Goal: Task Accomplishment & Management: Complete application form

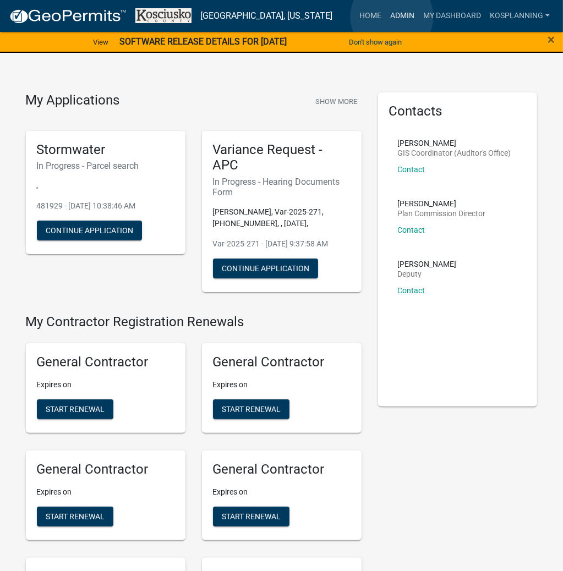
click at [392, 16] on link "Admin" at bounding box center [402, 15] width 33 height 21
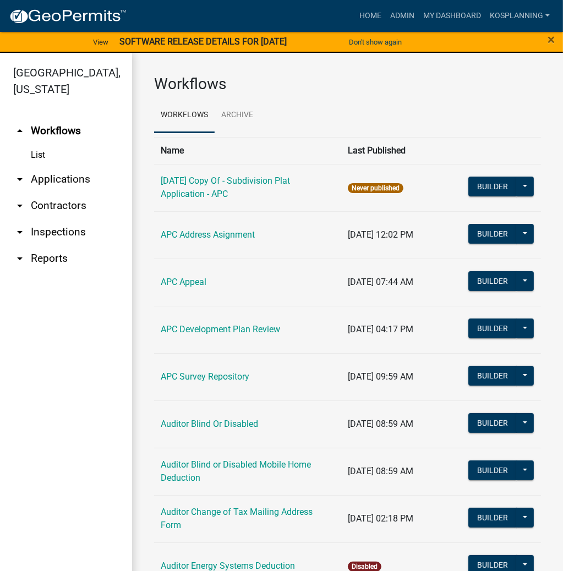
click at [51, 185] on link "arrow_drop_down Applications" at bounding box center [66, 179] width 132 height 26
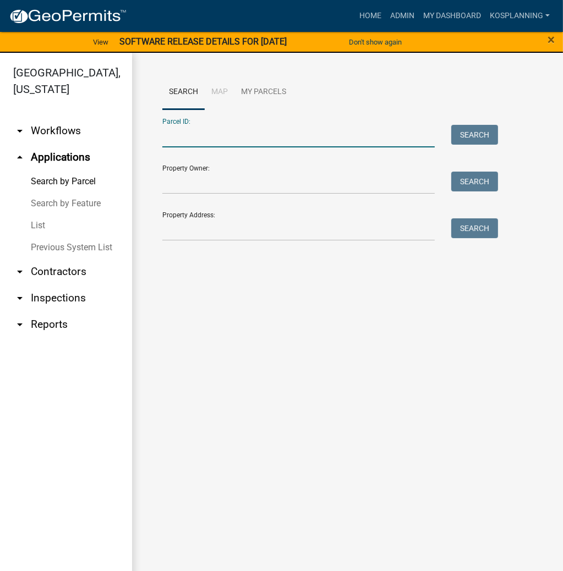
click at [178, 136] on input "Parcel ID:" at bounding box center [298, 136] width 272 height 23
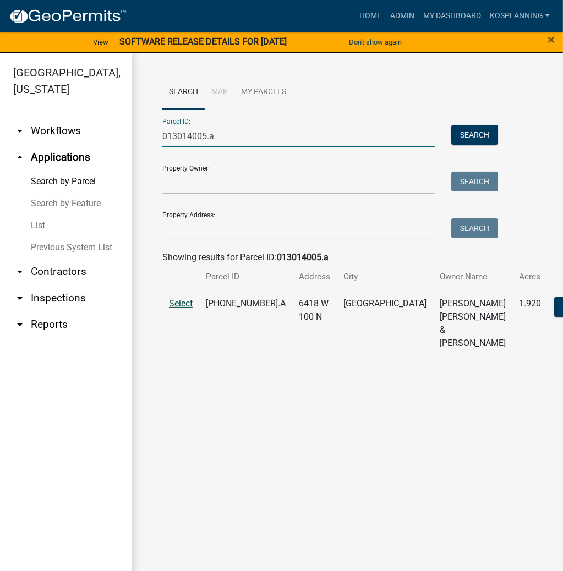
type input "013014005.a"
click at [187, 309] on span "Select" at bounding box center [181, 303] width 24 height 10
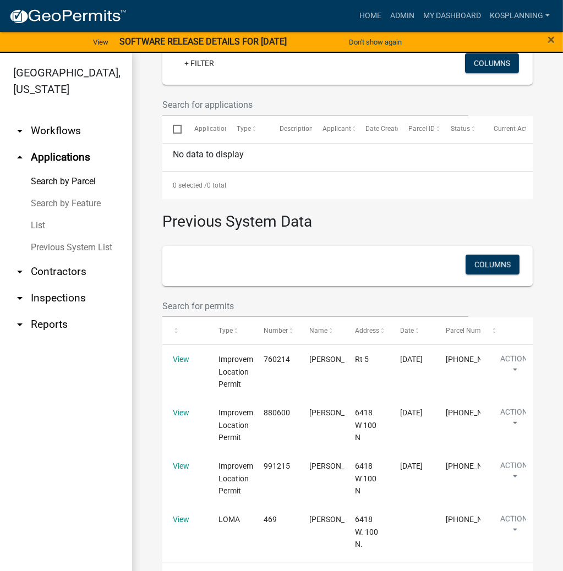
scroll to position [419, 0]
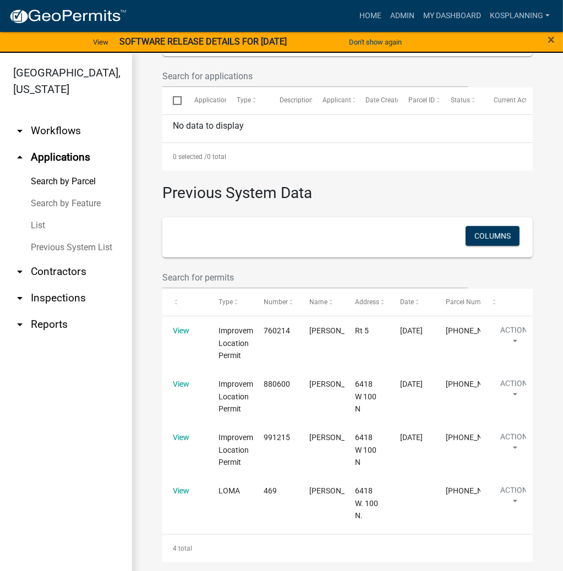
click at [56, 265] on link "arrow_drop_down Contractors" at bounding box center [66, 271] width 132 height 26
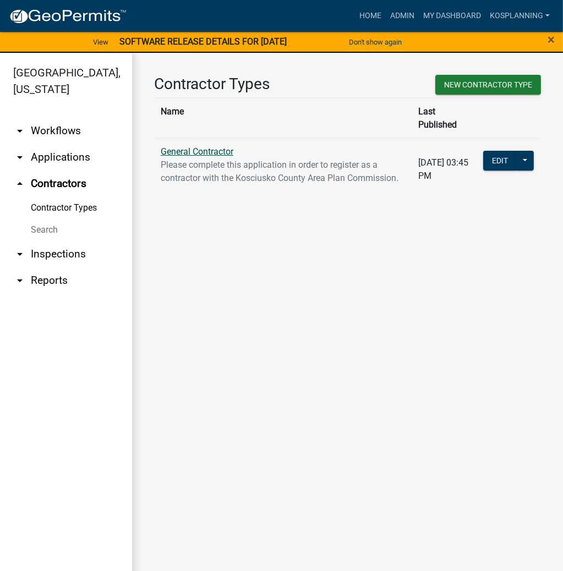
click at [201, 146] on link "General Contractor" at bounding box center [197, 151] width 73 height 10
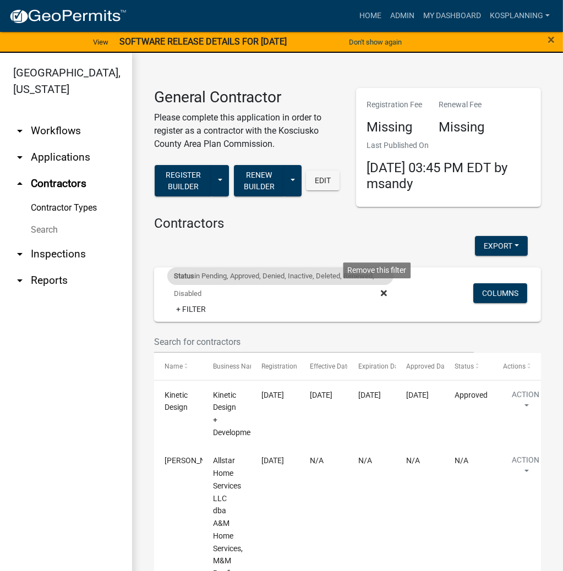
click at [381, 292] on icon at bounding box center [384, 293] width 6 height 6
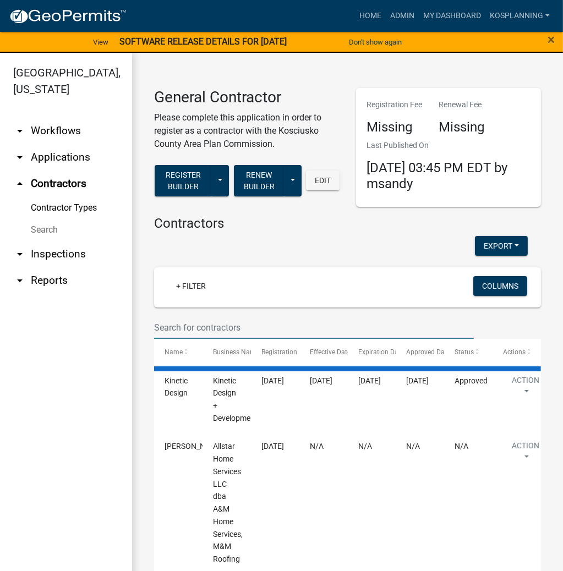
click at [204, 328] on input "text" at bounding box center [314, 327] width 320 height 23
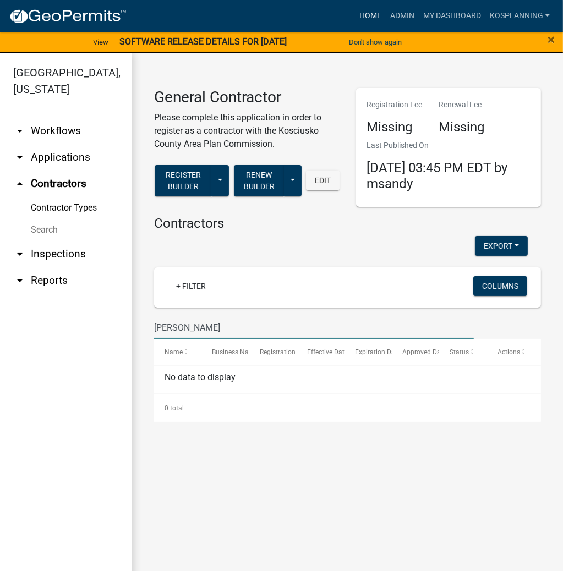
type input "[PERSON_NAME]"
click at [367, 15] on link "Home" at bounding box center [370, 15] width 31 height 21
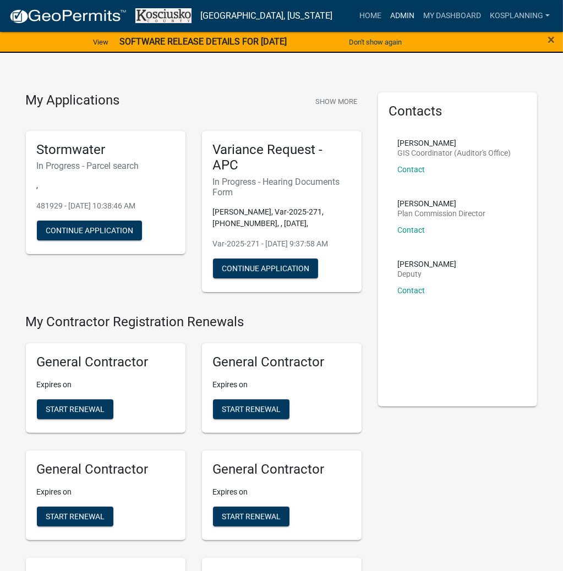
click at [408, 15] on link "Admin" at bounding box center [402, 15] width 33 height 21
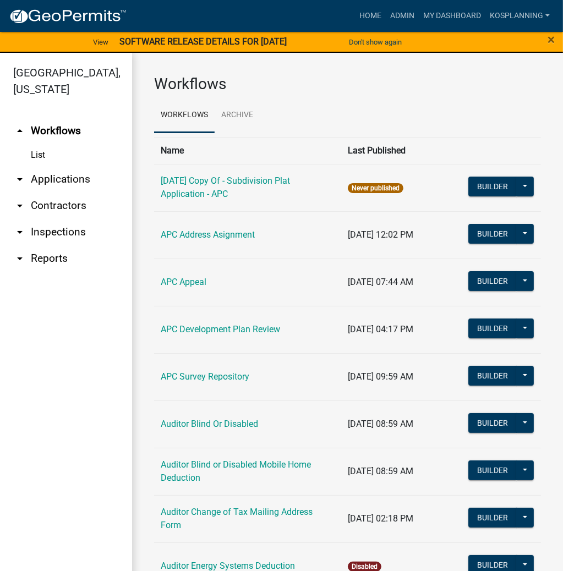
click at [59, 178] on link "arrow_drop_down Applications" at bounding box center [66, 179] width 132 height 26
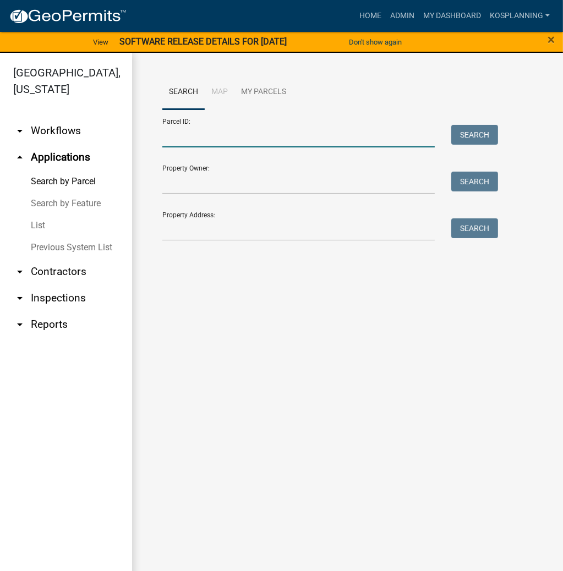
click at [181, 133] on input "Parcel ID:" at bounding box center [298, 136] width 272 height 23
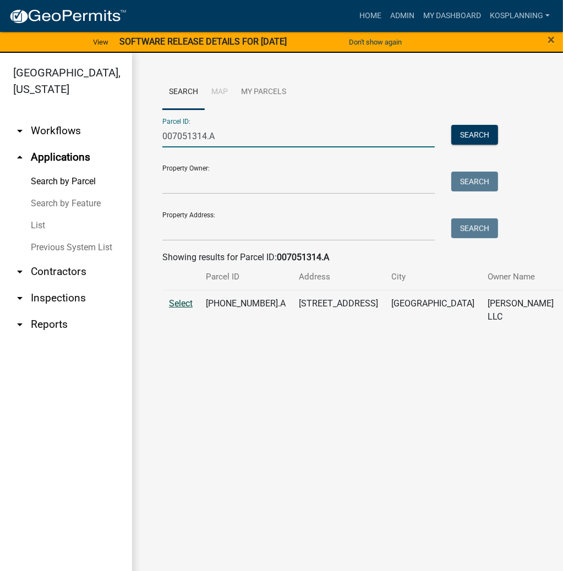
type input "007051314.A"
click at [179, 309] on span "Select" at bounding box center [181, 303] width 24 height 10
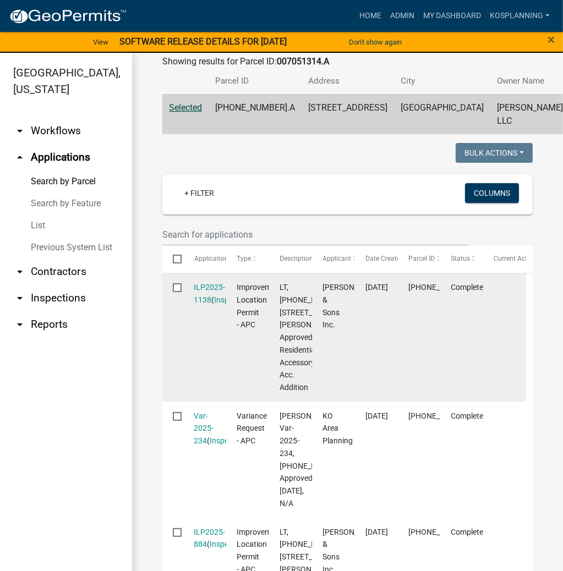
scroll to position [220, 0]
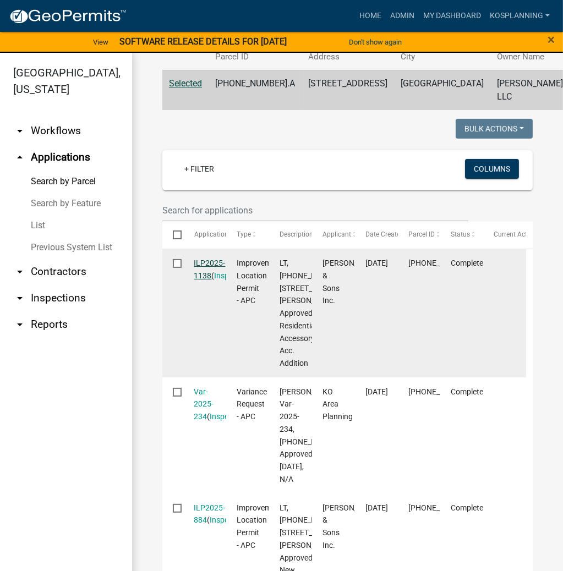
click at [216, 280] on link "ILP2025-1138" at bounding box center [209, 268] width 31 height 21
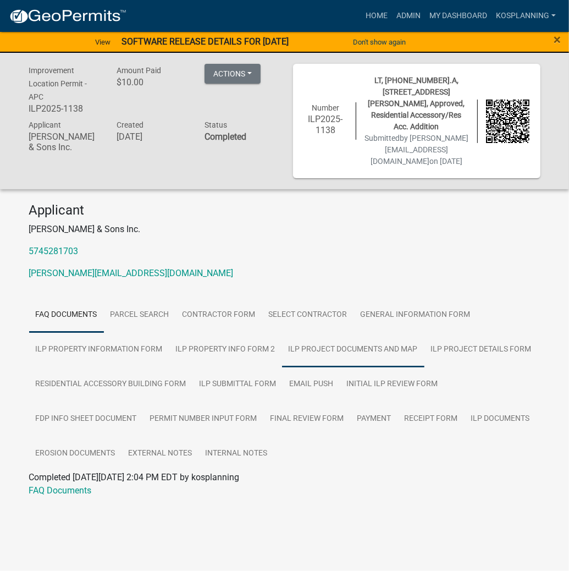
click at [345, 342] on link "ILP Project Documents and Map" at bounding box center [353, 349] width 142 height 35
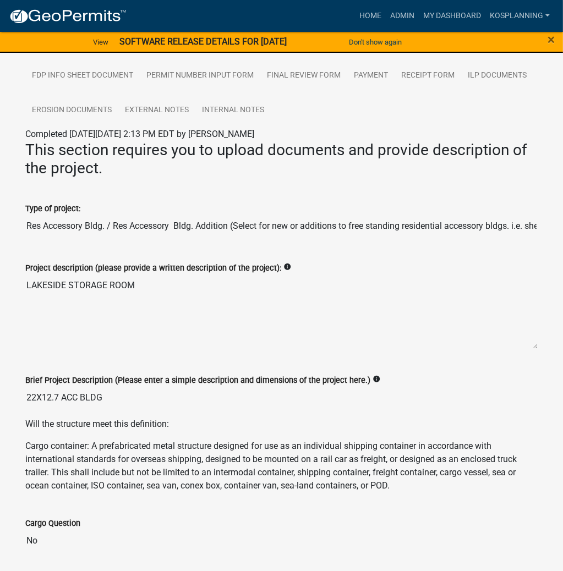
scroll to position [396, 0]
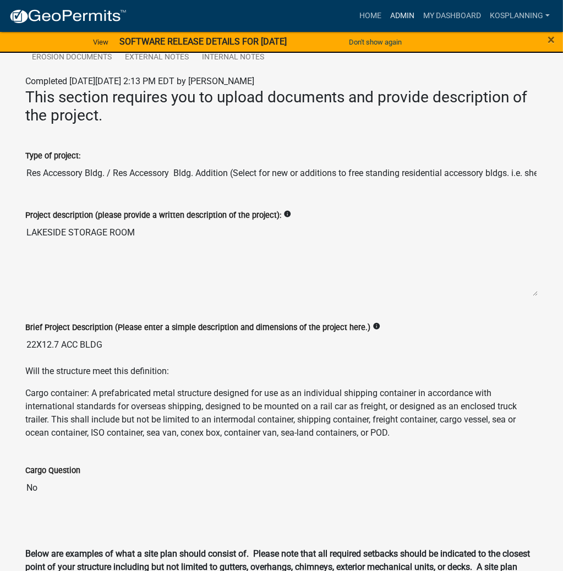
click at [399, 15] on link "Admin" at bounding box center [402, 15] width 33 height 21
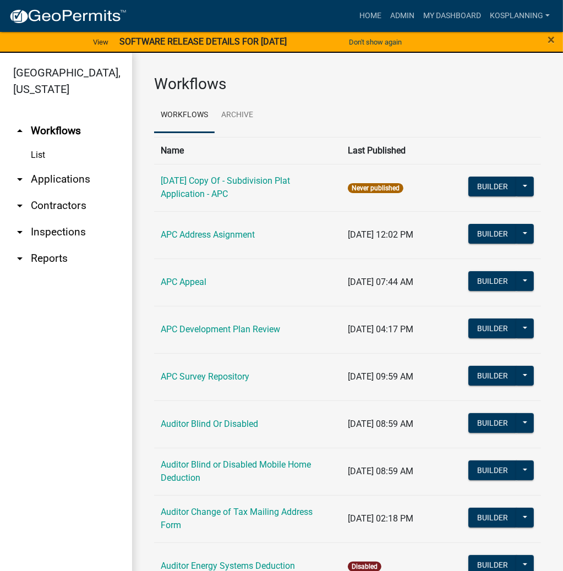
click at [65, 176] on link "arrow_drop_down Applications" at bounding box center [66, 179] width 132 height 26
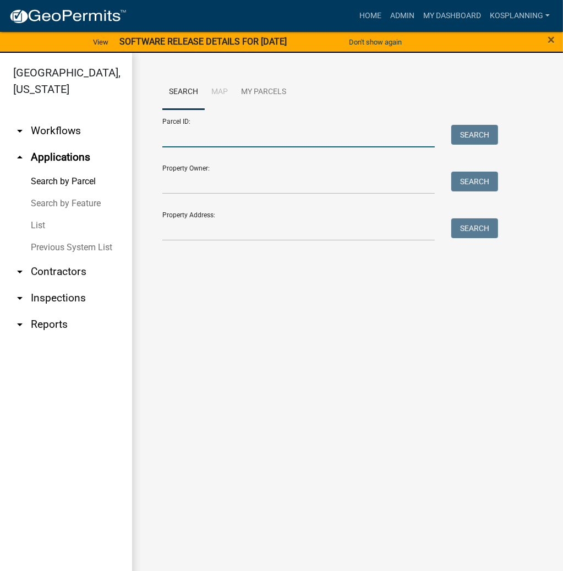
click at [188, 137] on input "Parcel ID:" at bounding box center [298, 136] width 272 height 23
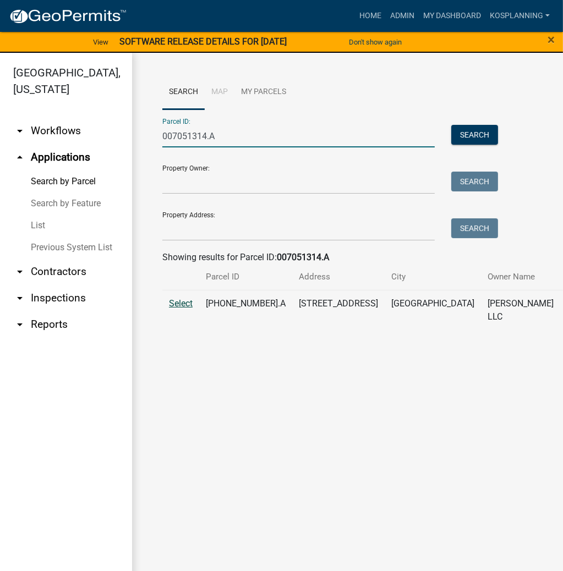
type input "007051314.A"
click at [185, 309] on span "Select" at bounding box center [181, 303] width 24 height 10
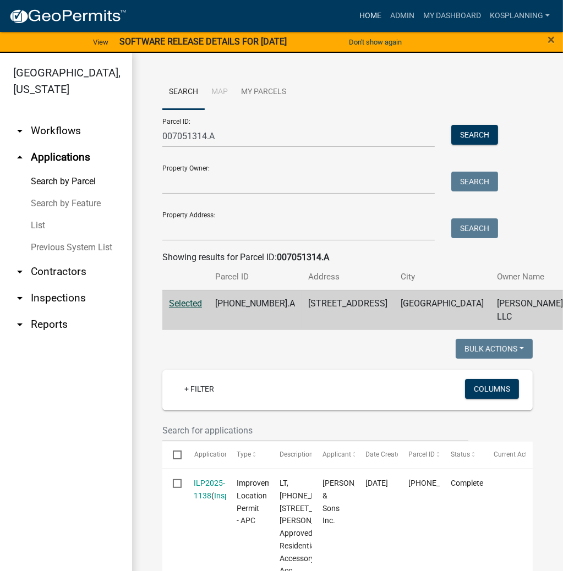
click at [368, 13] on link "Home" at bounding box center [370, 15] width 31 height 21
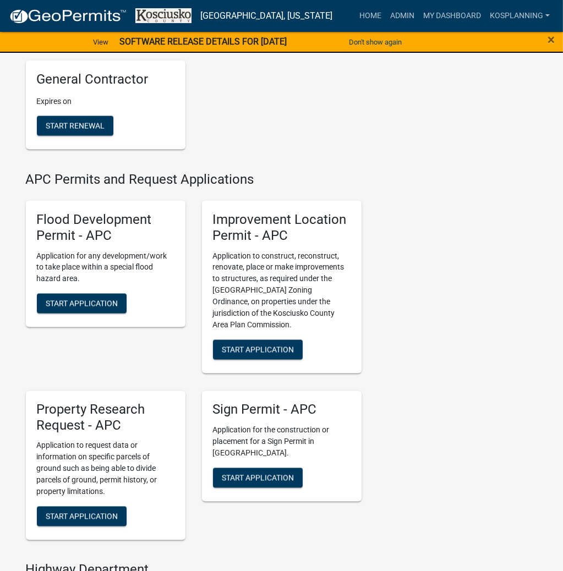
scroll to position [1232, 0]
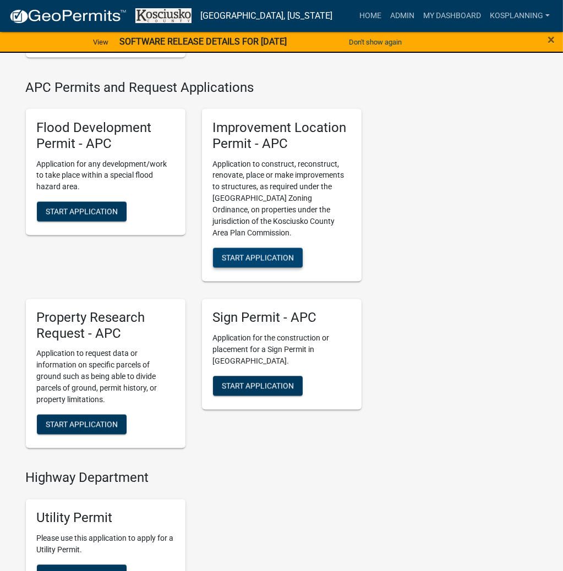
click at [282, 262] on span "Start Application" at bounding box center [258, 257] width 72 height 9
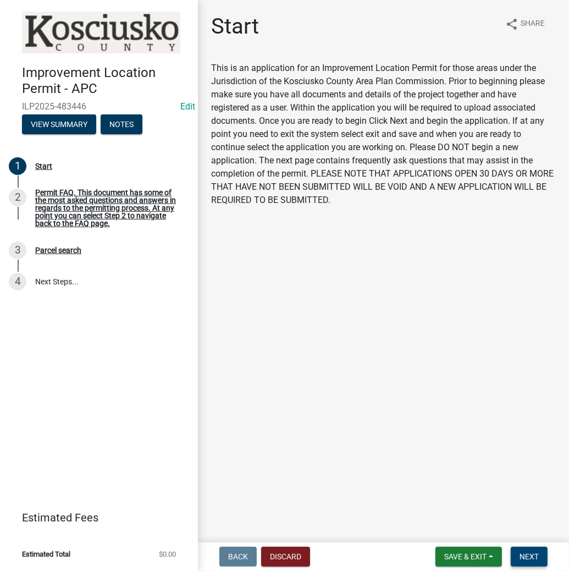
click at [535, 555] on span "Next" at bounding box center [529, 556] width 19 height 9
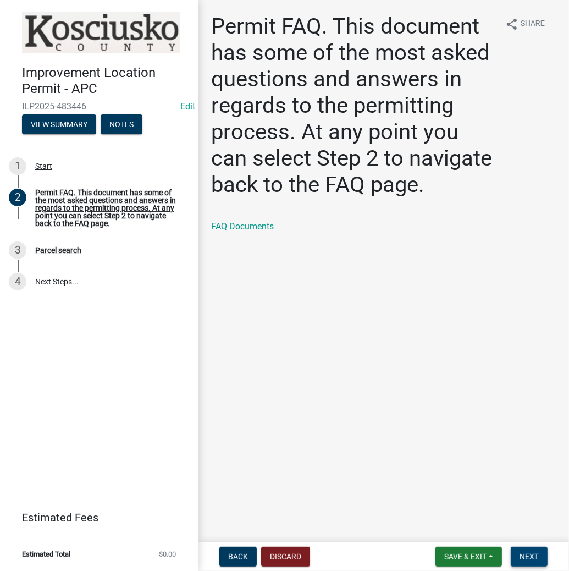
click at [530, 557] on span "Next" at bounding box center [529, 556] width 19 height 9
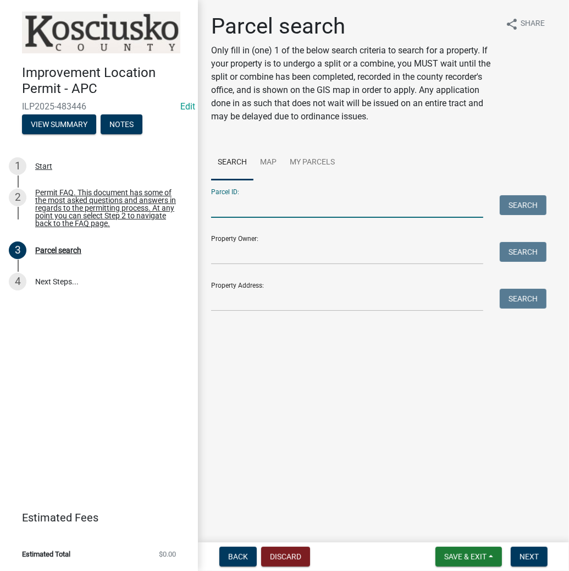
click at [250, 205] on input "Parcel ID:" at bounding box center [347, 206] width 272 height 23
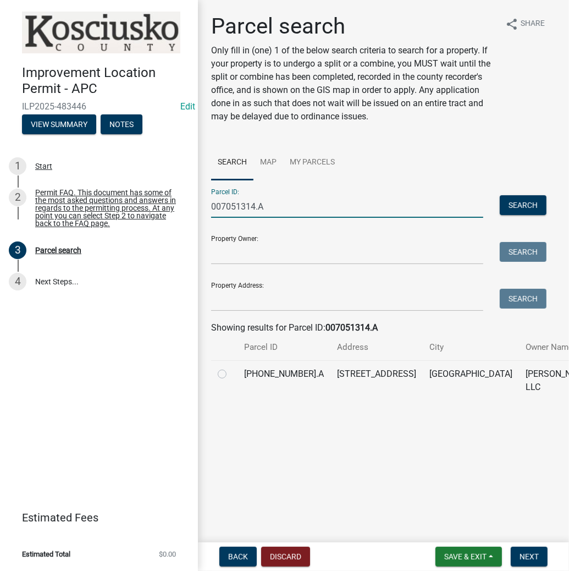
type input "007051314.A"
click at [216, 386] on td at bounding box center [224, 380] width 26 height 40
click at [231, 367] on label at bounding box center [231, 367] width 0 height 0
click at [231, 375] on input "radio" at bounding box center [234, 370] width 7 height 7
radio input "true"
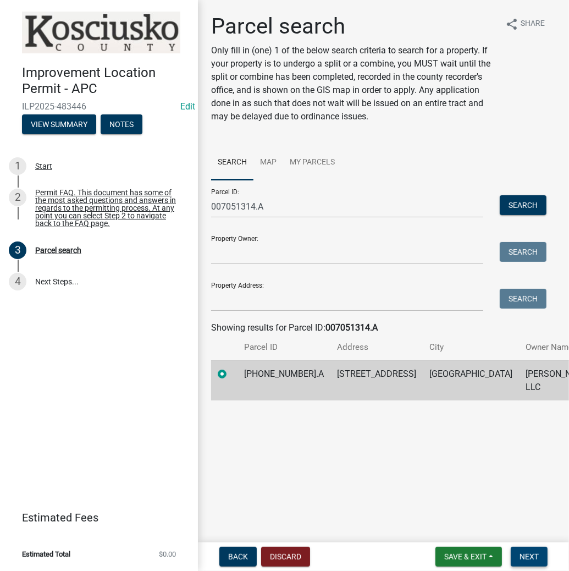
click at [530, 557] on span "Next" at bounding box center [529, 556] width 19 height 9
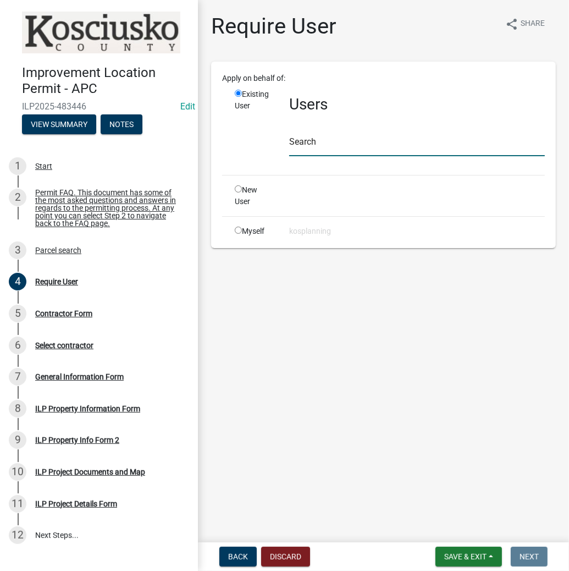
click at [333, 138] on input "text" at bounding box center [417, 145] width 256 height 23
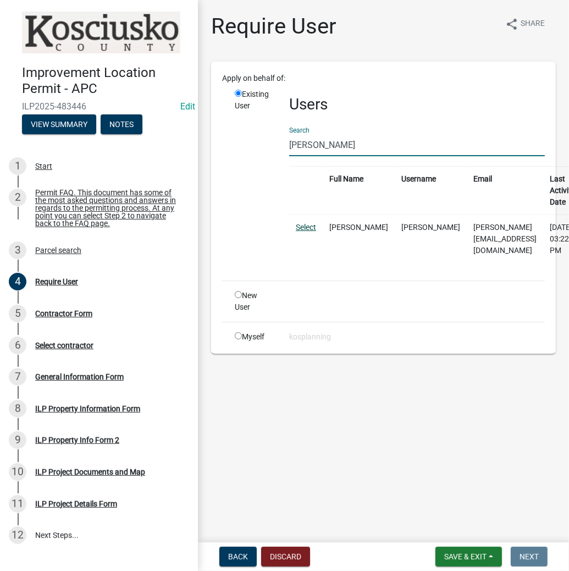
type input "[PERSON_NAME]"
drag, startPoint x: 313, startPoint y: 227, endPoint x: 317, endPoint y: 231, distance: 5.8
click at [313, 227] on link "Select" at bounding box center [306, 227] width 20 height 9
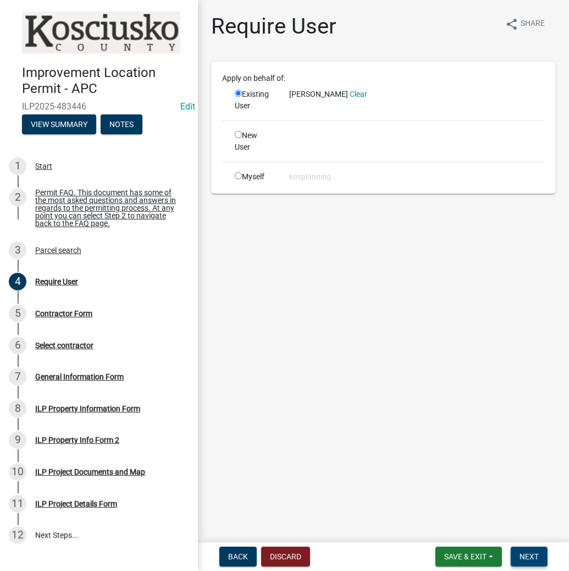
click at [518, 553] on button "Next" at bounding box center [529, 557] width 37 height 20
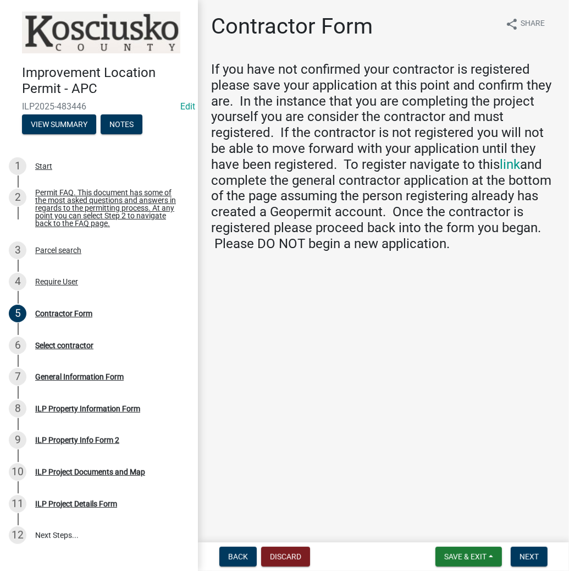
click at [531, 567] on nav "Back Discard Save & Exit Save Save & Exit Next" at bounding box center [383, 556] width 371 height 29
click at [528, 552] on span "Next" at bounding box center [529, 556] width 19 height 9
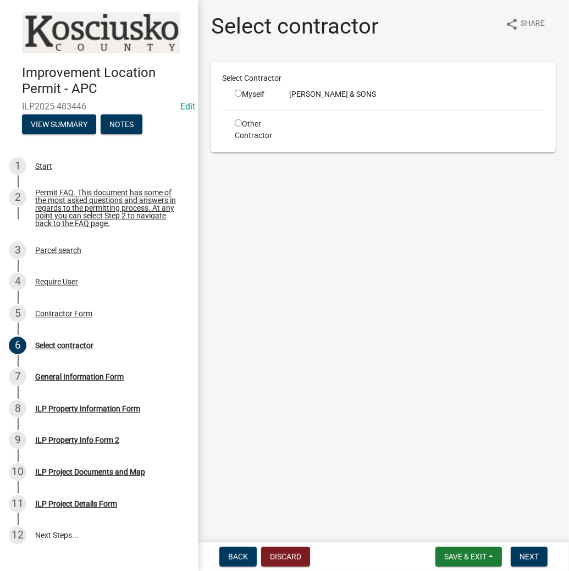
click at [238, 93] on input "radio" at bounding box center [238, 93] width 7 height 7
radio input "true"
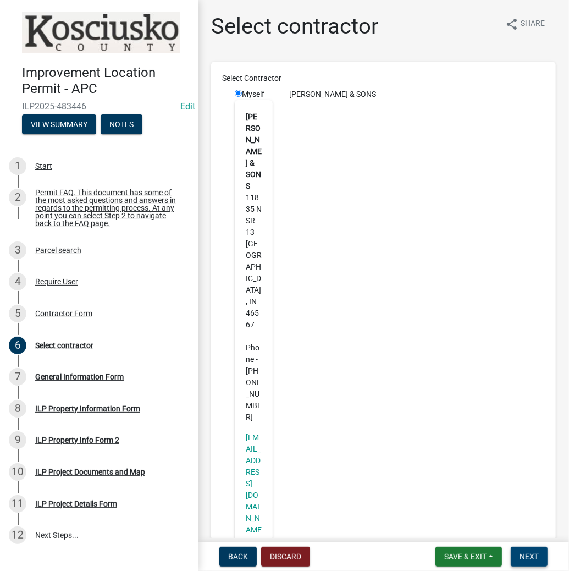
click at [526, 555] on span "Next" at bounding box center [529, 556] width 19 height 9
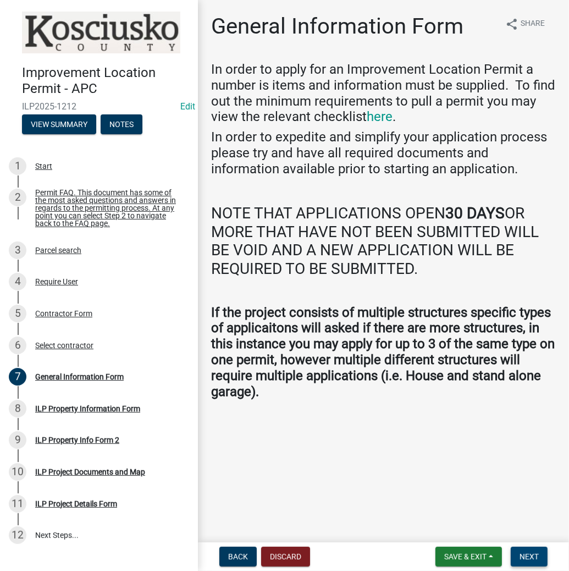
click at [529, 547] on button "Next" at bounding box center [529, 557] width 37 height 20
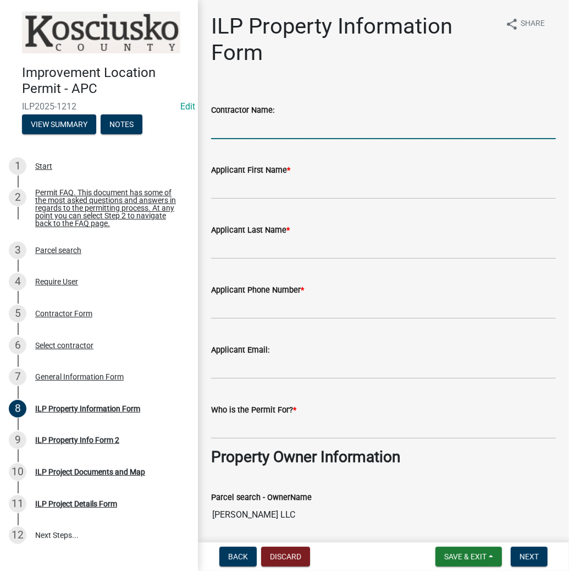
click at [238, 123] on input "Contractor Name:" at bounding box center [383, 128] width 345 height 23
type input "[PERSON_NAME] & SONS INC"
drag, startPoint x: 265, startPoint y: 181, endPoint x: 263, endPoint y: 174, distance: 7.9
click at [265, 181] on input "Applicant First Name *" at bounding box center [383, 188] width 345 height 23
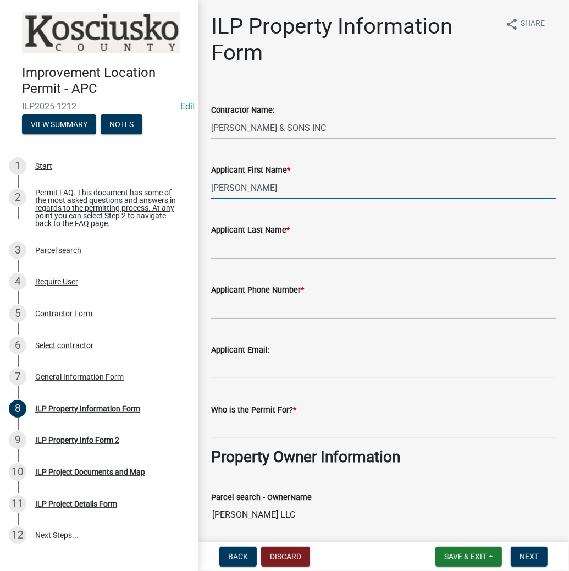
type input "[PERSON_NAME]"
type input "G"
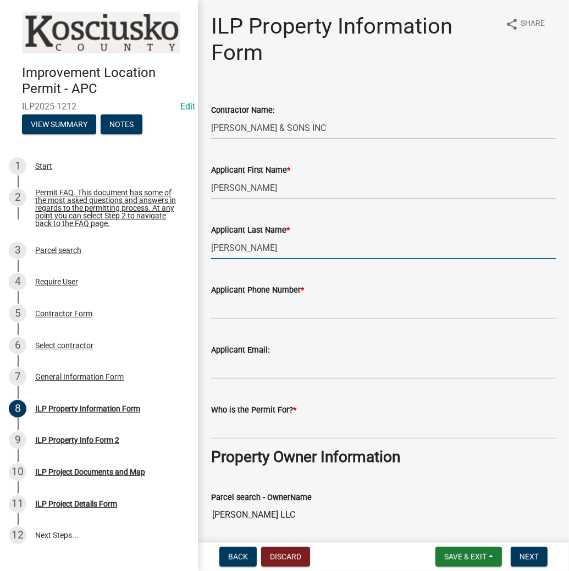
type input "[PERSON_NAME]"
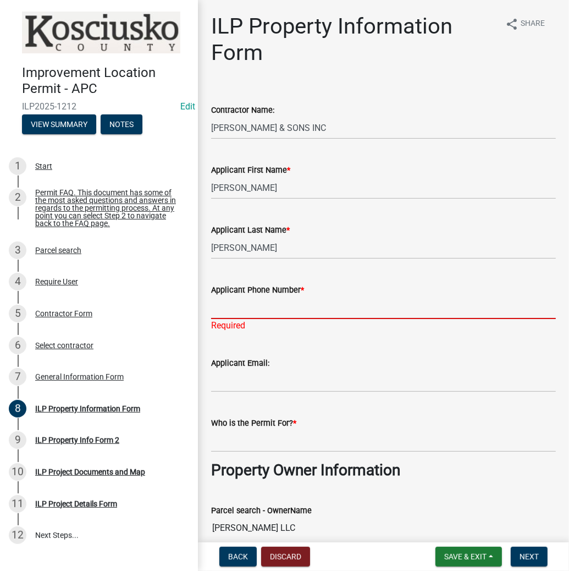
click at [253, 310] on input "Applicant Phone Number *" at bounding box center [383, 307] width 345 height 23
type input "[PHONE_NUMBER]"
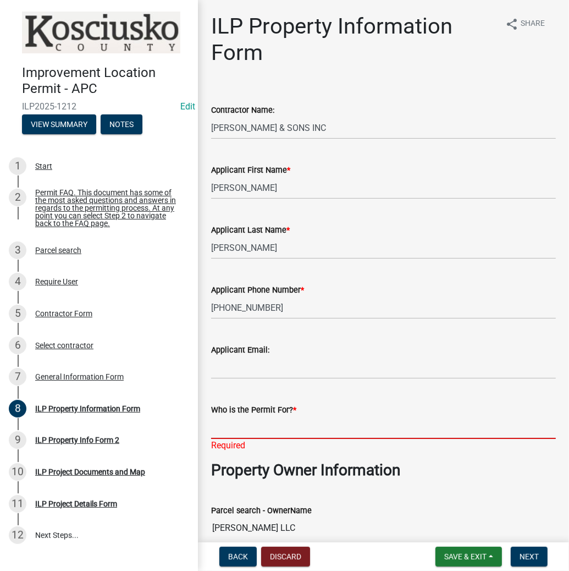
click at [244, 429] on input "Who is the Permit For? *" at bounding box center [383, 427] width 345 height 23
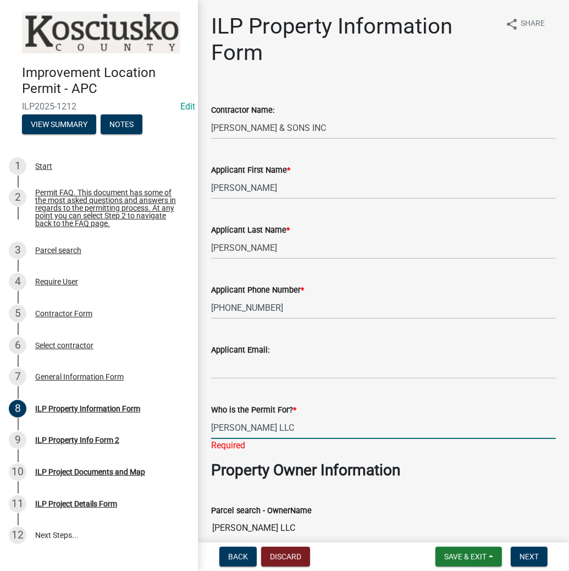
type input "[PERSON_NAME] LLC"
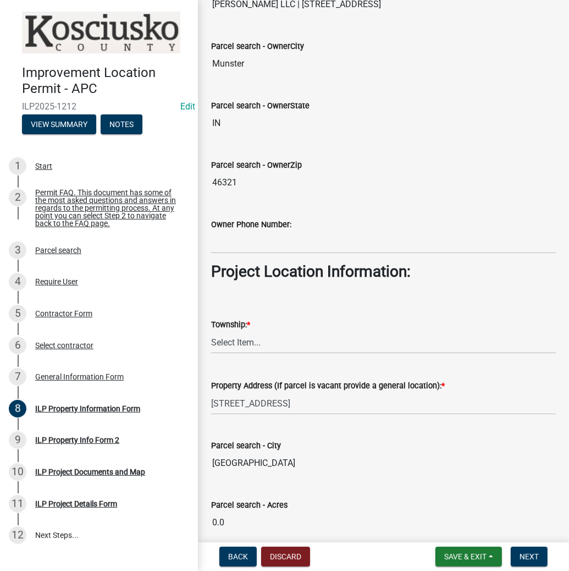
scroll to position [660, 0]
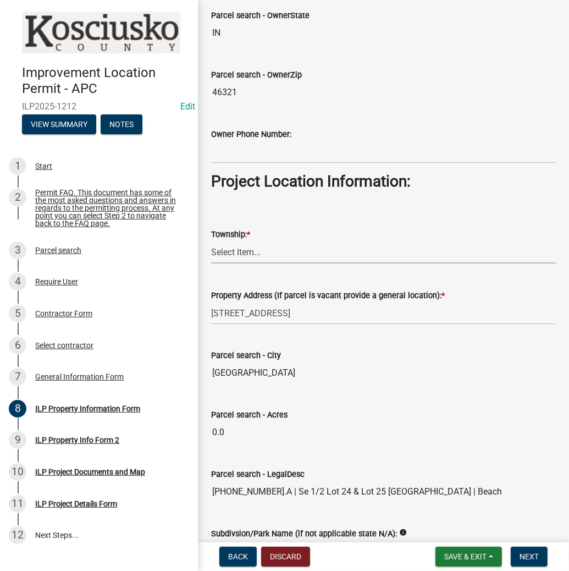
click at [232, 246] on select "Select Item... [PERSON_NAME] - Elkhart Co Clay Etna [GEOGRAPHIC_DATA][PERSON_NA…" at bounding box center [383, 252] width 345 height 23
click at [211, 241] on select "Select Item... [PERSON_NAME] - Elkhart Co Clay Etna [GEOGRAPHIC_DATA][PERSON_NA…" at bounding box center [383, 252] width 345 height 23
select select "57368d26-defc-477e-a8be-5a23ab554a17"
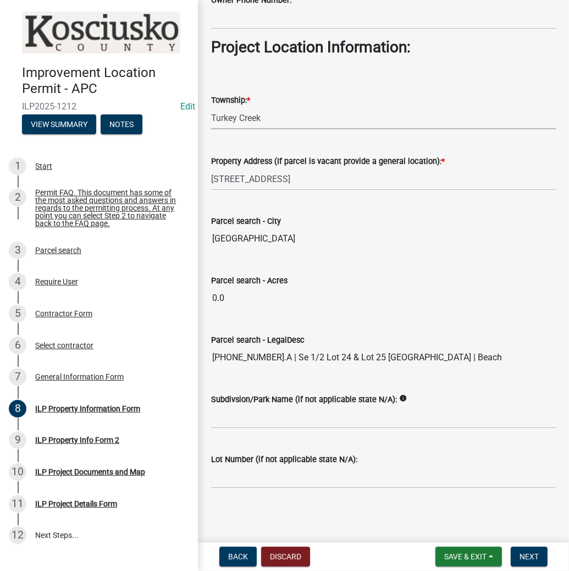
scroll to position [795, 0]
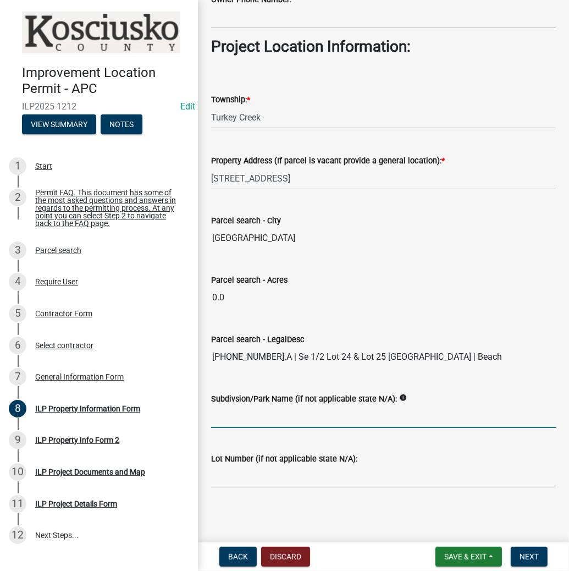
click at [238, 412] on input "Subdivsion/Park Name (if not applicable state N/A):" at bounding box center [383, 416] width 345 height 23
type input "[GEOGRAPHIC_DATA]"
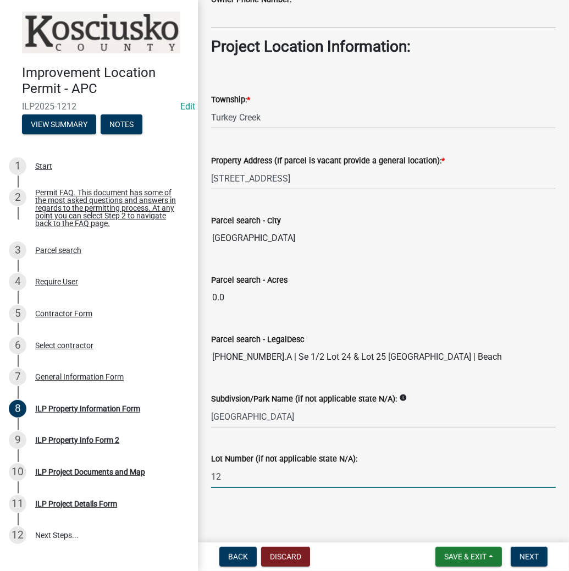
type input "1"
type input "24 & 25"
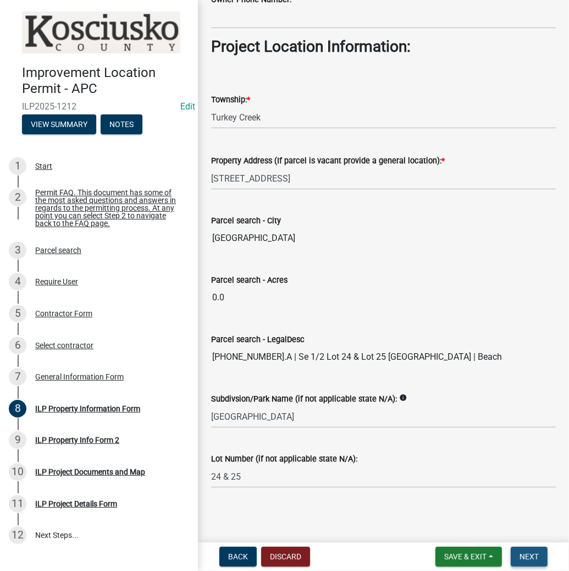
click at [538, 557] on span "Next" at bounding box center [529, 556] width 19 height 9
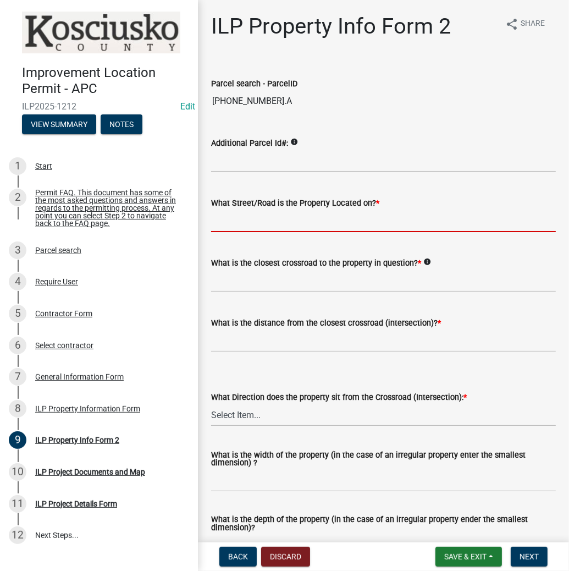
click at [235, 218] on input "What Street/Road is the Property Located on? *" at bounding box center [383, 221] width 345 height 23
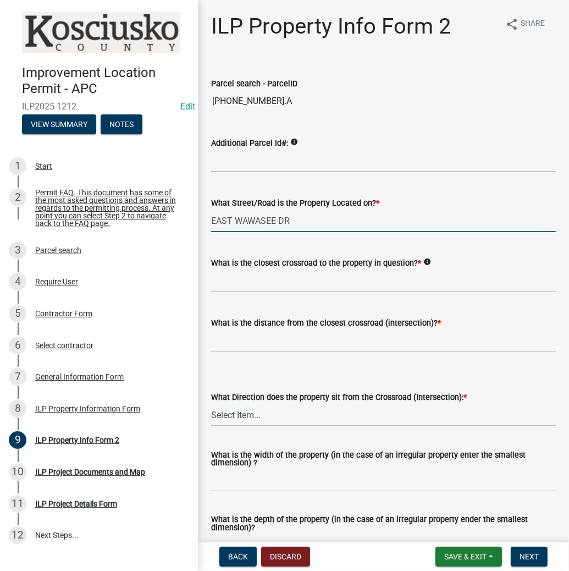
type input "EAST WAWASEE DR"
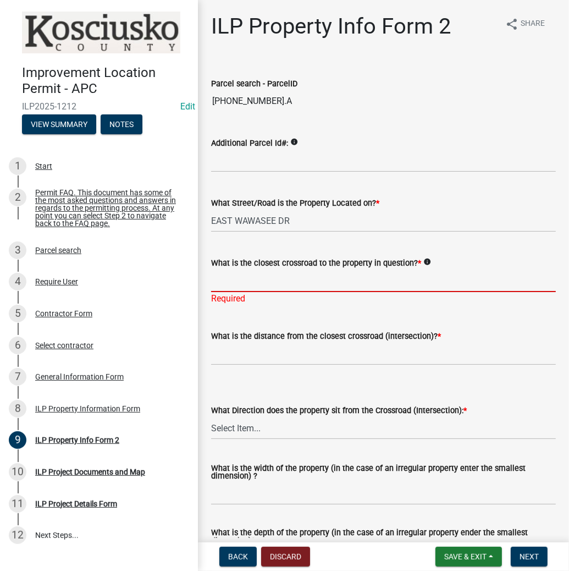
click at [274, 275] on input "What is the closest crossroad to the property in question? *" at bounding box center [383, 280] width 345 height 23
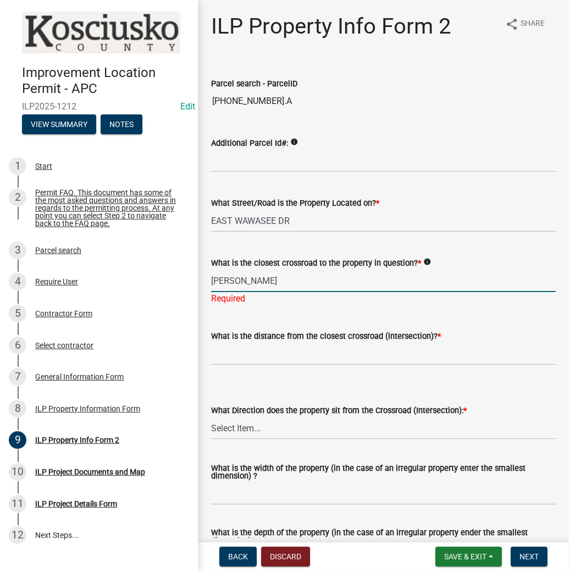
type input "[PERSON_NAME] BLVD"
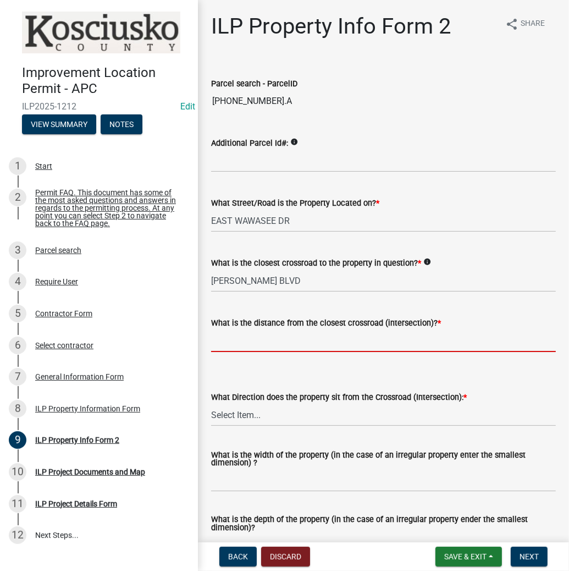
click at [248, 340] on input "text" at bounding box center [383, 340] width 345 height 23
type input "525"
click at [244, 407] on select "Select Item... N NE NW S SE SW E W" at bounding box center [383, 415] width 345 height 23
click at [211, 404] on select "Select Item... N NE NW S SE SW E W" at bounding box center [383, 415] width 345 height 23
select select "30cad654-0079-4cbe-a349-097ae71a5774"
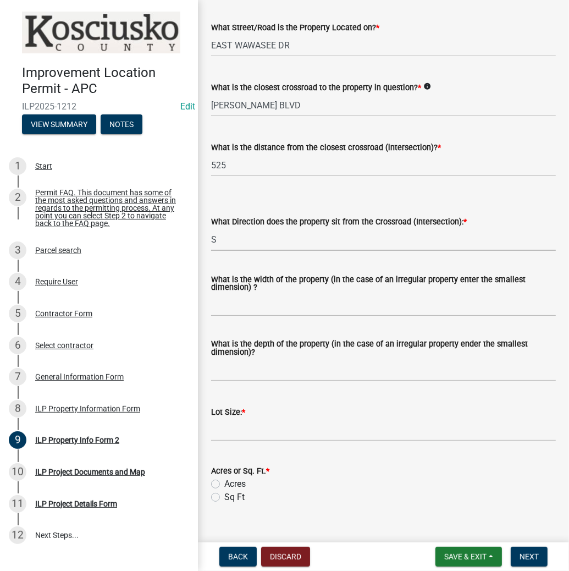
scroll to position [176, 0]
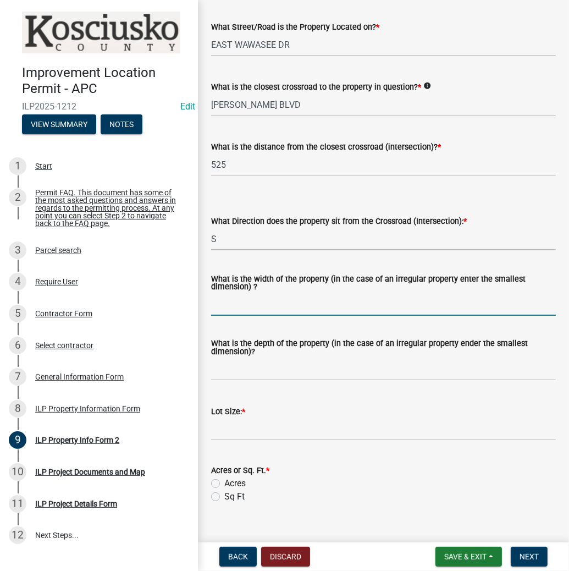
click at [238, 302] on input "What is the width of the property (in the case of an irregular property enter t…" at bounding box center [383, 304] width 345 height 23
type input "75"
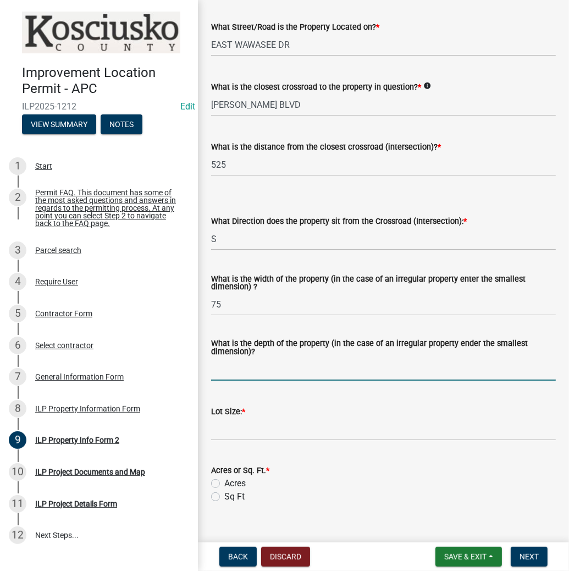
click at [233, 371] on input "What is the depth of the property (in the case of an irregular property ender t…" at bounding box center [383, 369] width 345 height 23
type input "200"
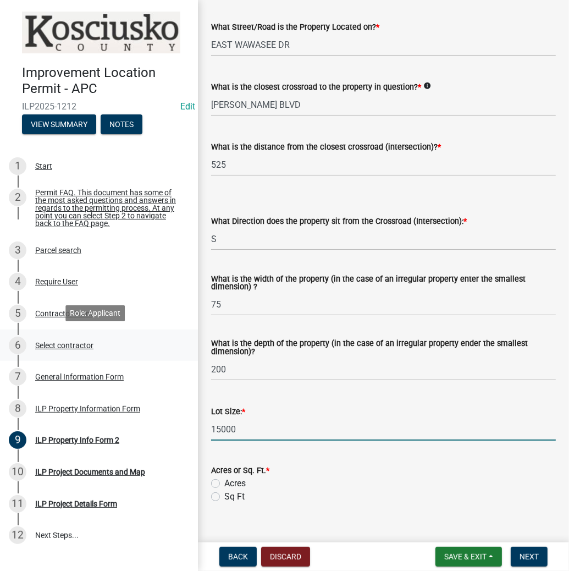
type input "15000"
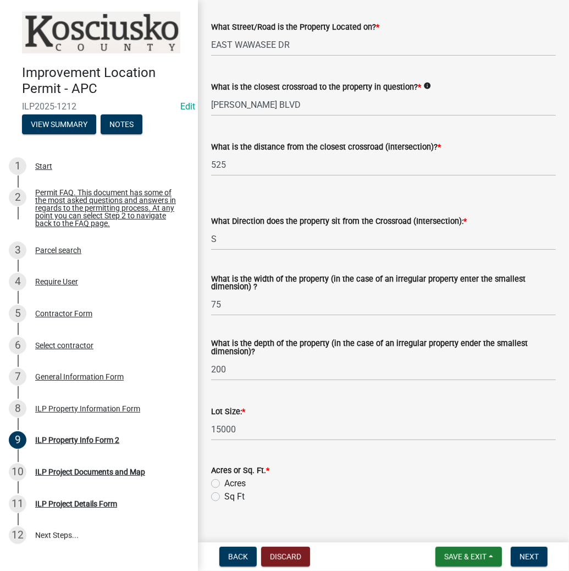
click at [224, 493] on label "Sq Ft" at bounding box center [234, 496] width 20 height 13
click at [224, 493] on input "Sq Ft" at bounding box center [227, 493] width 7 height 7
radio input "true"
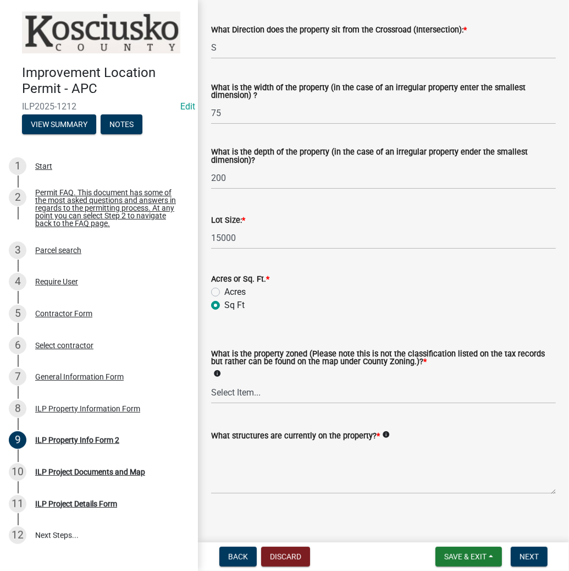
scroll to position [376, 0]
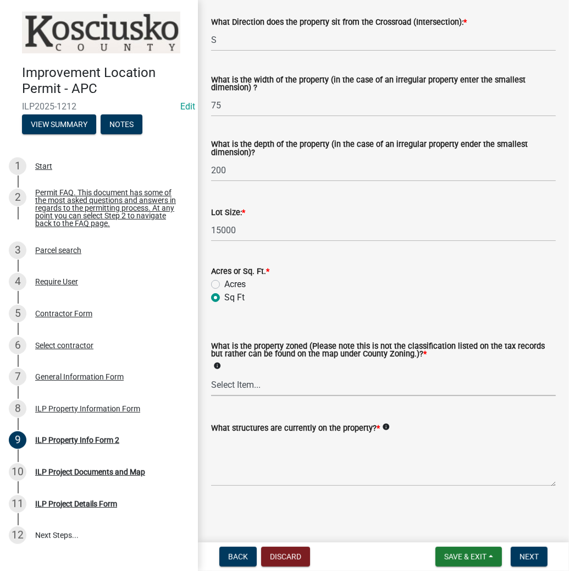
drag, startPoint x: 246, startPoint y: 381, endPoint x: 250, endPoint y: 390, distance: 10.6
click at [246, 381] on select "Select Item... Agricultural Agricultural 2 Commercial Environmental Industrial …" at bounding box center [383, 384] width 345 height 23
click at [211, 373] on select "Select Item... Agricultural Agricultural 2 Commercial Environmental Industrial …" at bounding box center [383, 384] width 345 height 23
select select "1146270b-2111-4e23-bf7f-74ce85cf7041"
click at [266, 453] on textarea "What structures are currently on the property? *" at bounding box center [383, 460] width 345 height 52
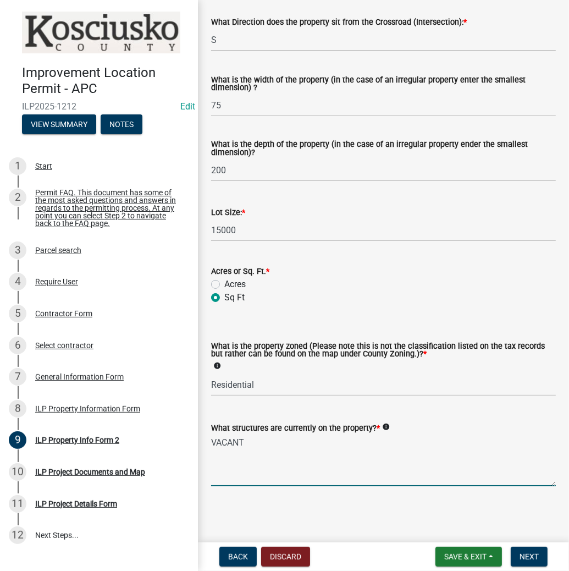
type textarea "VACANT"
click at [540, 544] on nav "Back Discard Save & Exit Save Save & Exit Next" at bounding box center [383, 556] width 371 height 29
click at [530, 554] on span "Next" at bounding box center [529, 556] width 19 height 9
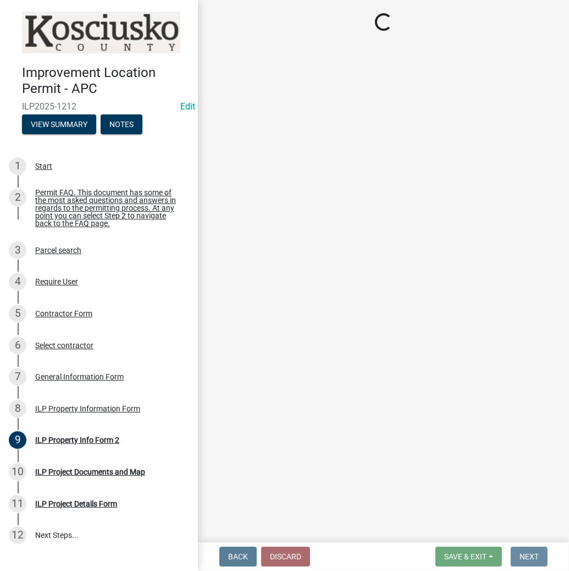
scroll to position [0, 0]
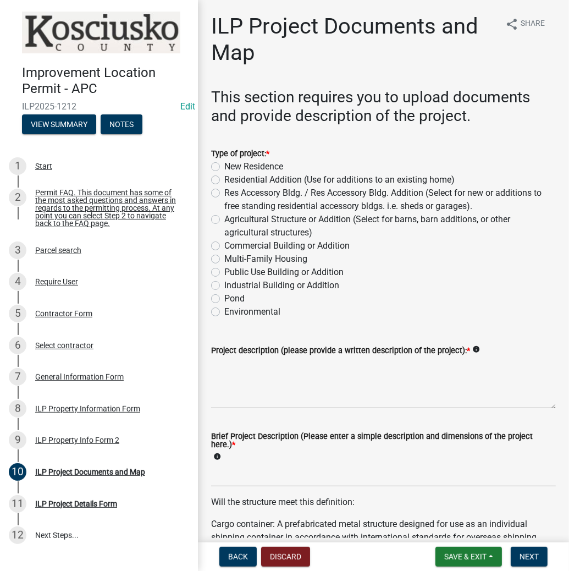
click at [224, 166] on label "New Residence" at bounding box center [253, 166] width 59 height 13
click at [224, 166] on input "New Residence" at bounding box center [227, 163] width 7 height 7
radio input "true"
drag, startPoint x: 232, startPoint y: 375, endPoint x: 235, endPoint y: 367, distance: 7.9
click at [232, 374] on textarea "Project description (please provide a written description of the project): *" at bounding box center [383, 383] width 345 height 52
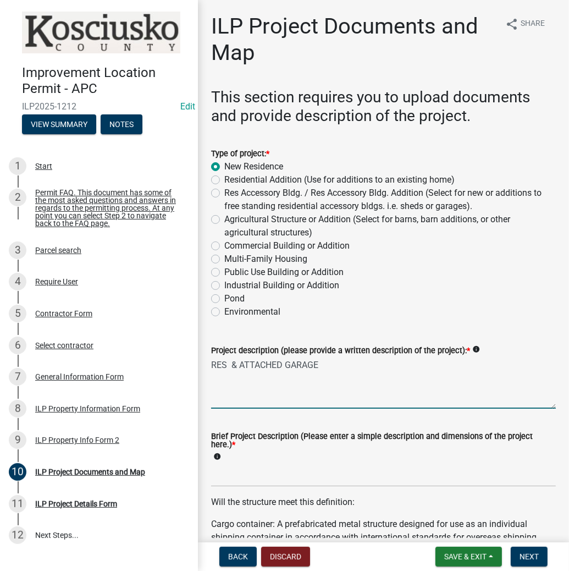
type textarea "RES & ATTACHED GARAGE"
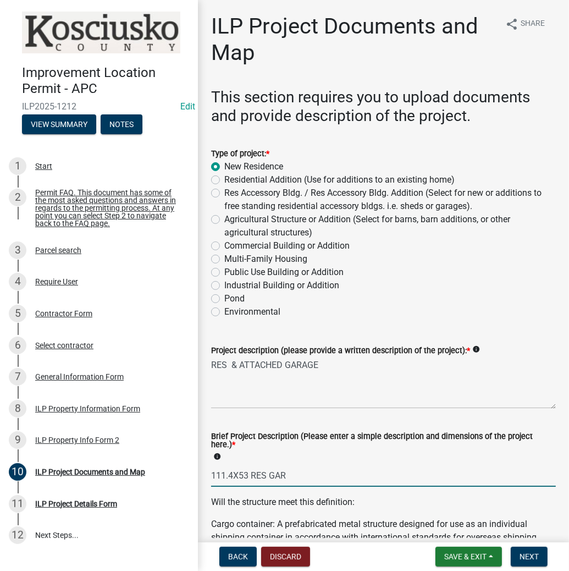
type input "111.4X53 RES GAR"
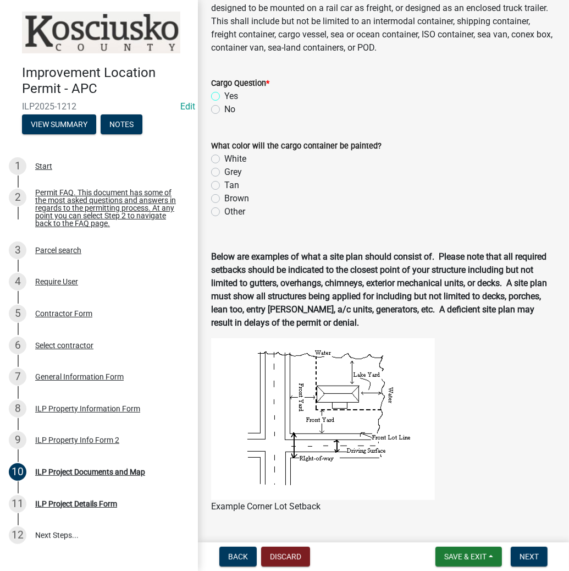
scroll to position [366, 0]
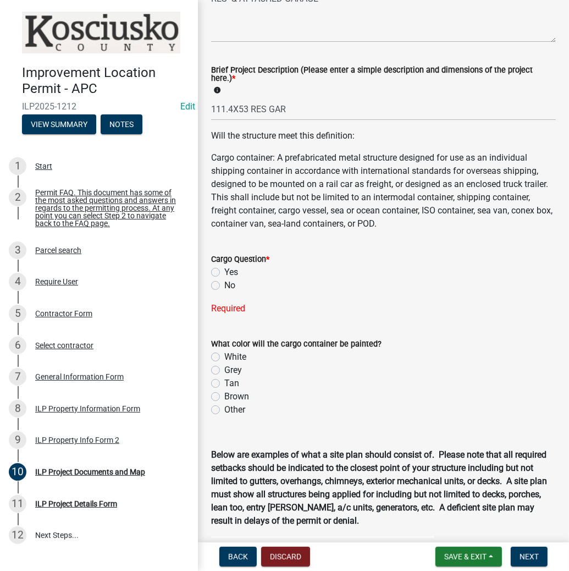
click at [224, 285] on label "No" at bounding box center [229, 285] width 11 height 13
click at [224, 285] on input "No" at bounding box center [227, 282] width 7 height 7
radio input "true"
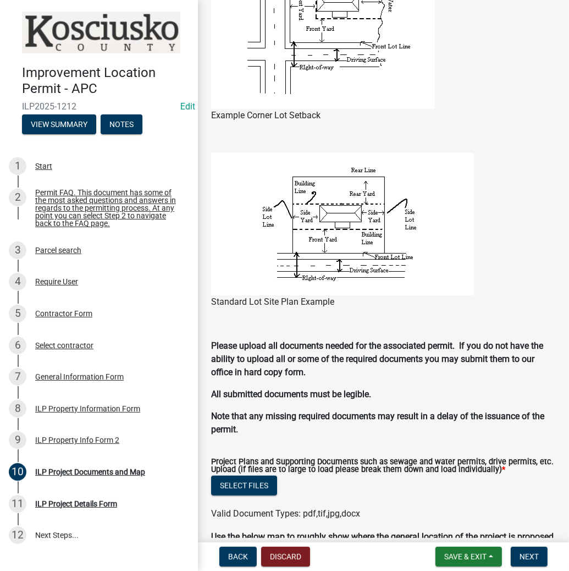
scroll to position [982, 0]
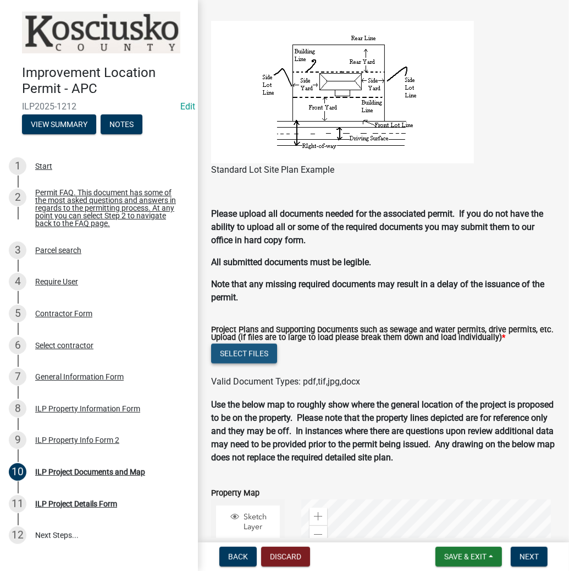
click at [259, 352] on button "Select files" at bounding box center [244, 354] width 66 height 20
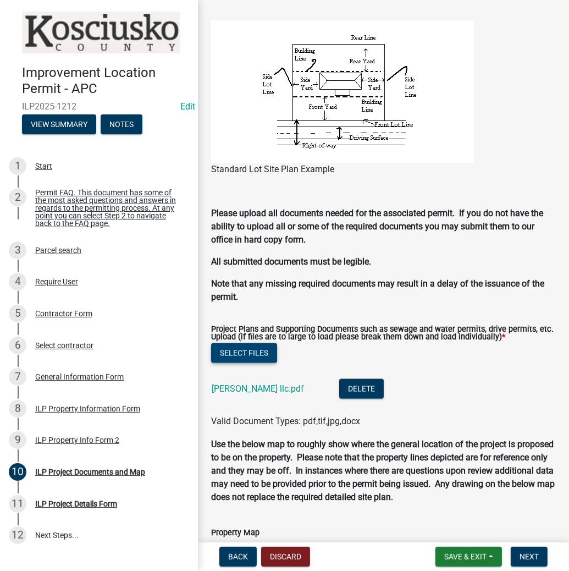
click at [254, 352] on button "Select files" at bounding box center [244, 353] width 66 height 20
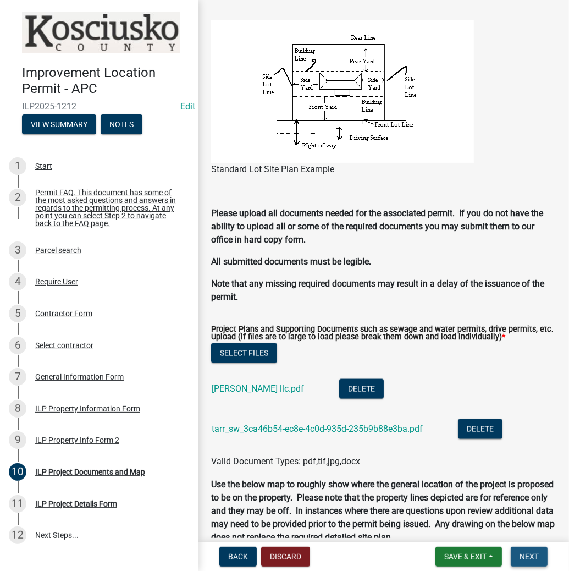
click at [530, 557] on span "Next" at bounding box center [529, 556] width 19 height 9
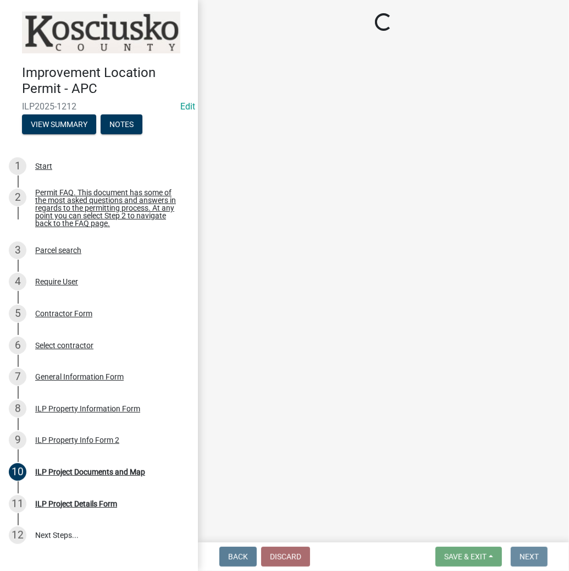
scroll to position [0, 0]
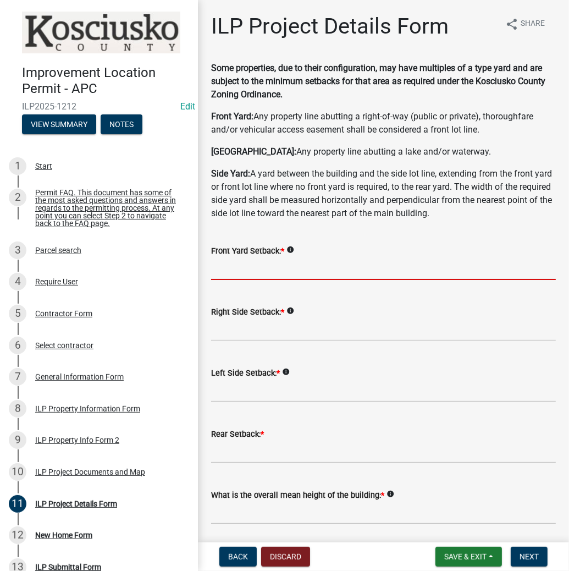
click at [236, 266] on input "text" at bounding box center [383, 268] width 345 height 23
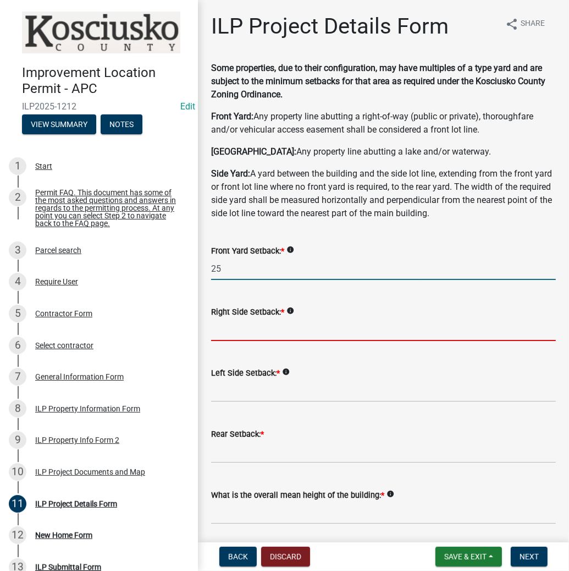
type input "25.0"
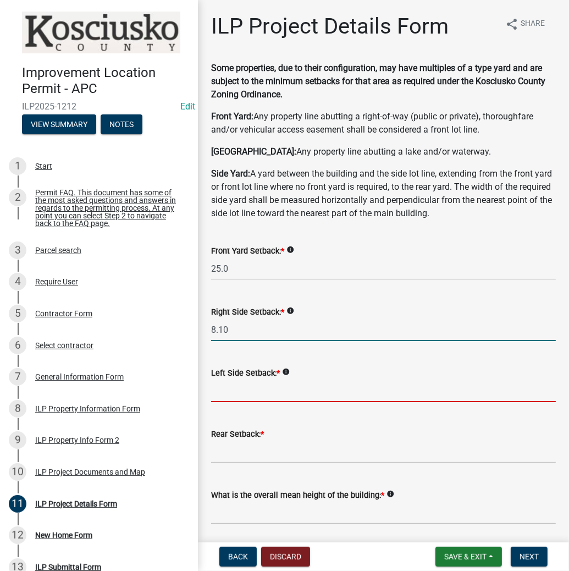
type input "8.1"
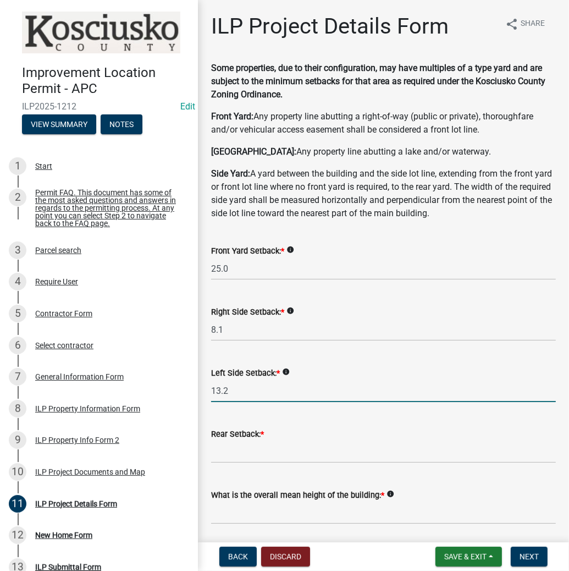
type input "13.2"
click at [229, 452] on input "text" at bounding box center [383, 452] width 345 height 23
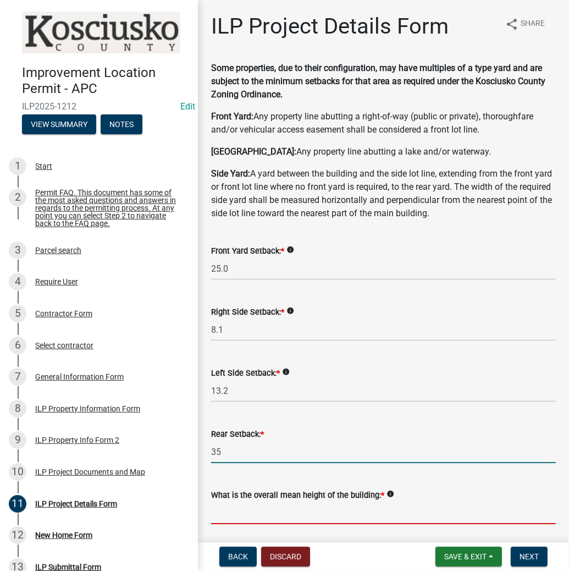
type input "35.0"
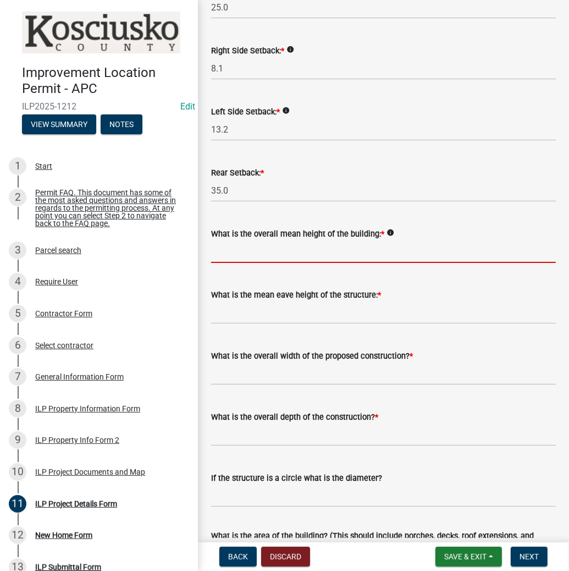
scroll to position [264, 0]
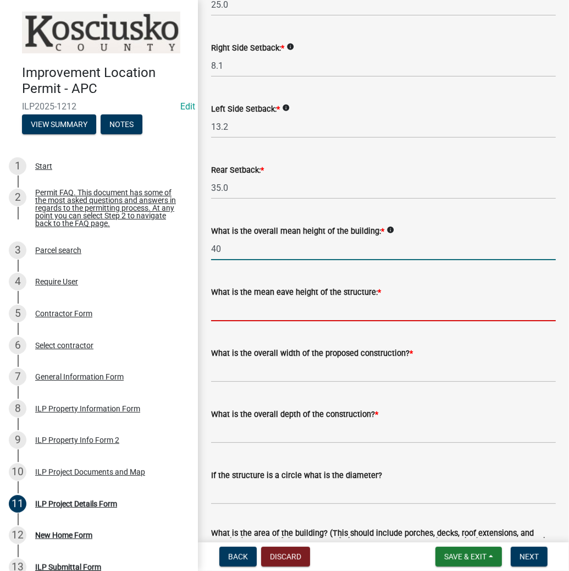
type input "40.0"
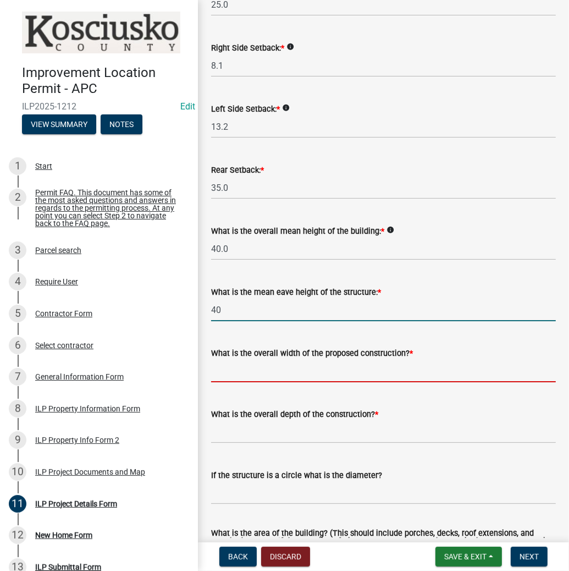
type input "40.0"
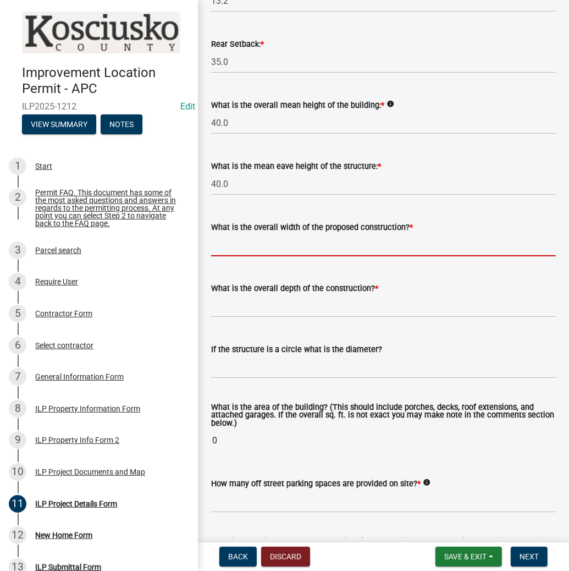
scroll to position [396, 0]
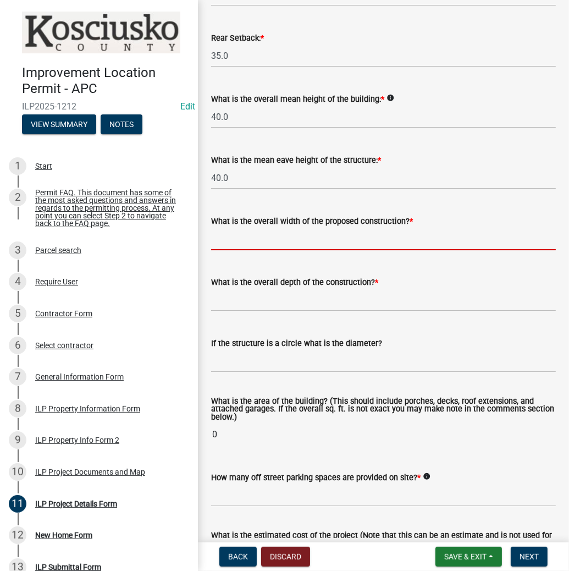
click at [280, 232] on input "text" at bounding box center [383, 239] width 345 height 23
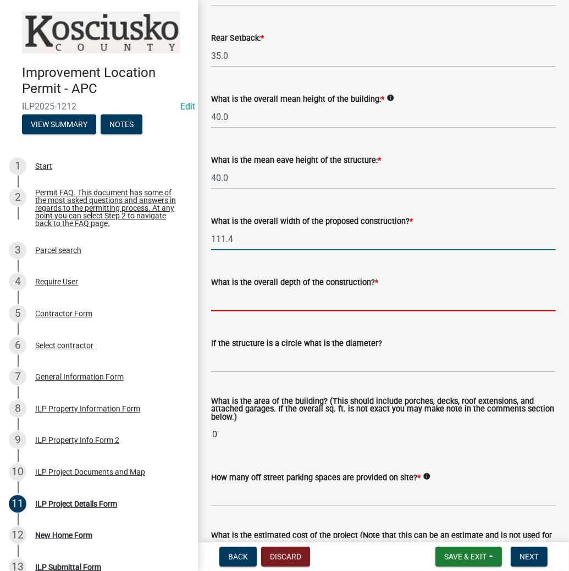
type input "111.40"
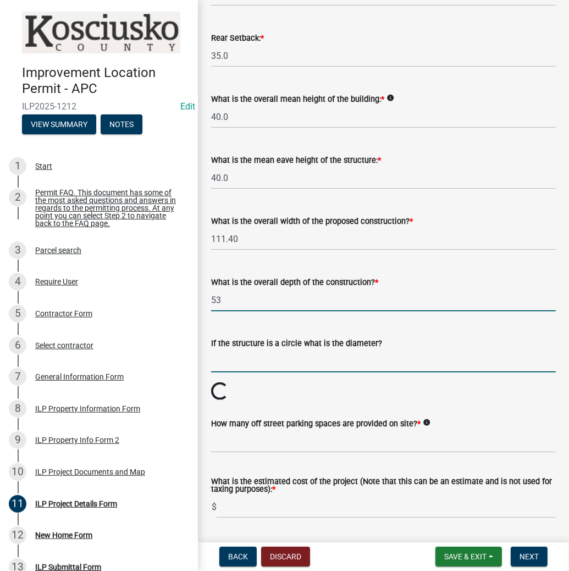
type input "53.00"
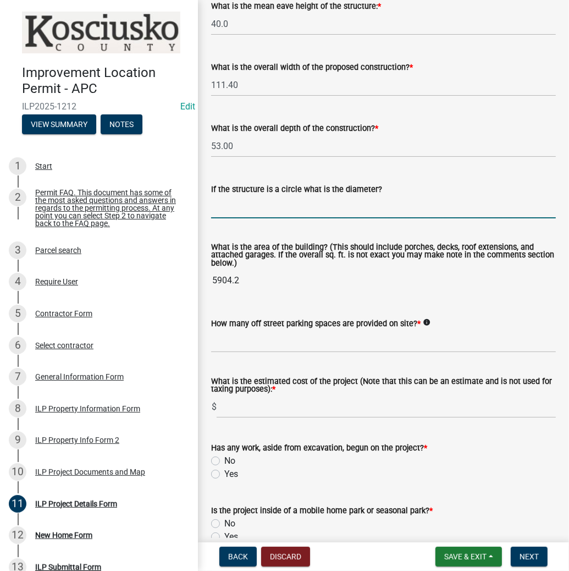
scroll to position [572, 0]
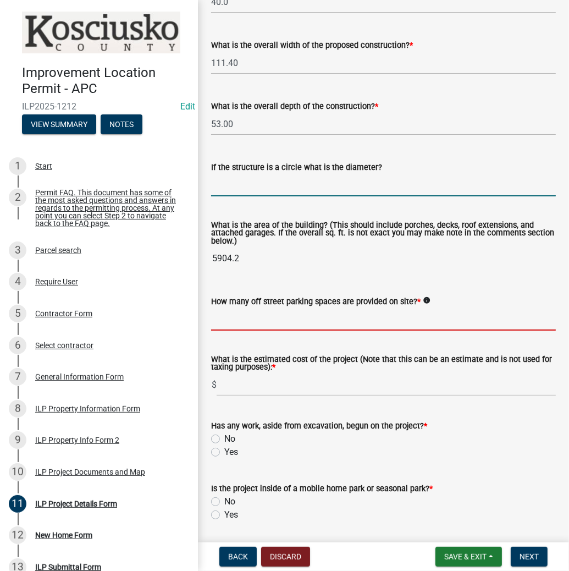
click at [259, 317] on input "text" at bounding box center [383, 319] width 345 height 23
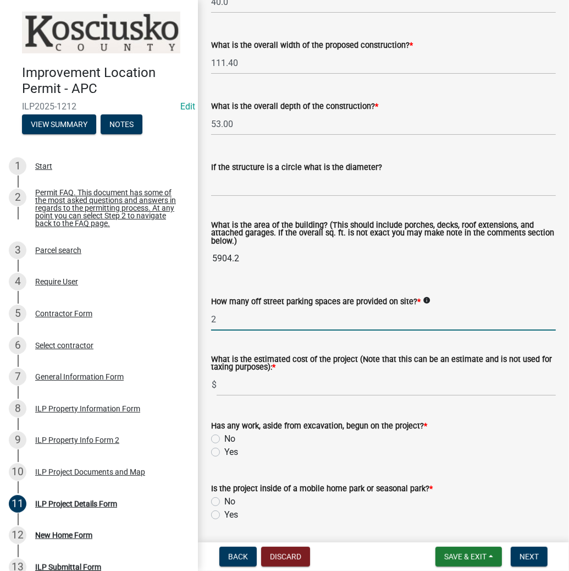
type input "2"
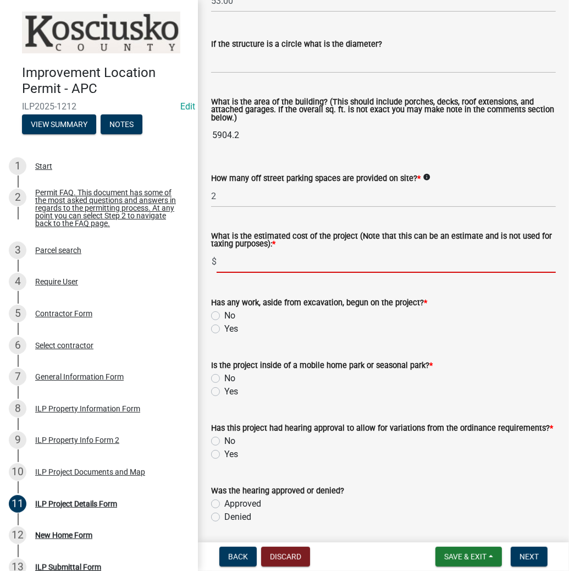
scroll to position [704, 0]
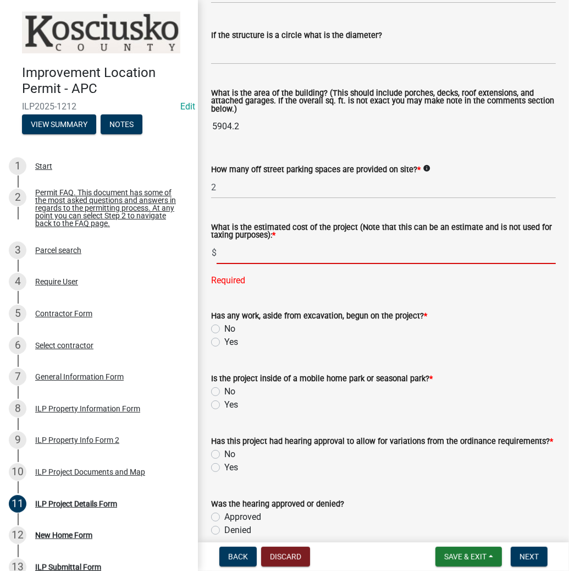
click at [236, 253] on input "text" at bounding box center [386, 252] width 339 height 23
type input "1800000"
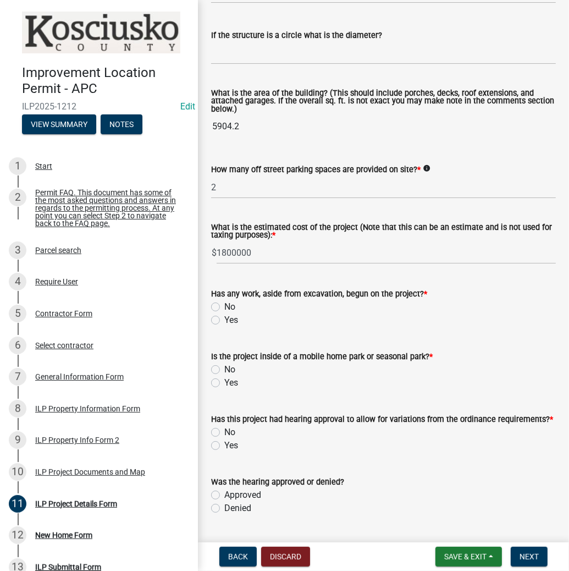
click at [224, 309] on label "No" at bounding box center [229, 306] width 11 height 13
click at [224, 307] on input "No" at bounding box center [227, 303] width 7 height 7
radio input "true"
click at [224, 370] on label "No" at bounding box center [229, 369] width 11 height 13
click at [224, 370] on input "No" at bounding box center [227, 366] width 7 height 7
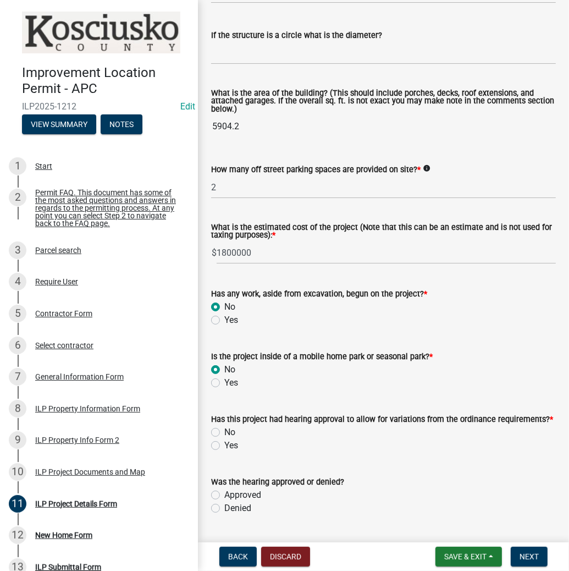
radio input "true"
click at [224, 435] on label "No" at bounding box center [229, 432] width 11 height 13
click at [224, 433] on input "No" at bounding box center [227, 429] width 7 height 7
radio input "true"
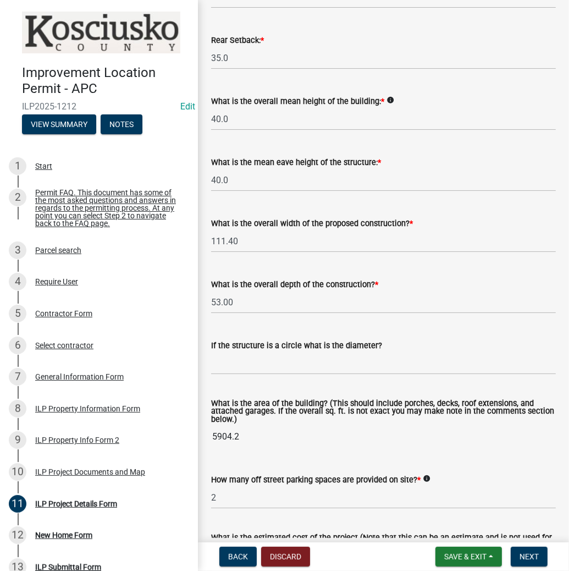
scroll to position [379, 0]
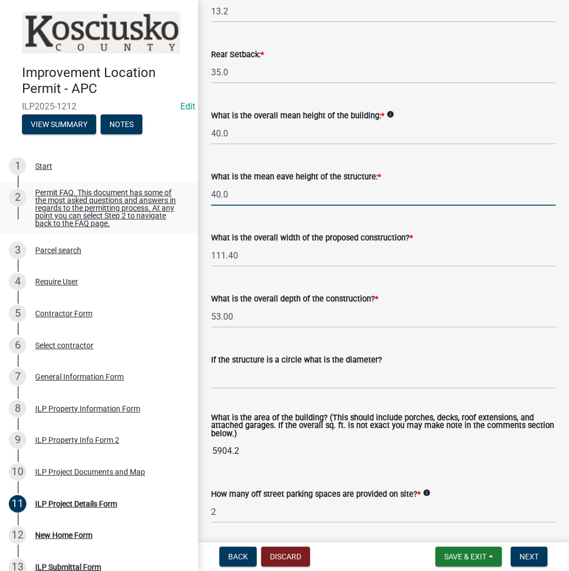
drag, startPoint x: 257, startPoint y: 185, endPoint x: 180, endPoint y: 184, distance: 77.6
click at [180, 184] on div "Improvement Location Permit - APC ILP2025-1212 Edit View Summary Notes 1 Start …" at bounding box center [284, 285] width 569 height 571
type input "25.0"
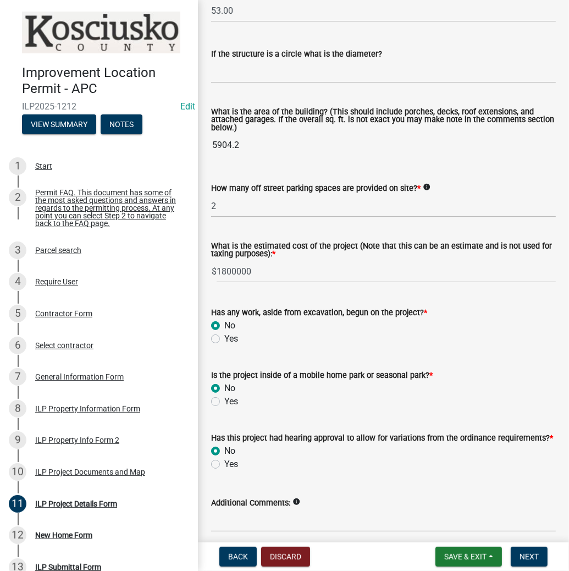
scroll to position [731, 0]
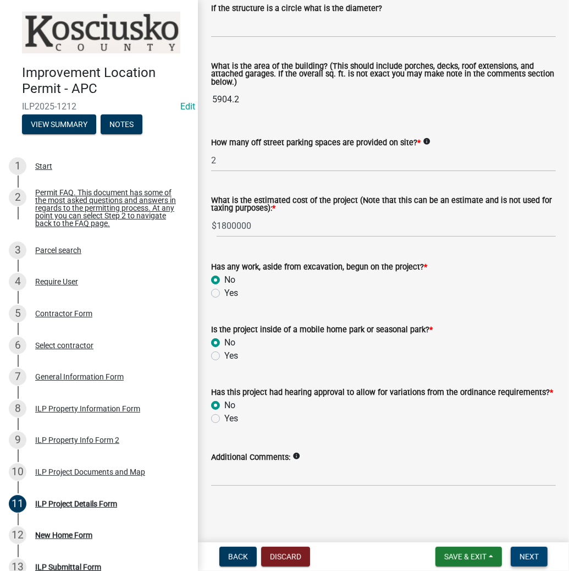
click at [523, 548] on button "Next" at bounding box center [529, 557] width 37 height 20
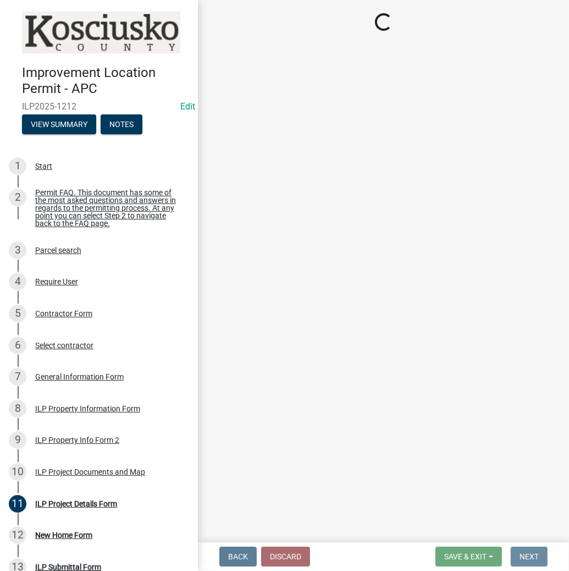
scroll to position [0, 0]
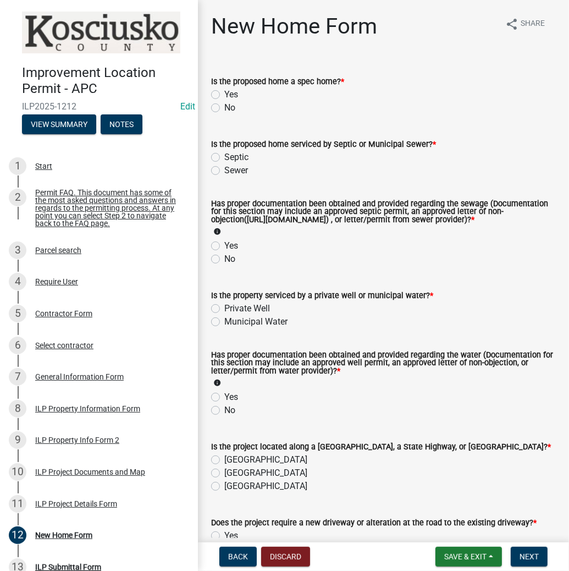
click at [224, 106] on label "No" at bounding box center [229, 107] width 11 height 13
click at [224, 106] on input "No" at bounding box center [227, 104] width 7 height 7
radio input "true"
click at [224, 170] on label "Sewer" at bounding box center [236, 170] width 24 height 13
click at [224, 170] on input "Sewer" at bounding box center [227, 167] width 7 height 7
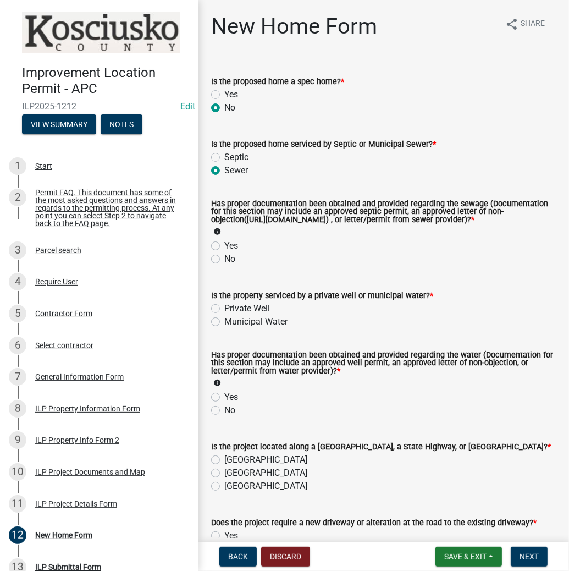
radio input "true"
click at [224, 252] on label "Yes" at bounding box center [231, 245] width 14 height 13
click at [224, 246] on input "Yes" at bounding box center [227, 242] width 7 height 7
radio input "true"
click at [224, 312] on label "Private Well" at bounding box center [247, 308] width 46 height 13
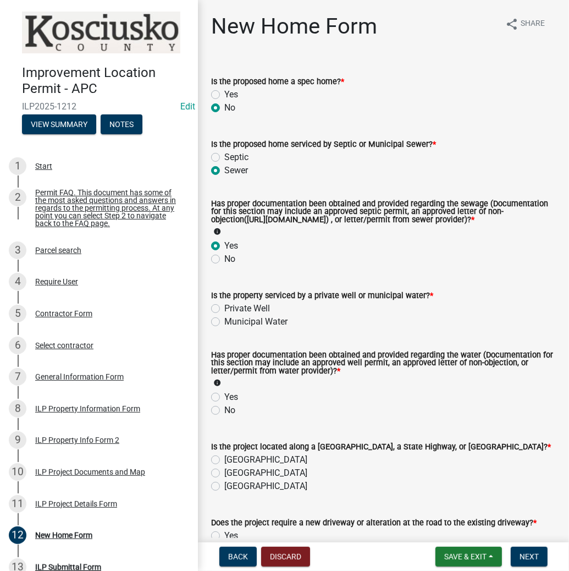
click at [224, 309] on input "Private Well" at bounding box center [227, 305] width 7 height 7
radio input "true"
click at [224, 328] on label "Municipal Water" at bounding box center [255, 321] width 63 height 13
click at [224, 322] on input "Municipal Water" at bounding box center [227, 318] width 7 height 7
radio input "true"
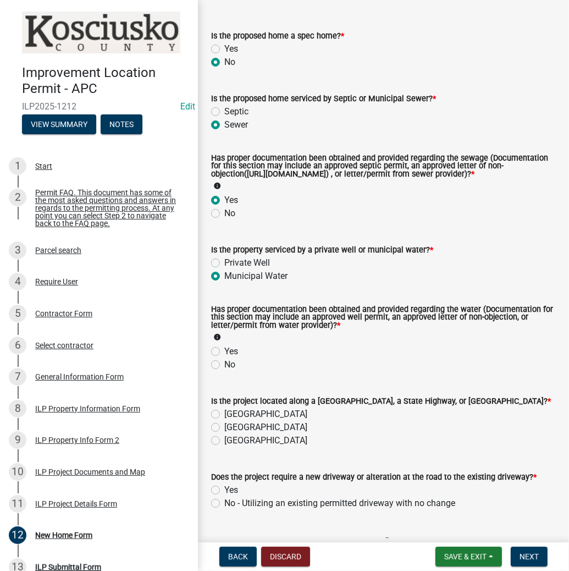
scroll to position [88, 0]
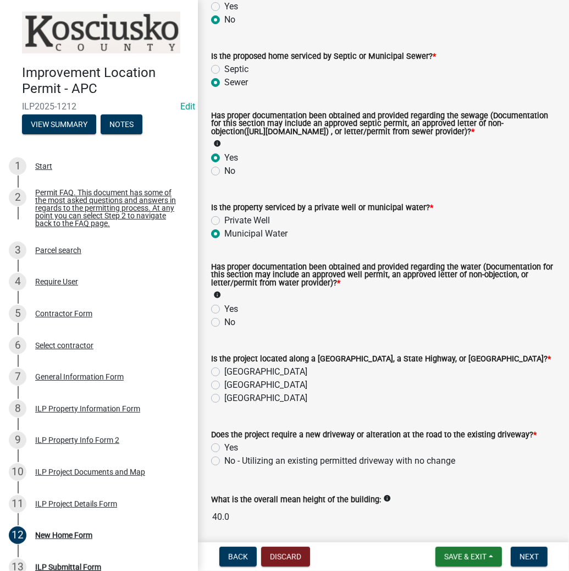
click at [224, 225] on label "Private Well" at bounding box center [247, 220] width 46 height 13
click at [224, 221] on input "Private Well" at bounding box center [227, 217] width 7 height 7
radio input "true"
click at [221, 302] on div "Has proper documentation been obtained and provided regarding the water (Docume…" at bounding box center [383, 282] width 345 height 39
click at [224, 315] on label "Yes" at bounding box center [231, 308] width 14 height 13
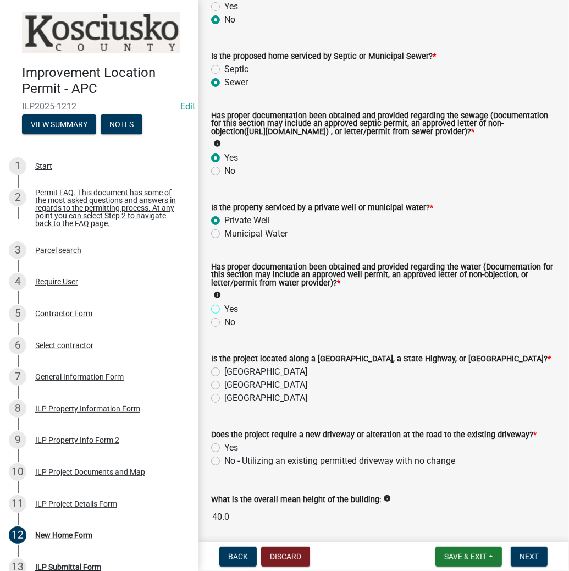
click at [224, 310] on input "Yes" at bounding box center [227, 305] width 7 height 7
radio input "true"
click at [224, 376] on label "[GEOGRAPHIC_DATA]" at bounding box center [265, 371] width 83 height 13
click at [224, 372] on input "[GEOGRAPHIC_DATA]" at bounding box center [227, 368] width 7 height 7
radio input "true"
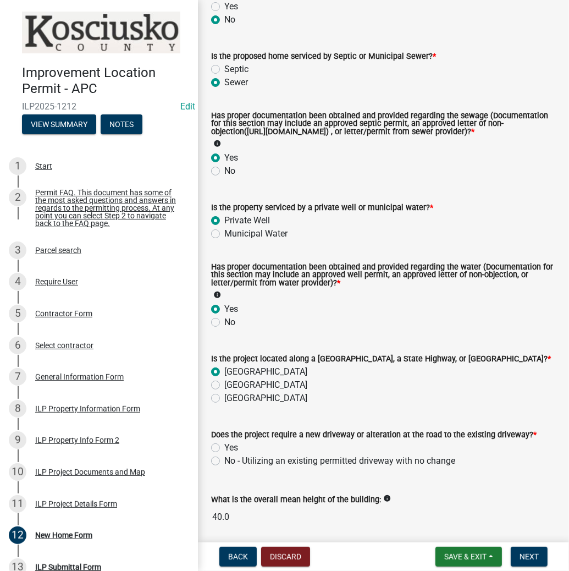
click at [224, 467] on label "No - Utilizing an existing permitted driveway with no change" at bounding box center [339, 460] width 231 height 13
click at [224, 461] on input "No - Utilizing an existing permitted driveway with no change" at bounding box center [227, 457] width 7 height 7
radio input "true"
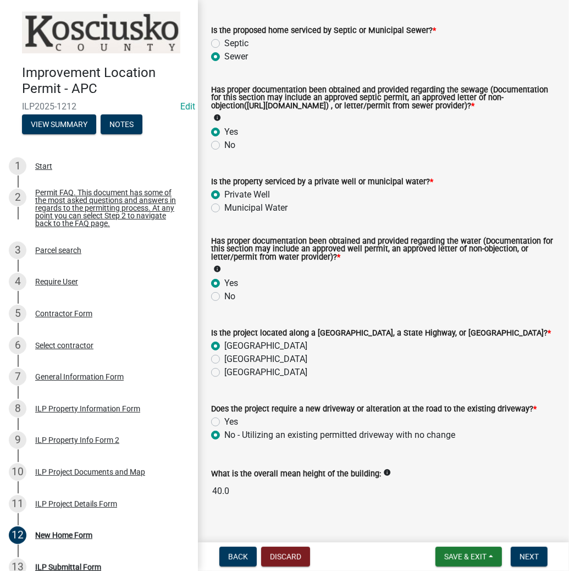
scroll to position [138, 0]
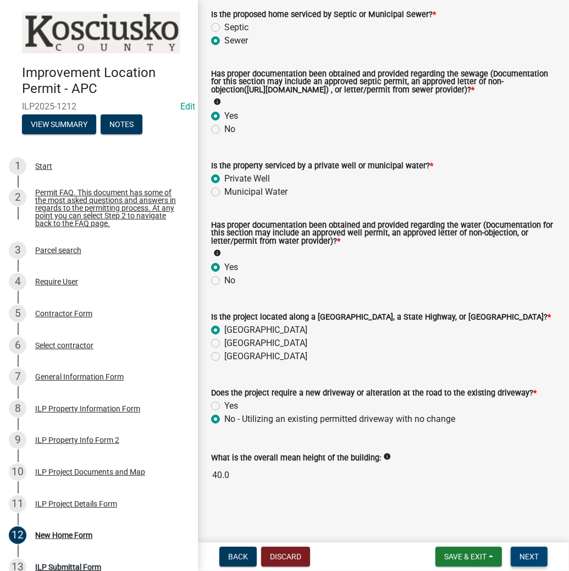
click at [531, 556] on span "Next" at bounding box center [529, 556] width 19 height 9
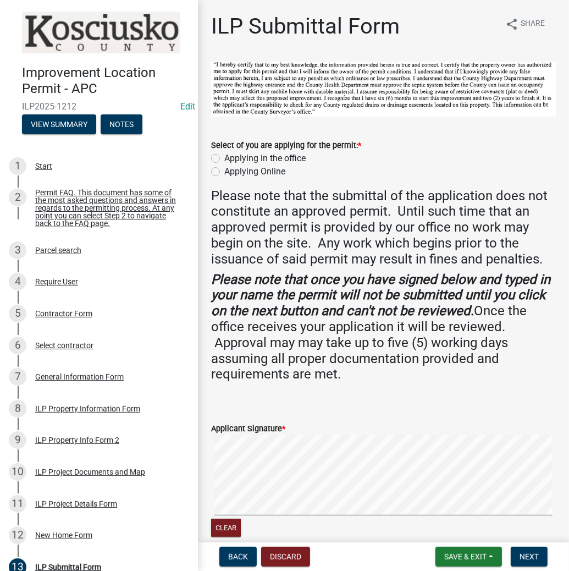
click at [224, 158] on label "Applying in the office" at bounding box center [264, 158] width 81 height 13
click at [224, 158] on input "Applying in the office" at bounding box center [227, 155] width 7 height 7
radio input "true"
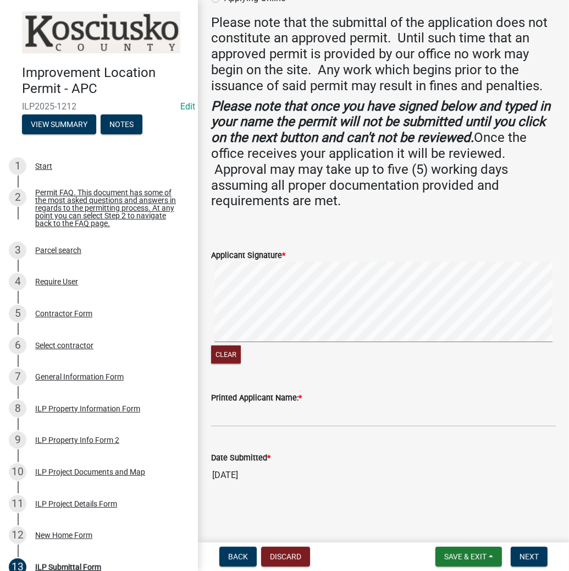
scroll to position [172, 0]
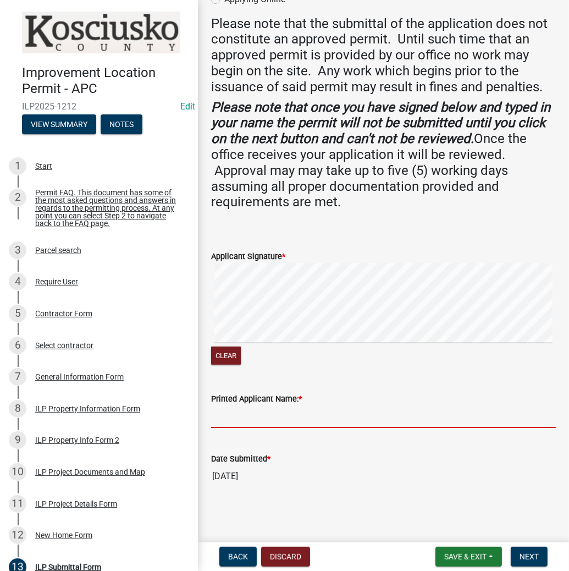
click at [224, 416] on input "Printed Applicant Name: *" at bounding box center [383, 416] width 345 height 23
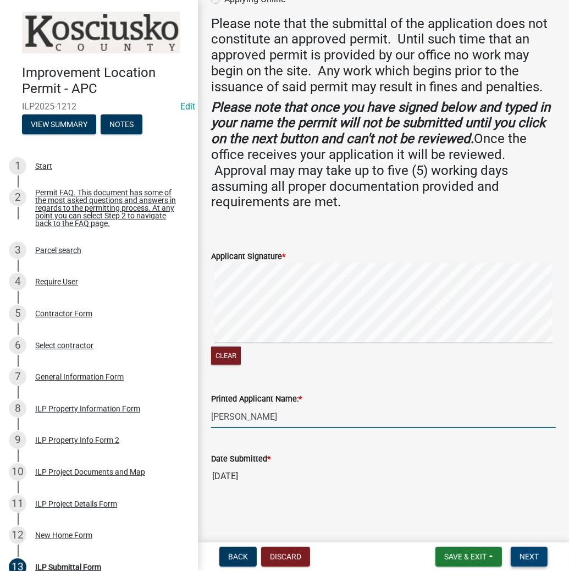
type input "[PERSON_NAME]"
click at [518, 554] on button "Next" at bounding box center [529, 557] width 37 height 20
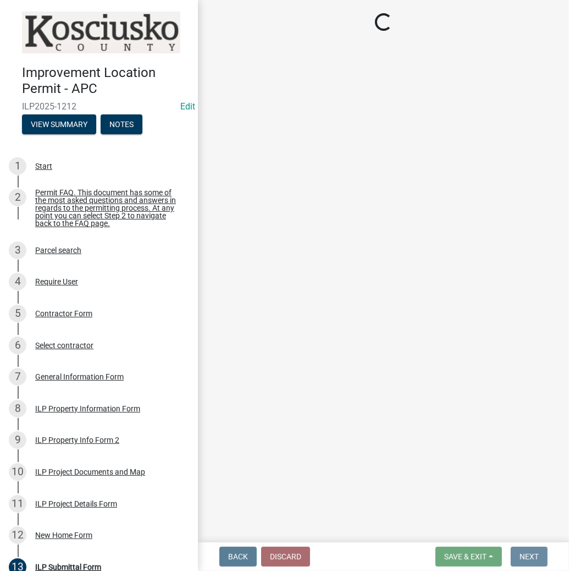
scroll to position [0, 0]
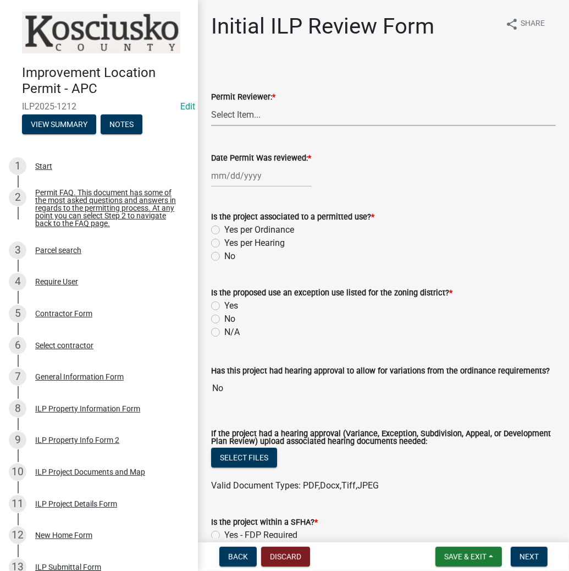
click at [260, 116] on select "Select Item... MMS LT AT CS [PERSON_NAME]" at bounding box center [383, 114] width 345 height 23
click at [211, 103] on select "Select Item... MMS LT AT CS [PERSON_NAME]" at bounding box center [383, 114] width 345 height 23
select select "c872cdc8-ca01-49f1-a213-e4b05fa58cd2"
click at [238, 182] on div at bounding box center [261, 175] width 101 height 23
select select "9"
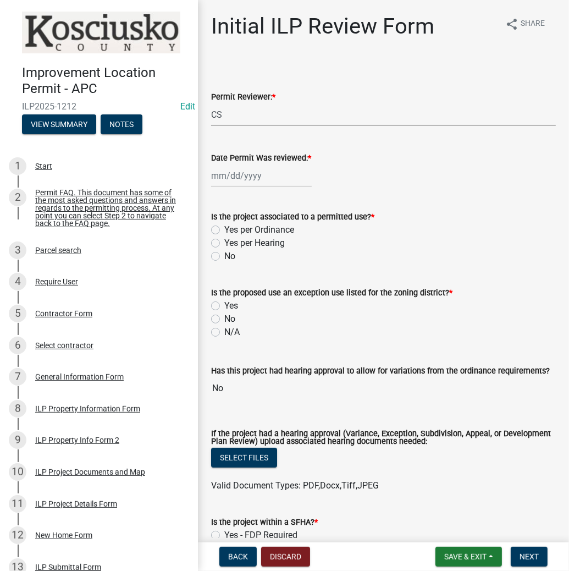
select select "2025"
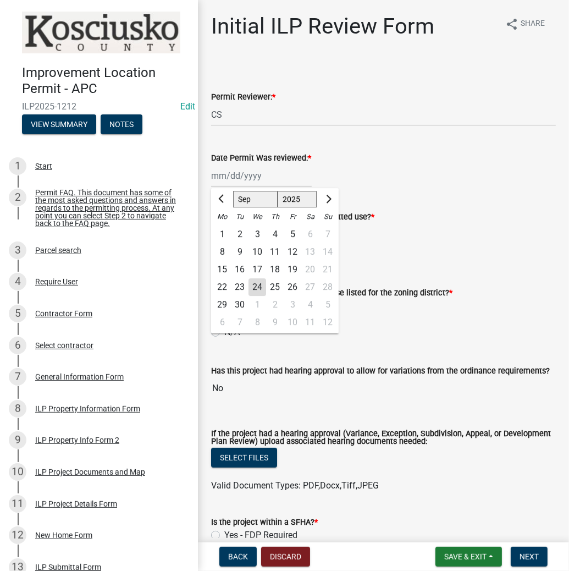
click at [263, 289] on div "24" at bounding box center [258, 287] width 18 height 18
type input "[DATE]"
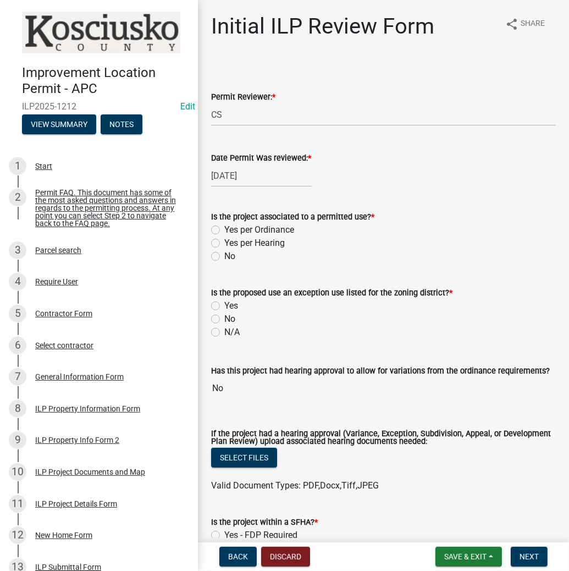
click at [224, 228] on label "Yes per Ordinance" at bounding box center [259, 229] width 70 height 13
click at [224, 228] on input "Yes per Ordinance" at bounding box center [227, 226] width 7 height 7
radio input "true"
click at [224, 321] on label "No" at bounding box center [229, 318] width 11 height 13
click at [224, 320] on input "No" at bounding box center [227, 315] width 7 height 7
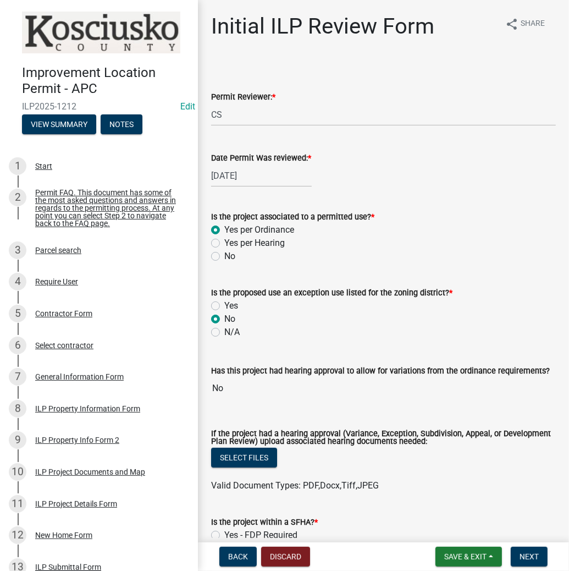
radio input "true"
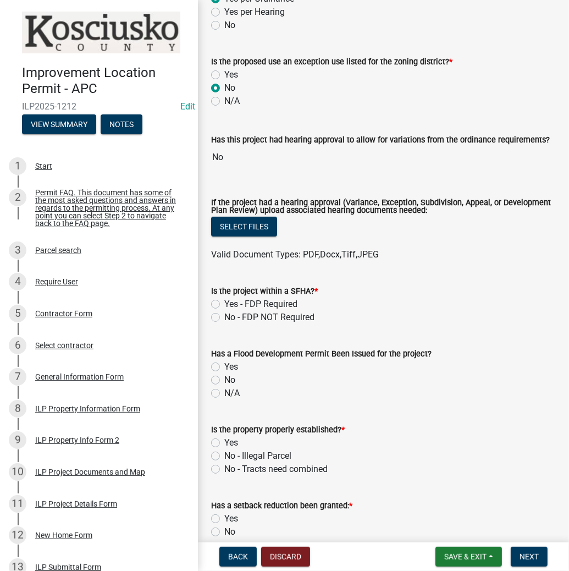
scroll to position [308, 0]
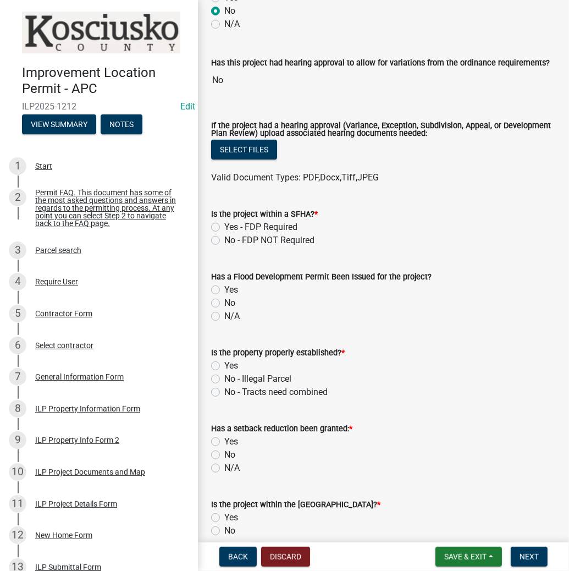
click at [224, 240] on label "No - FDP NOT Required" at bounding box center [269, 240] width 90 height 13
click at [224, 240] on input "No - FDP NOT Required" at bounding box center [227, 237] width 7 height 7
radio input "true"
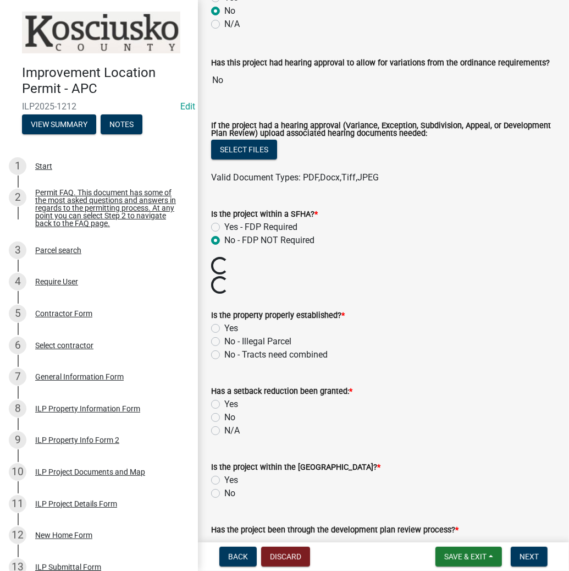
click at [224, 326] on label "Yes" at bounding box center [231, 328] width 14 height 13
click at [224, 326] on input "Yes" at bounding box center [227, 325] width 7 height 7
radio input "true"
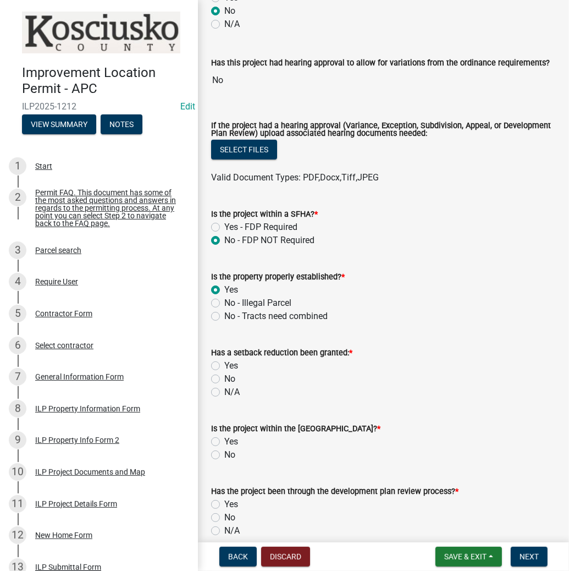
click at [218, 416] on form "Is the project within the [GEOGRAPHIC_DATA]? * Yes No" at bounding box center [383, 435] width 345 height 53
click at [224, 381] on label "No" at bounding box center [229, 378] width 11 height 13
click at [224, 379] on input "No" at bounding box center [227, 375] width 7 height 7
radio input "true"
click at [224, 458] on label "No" at bounding box center [229, 454] width 11 height 13
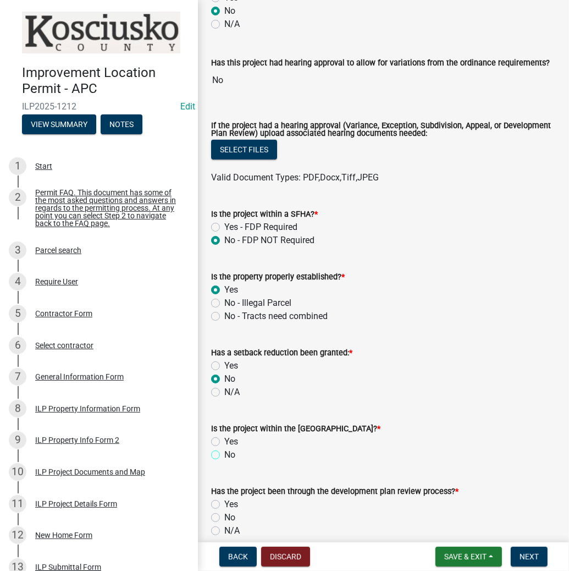
click at [224, 455] on input "No" at bounding box center [227, 451] width 7 height 7
radio input "true"
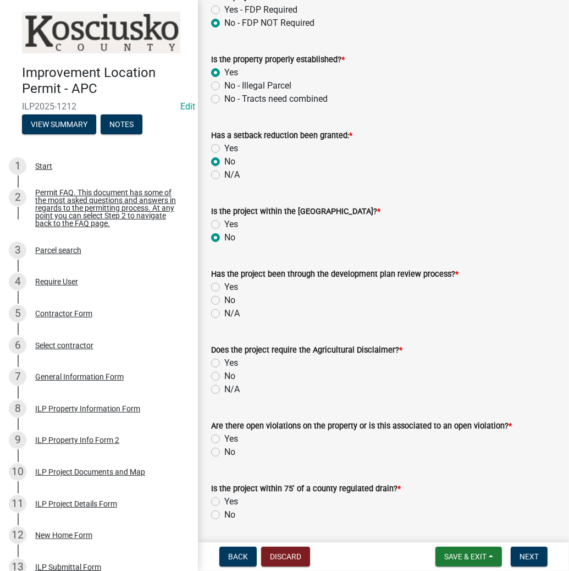
scroll to position [528, 0]
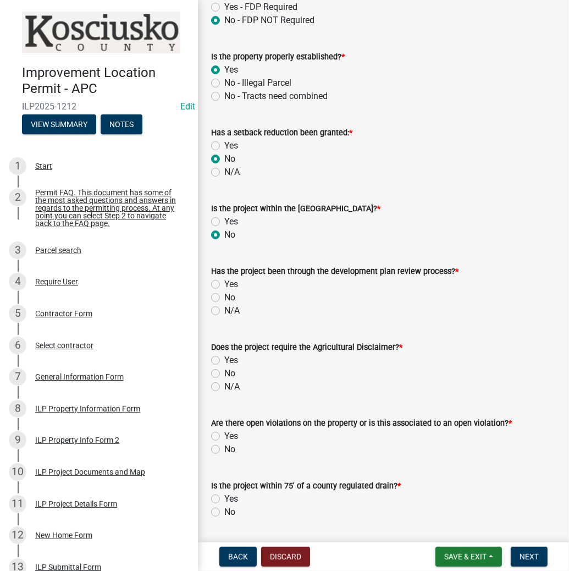
click at [224, 295] on label "No" at bounding box center [229, 297] width 11 height 13
click at [224, 295] on input "No" at bounding box center [227, 294] width 7 height 7
radio input "true"
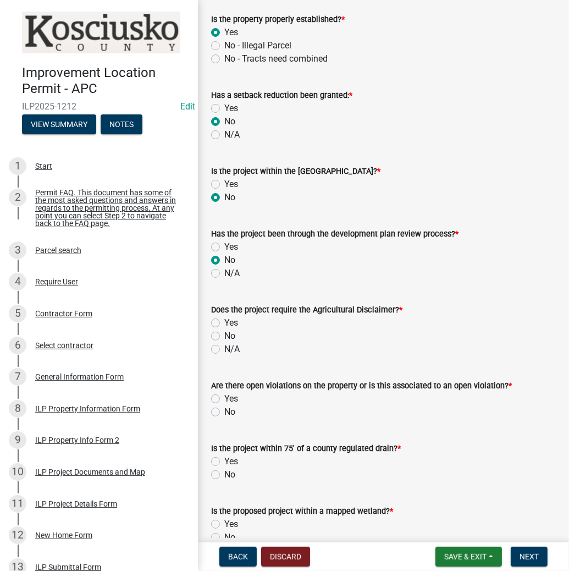
scroll to position [616, 0]
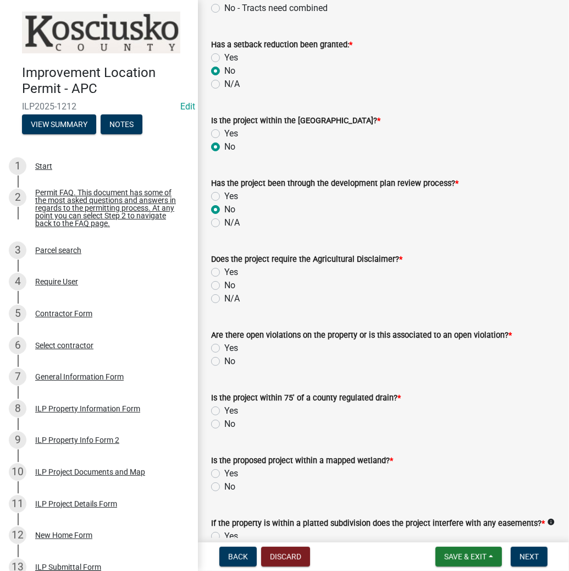
click at [224, 284] on label "No" at bounding box center [229, 285] width 11 height 13
click at [224, 284] on input "No" at bounding box center [227, 282] width 7 height 7
radio input "true"
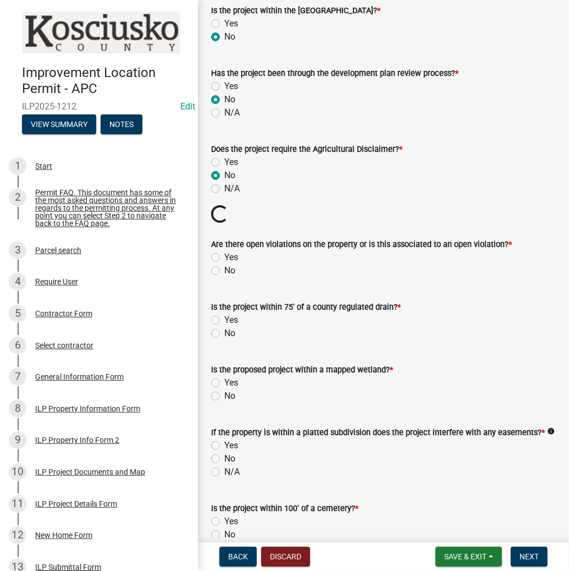
scroll to position [748, 0]
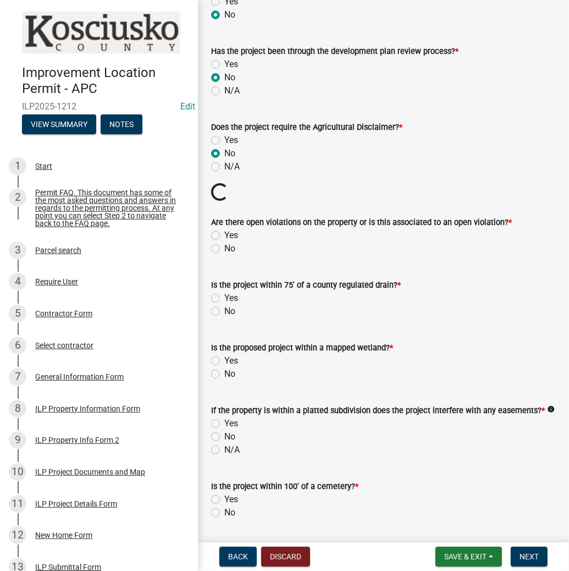
click at [217, 247] on wm-data-entity-input-list "Permit Reviewer: * Select Item... MMS LT AT CS [PERSON_NAME] Date Permit Was re…" at bounding box center [383, 63] width 345 height 1498
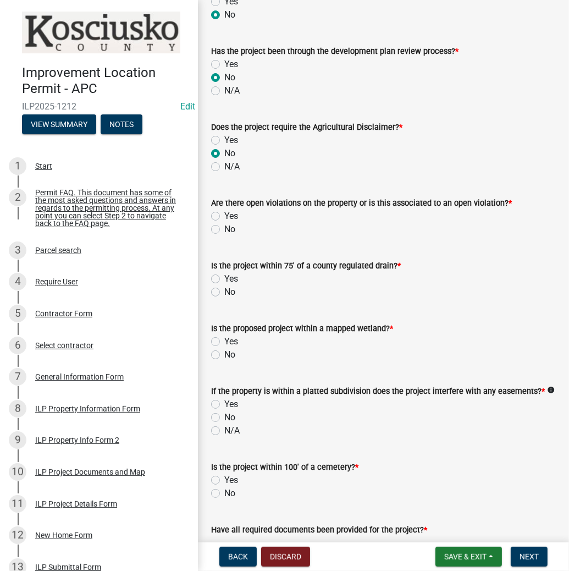
click at [224, 227] on label "No" at bounding box center [229, 229] width 11 height 13
click at [224, 227] on input "No" at bounding box center [227, 226] width 7 height 7
radio input "true"
click at [224, 293] on label "No" at bounding box center [229, 291] width 11 height 13
click at [224, 293] on input "No" at bounding box center [227, 288] width 7 height 7
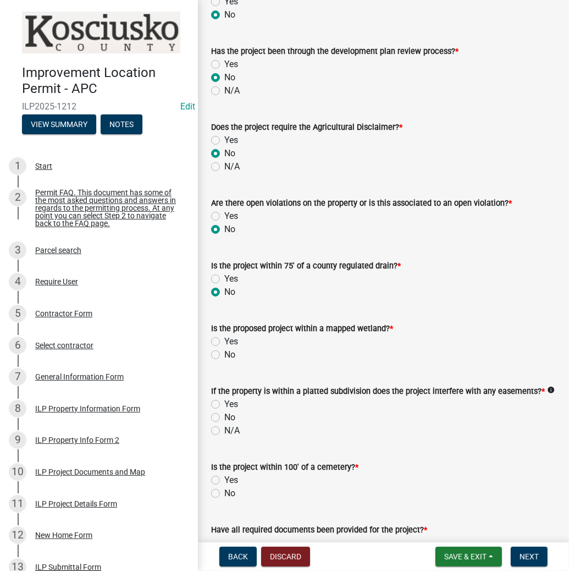
radio input "true"
click at [224, 353] on label "No" at bounding box center [229, 354] width 11 height 13
click at [224, 353] on input "No" at bounding box center [227, 351] width 7 height 7
radio input "true"
click at [224, 414] on label "No" at bounding box center [229, 417] width 11 height 13
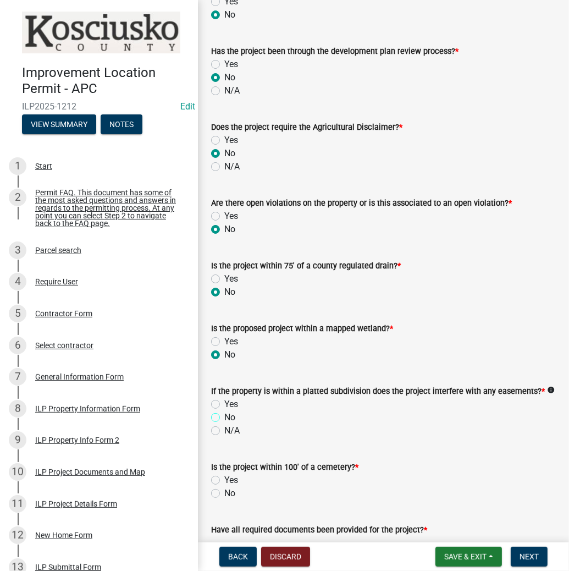
click at [224, 414] on input "No" at bounding box center [227, 414] width 7 height 7
radio input "true"
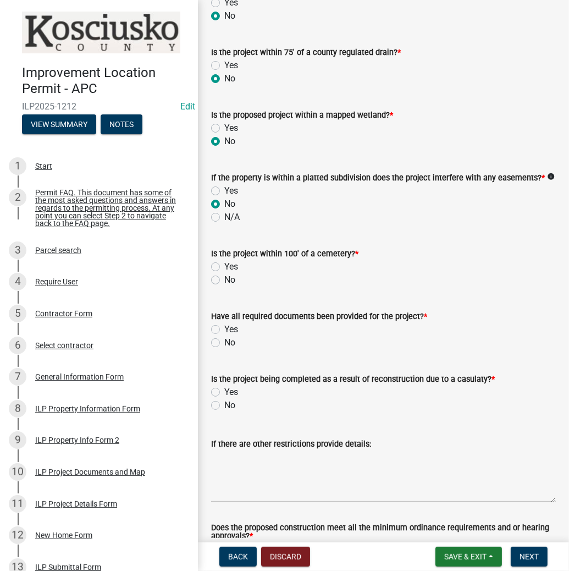
scroll to position [968, 0]
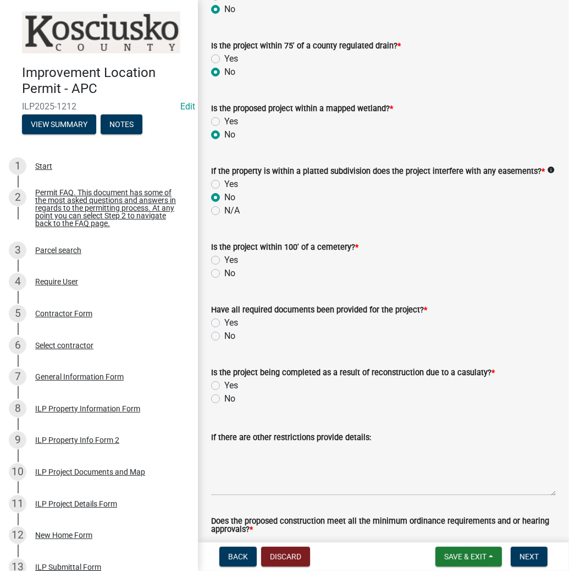
click at [224, 273] on label "No" at bounding box center [229, 273] width 11 height 13
click at [224, 273] on input "No" at bounding box center [227, 270] width 7 height 7
radio input "true"
click at [224, 319] on label "Yes" at bounding box center [231, 322] width 14 height 13
click at [224, 319] on input "Yes" at bounding box center [227, 319] width 7 height 7
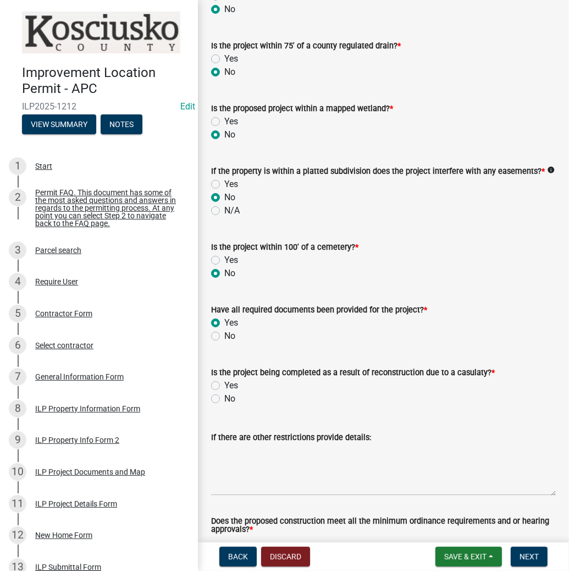
radio input "true"
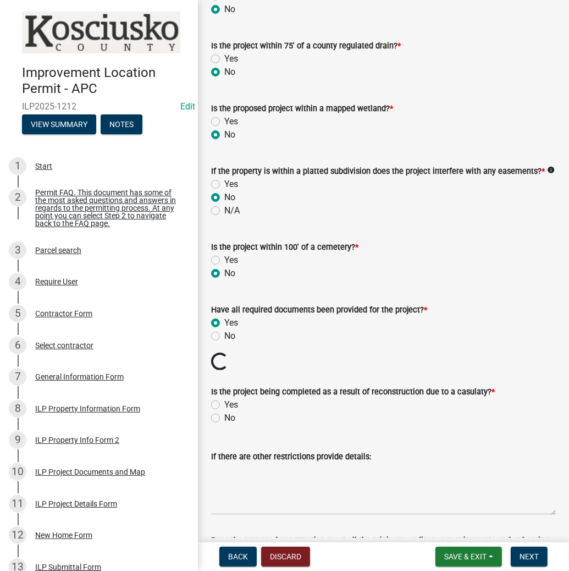
click at [224, 416] on label "No" at bounding box center [229, 417] width 11 height 13
click at [224, 416] on input "No" at bounding box center [227, 414] width 7 height 7
radio input "true"
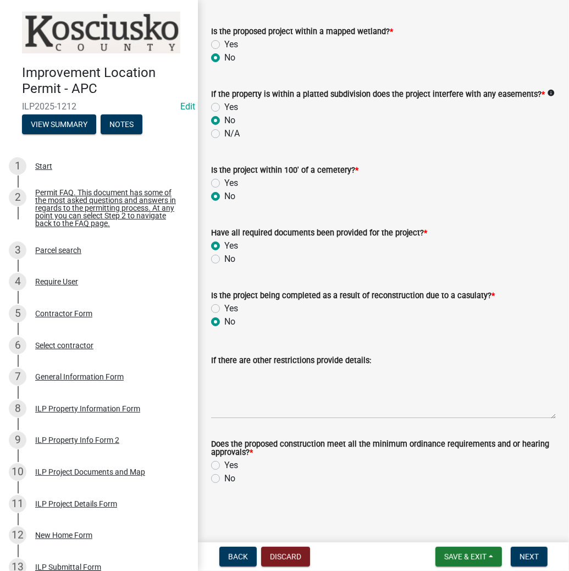
scroll to position [1045, 0]
click at [224, 466] on label "Yes" at bounding box center [231, 465] width 14 height 13
click at [224, 466] on input "Yes" at bounding box center [227, 462] width 7 height 7
radio input "true"
click at [539, 553] on button "Next" at bounding box center [529, 557] width 37 height 20
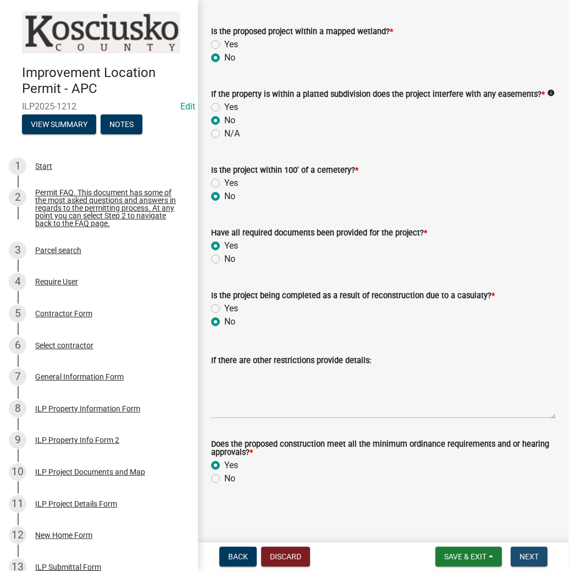
scroll to position [0, 0]
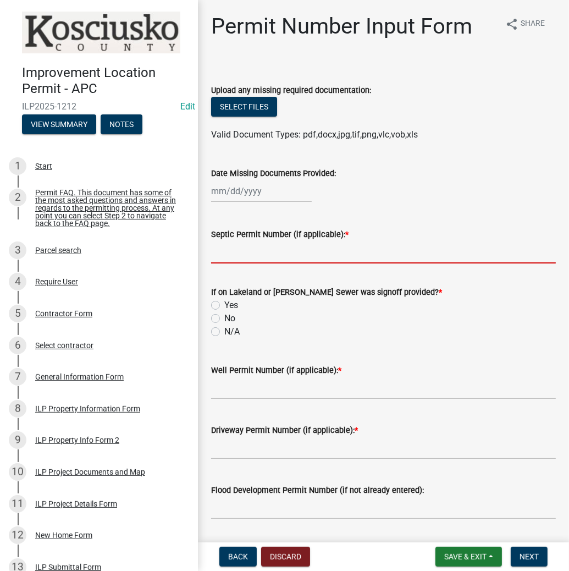
drag, startPoint x: 266, startPoint y: 250, endPoint x: 273, endPoint y: 244, distance: 9.0
click at [269, 249] on input "Septic Permit Number (if applicable): *" at bounding box center [383, 252] width 345 height 23
type input "TCRSD"
click at [224, 318] on label "No" at bounding box center [229, 318] width 11 height 13
click at [224, 318] on input "No" at bounding box center [227, 315] width 7 height 7
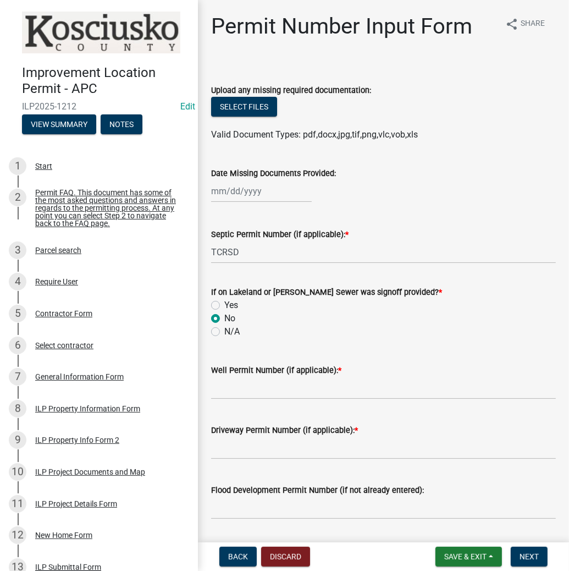
radio input "true"
click at [231, 389] on input "Well Permit Number (if applicable): *" at bounding box center [383, 388] width 345 height 23
type input "16675"
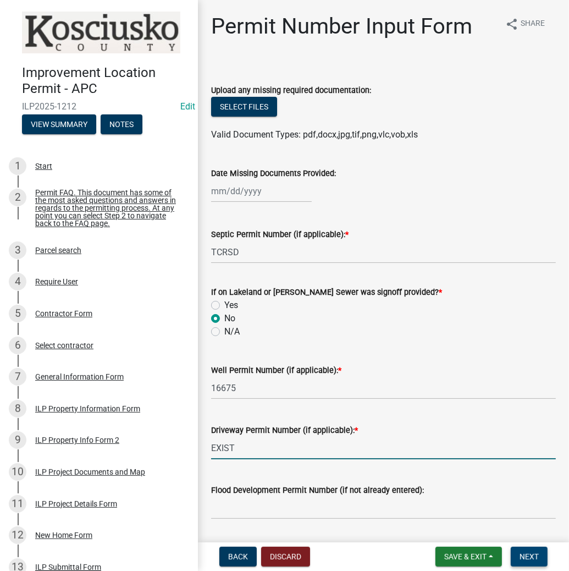
type input "EXIST"
click at [530, 552] on span "Next" at bounding box center [529, 556] width 19 height 9
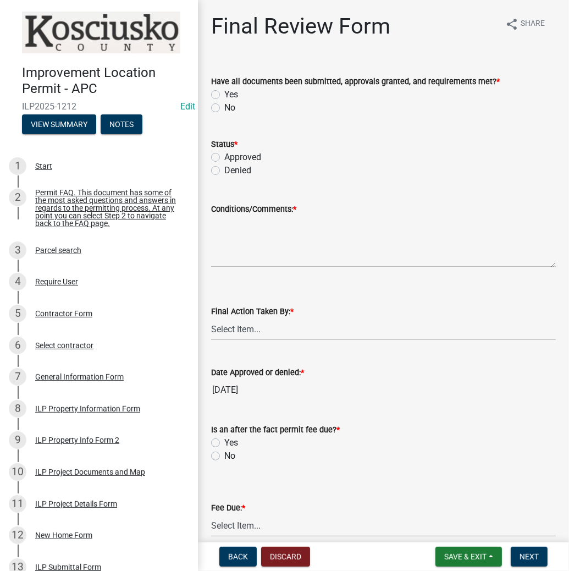
click at [224, 95] on label "Yes" at bounding box center [231, 94] width 14 height 13
click at [224, 95] on input "Yes" at bounding box center [227, 91] width 7 height 7
radio input "true"
click at [224, 155] on label "Approved" at bounding box center [242, 157] width 37 height 13
click at [224, 155] on input "Approved" at bounding box center [227, 154] width 7 height 7
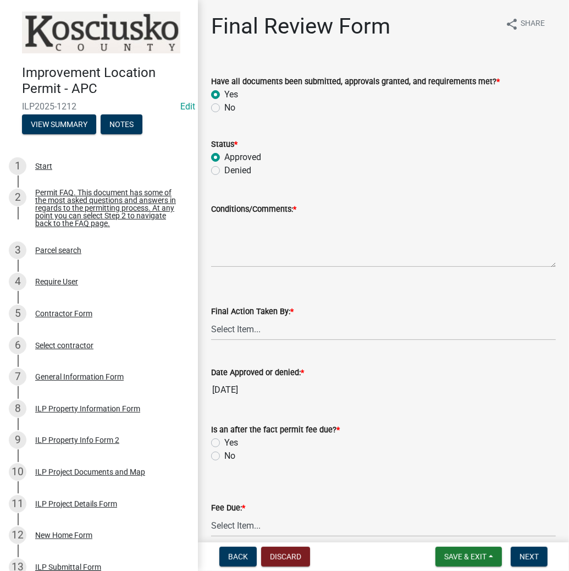
radio input "true"
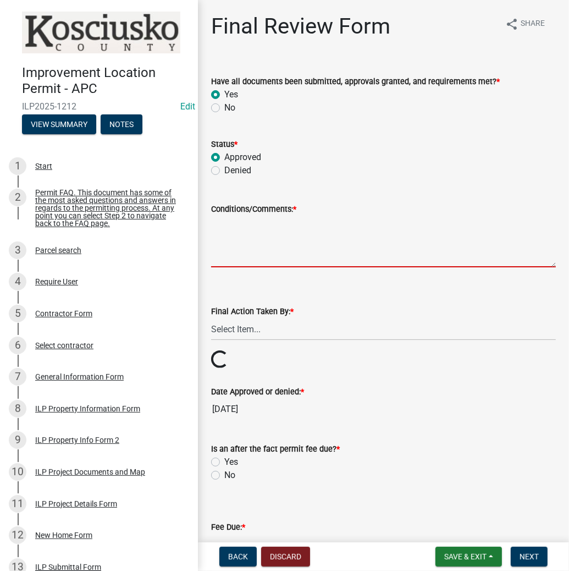
click at [226, 230] on textarea "Conditions/Comments: *" at bounding box center [383, 242] width 345 height 52
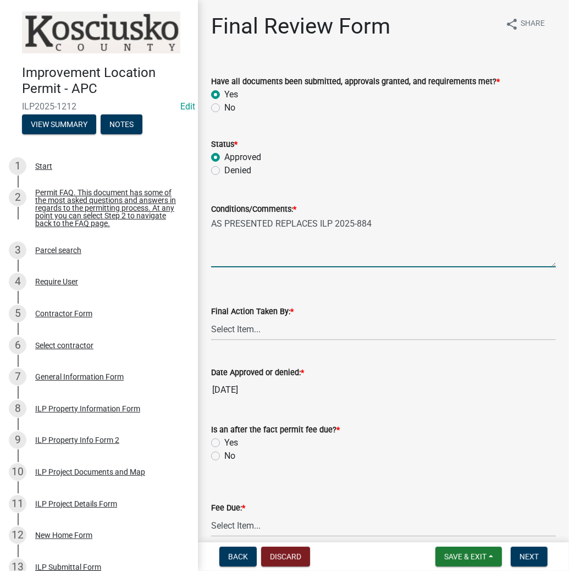
type textarea "AS PRESENTED REPLACES ILP 2025-884"
click at [230, 328] on select "Select Item... MMS LT AT CS [PERSON_NAME]" at bounding box center [383, 329] width 345 height 23
click at [211, 318] on select "Select Item... MMS LT AT CS [PERSON_NAME]" at bounding box center [383, 329] width 345 height 23
select select "c872cdc8-ca01-49f1-a213-e4b05fa58cd2"
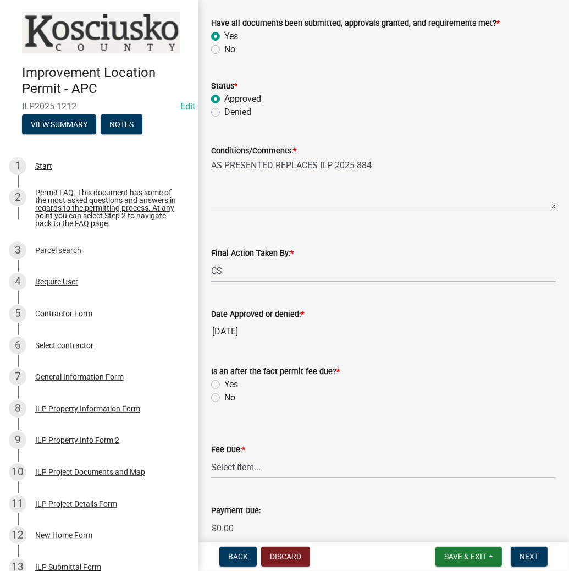
scroll to position [132, 0]
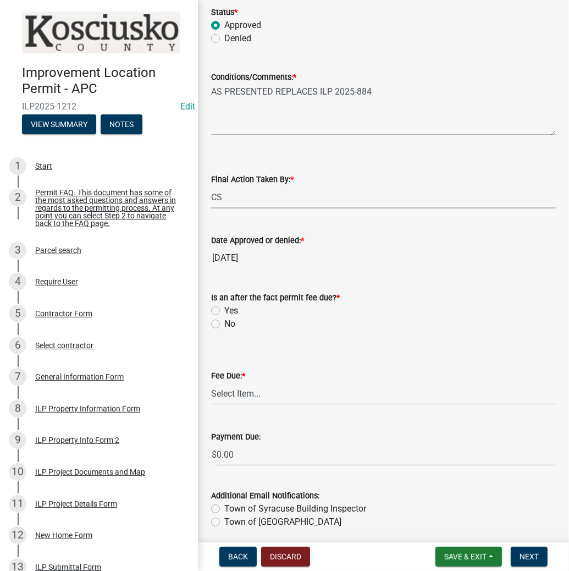
click at [224, 323] on label "No" at bounding box center [229, 323] width 11 height 13
click at [224, 323] on input "No" at bounding box center [227, 320] width 7 height 7
radio input "true"
click at [238, 386] on select "Select Item... N/A $10.00 $25.00 $125.00 $250 $500 $500 + $10.00 for every 10 s…" at bounding box center [383, 393] width 345 height 23
click at [211, 382] on select "Select Item... N/A $10.00 $25.00 $125.00 $250 $500 $500 + $10.00 for every 10 s…" at bounding box center [383, 393] width 345 height 23
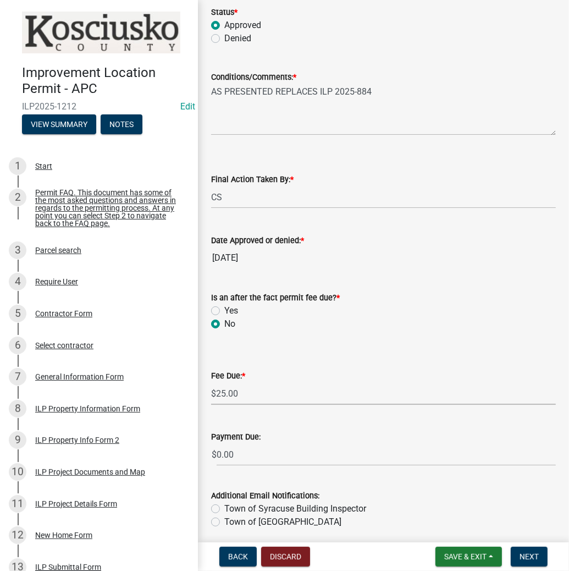
select select "71256567-8c52-414d-b434-ae6b266e1a0e"
click at [528, 554] on span "Next" at bounding box center [529, 556] width 19 height 9
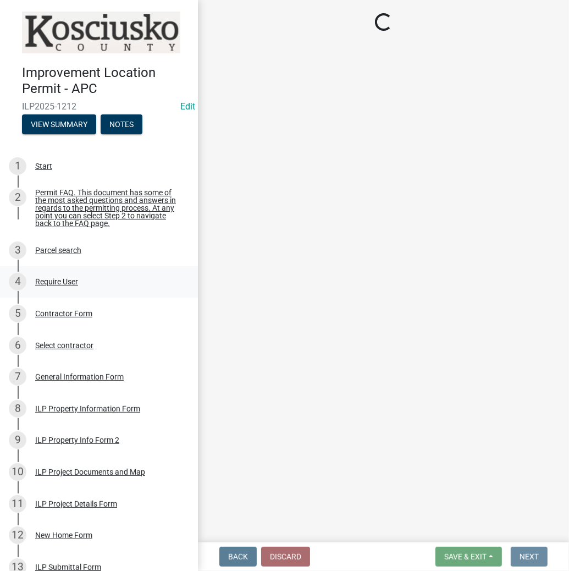
scroll to position [0, 0]
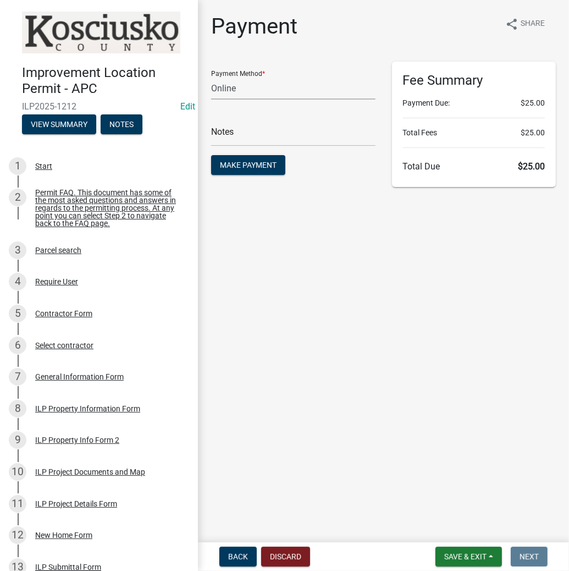
drag, startPoint x: 246, startPoint y: 90, endPoint x: 249, endPoint y: 99, distance: 9.2
click at [246, 90] on select "Credit Card POS Check Cash Online" at bounding box center [293, 88] width 164 height 23
select select "0: 2"
click at [211, 77] on select "Credit Card POS Check Cash Online" at bounding box center [293, 88] width 164 height 23
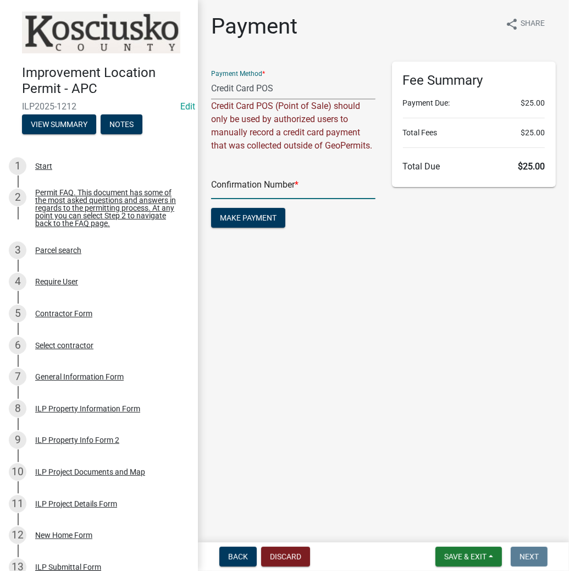
click at [241, 189] on input "text" at bounding box center [293, 188] width 164 height 23
paste input "15025191"
type input "15025191"
click at [244, 211] on button "Make Payment" at bounding box center [248, 218] width 74 height 20
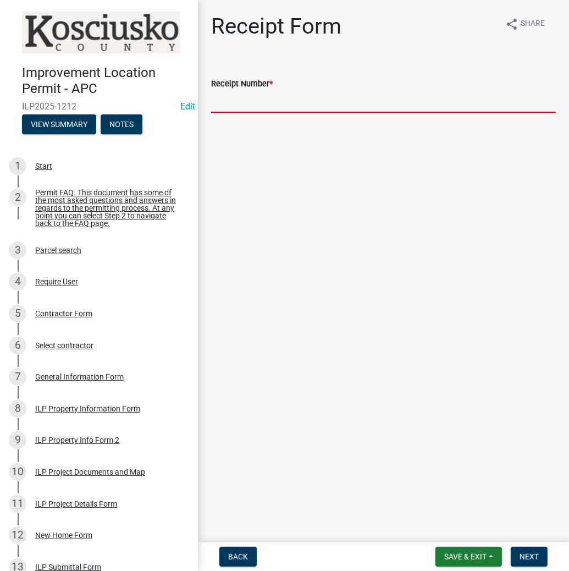
click at [274, 104] on input "Receipt Number *" at bounding box center [383, 101] width 345 height 23
paste input "15025191"
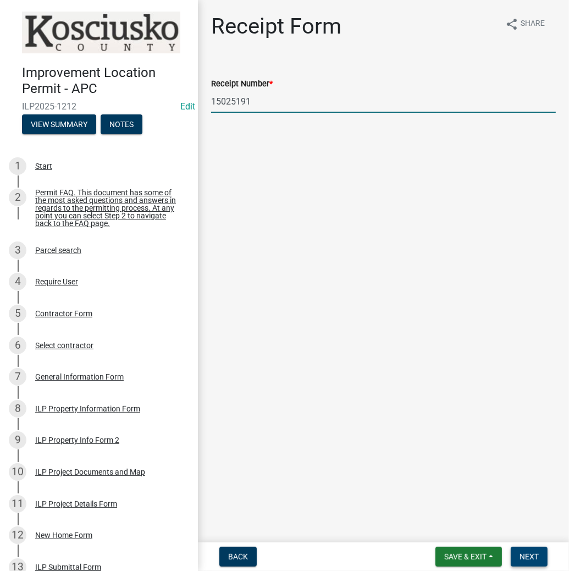
type input "15025191"
click at [537, 549] on button "Next" at bounding box center [529, 557] width 37 height 20
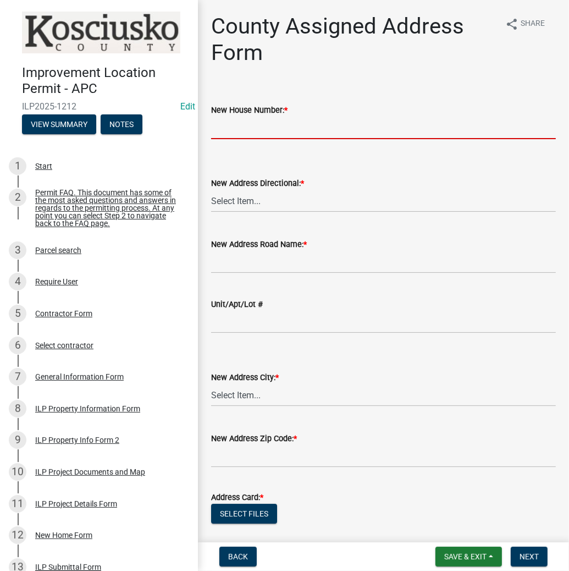
click at [232, 130] on input "New House Number: *" at bounding box center [383, 128] width 345 height 23
type input "11191"
select select "57d3dbe1-f48f-4c9f-af6d-6c7a2e9f3087"
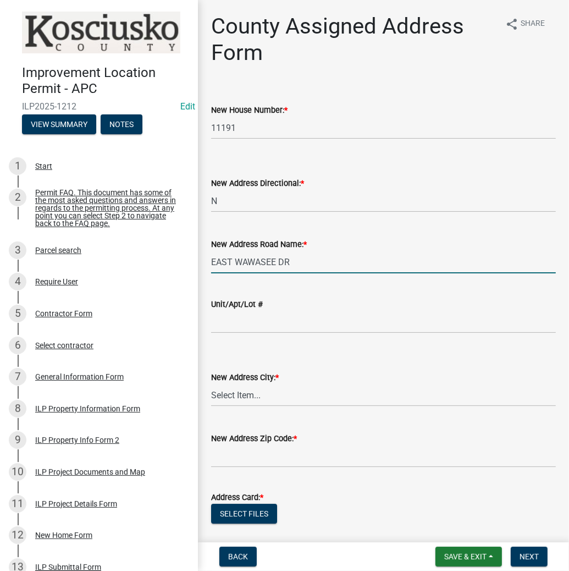
type input "EAST WAWASEE DR"
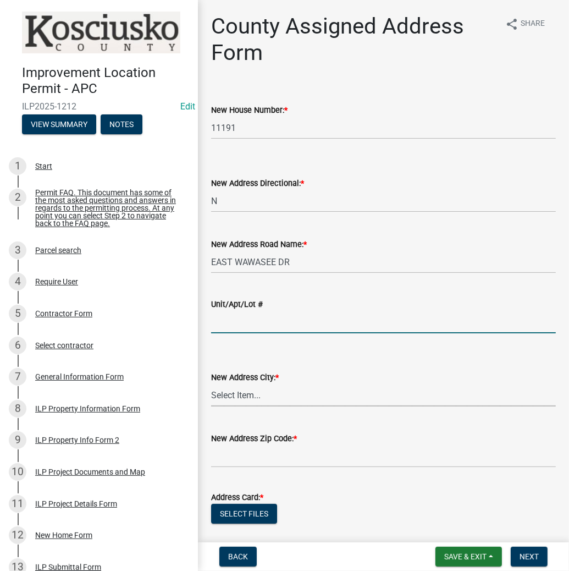
click at [238, 399] on select "Select Item... Akron Breman Bourbon [PERSON_NAME][GEOGRAPHIC_DATA] [GEOGRAPHIC_…" at bounding box center [383, 395] width 345 height 23
click at [211, 384] on select "Select Item... Akron Breman Bourbon [PERSON_NAME][GEOGRAPHIC_DATA] [GEOGRAPHIC_…" at bounding box center [383, 395] width 345 height 23
select select "d7f8c8bd-54ec-430e-a087-ff08b2a91d9f"
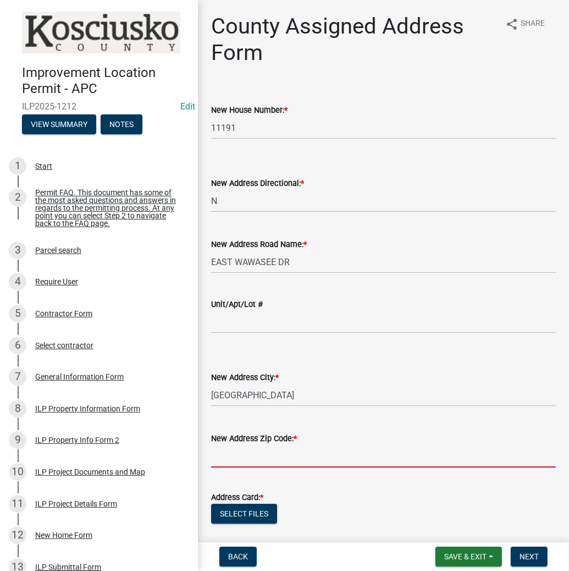
click at [230, 459] on input "text" at bounding box center [383, 456] width 345 height 23
type input "46567"
click at [249, 510] on button "Select files" at bounding box center [244, 514] width 66 height 20
click at [536, 554] on span "Next" at bounding box center [529, 556] width 19 height 9
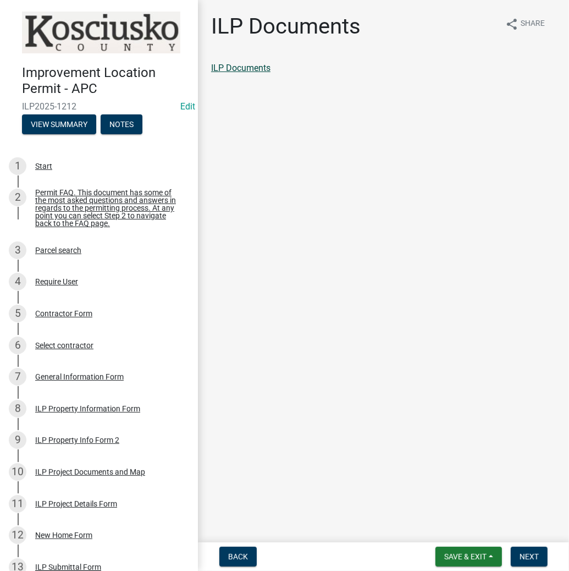
click at [251, 69] on link "ILP Documents" at bounding box center [240, 68] width 59 height 10
click at [233, 69] on link "ILP Documents" at bounding box center [240, 68] width 59 height 10
click at [534, 560] on span "Next" at bounding box center [529, 556] width 19 height 9
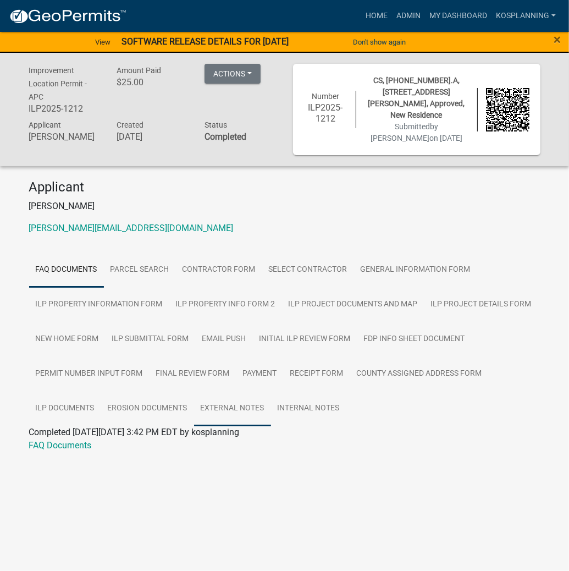
click at [228, 411] on link "External Notes" at bounding box center [232, 408] width 77 height 35
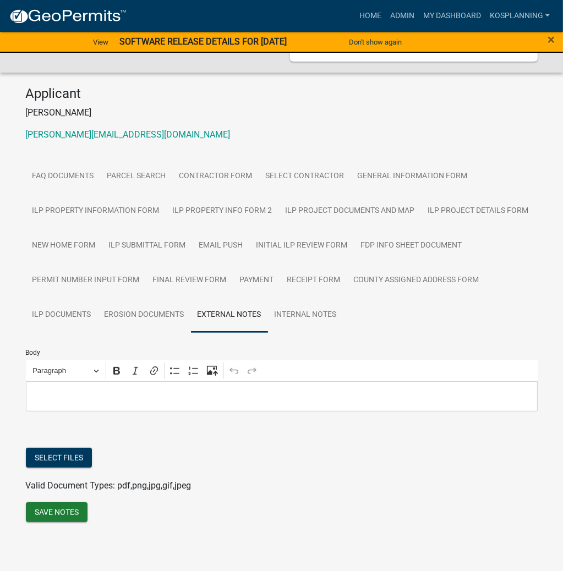
scroll to position [97, 0]
click at [68, 393] on p "Editor editing area: main. Press Alt+0 for help." at bounding box center [281, 396] width 500 height 13
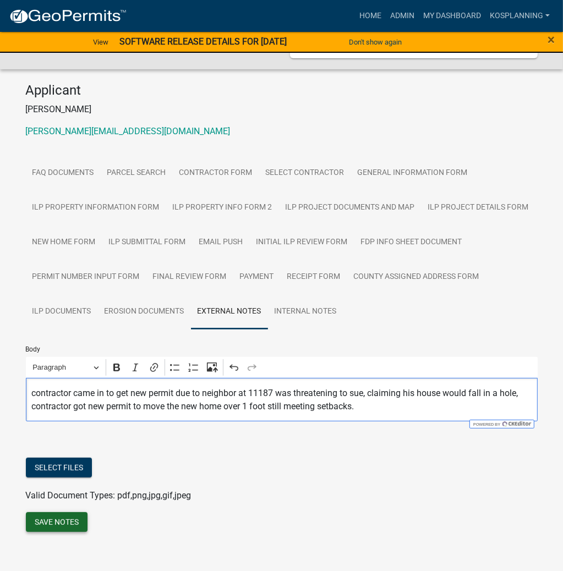
click at [51, 526] on button "Save Notes" at bounding box center [57, 522] width 62 height 20
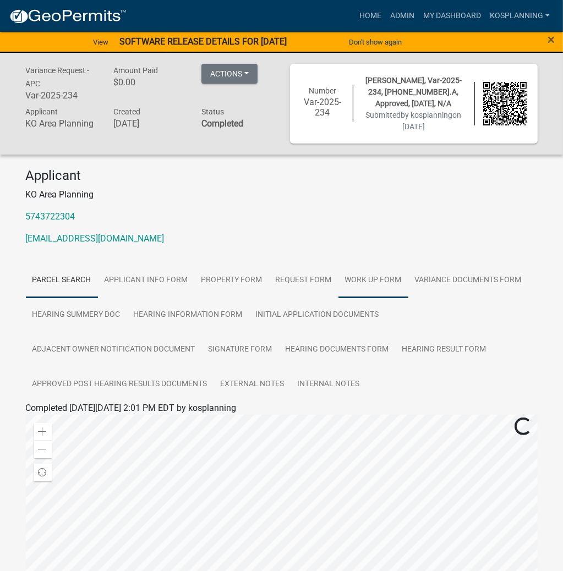
click at [346, 278] on link "Work Up Form" at bounding box center [373, 280] width 70 height 35
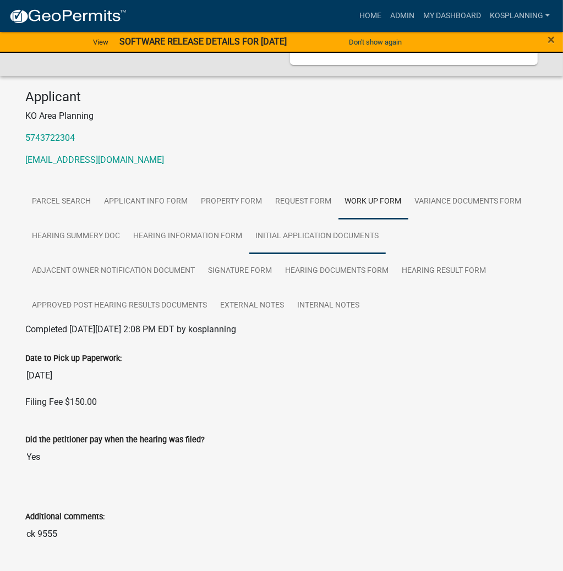
scroll to position [88, 0]
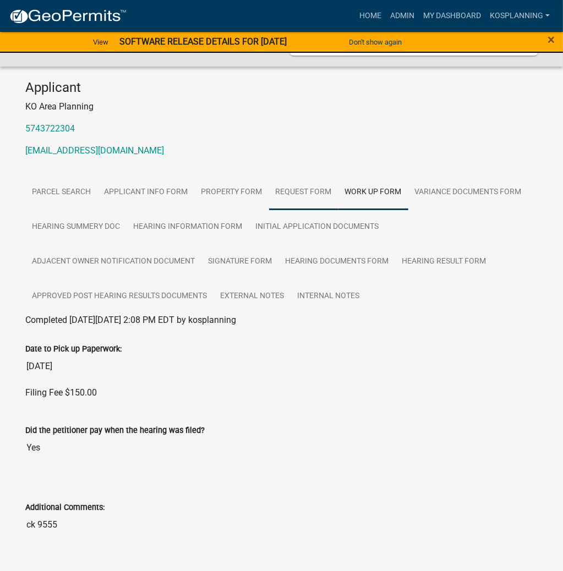
click at [307, 191] on link "Request Form" at bounding box center [303, 192] width 69 height 35
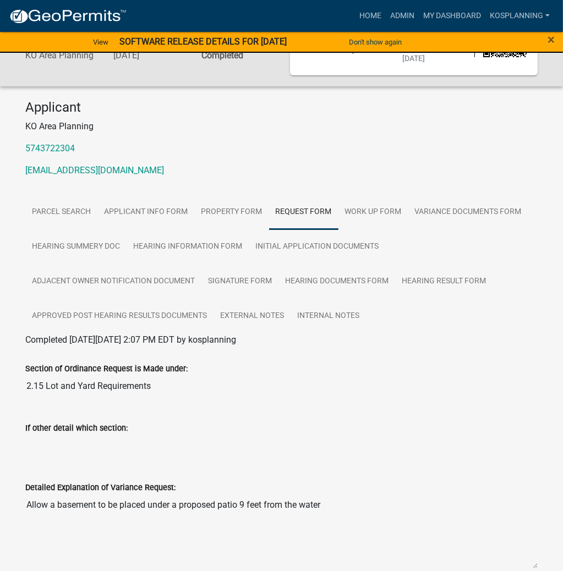
scroll to position [44, 0]
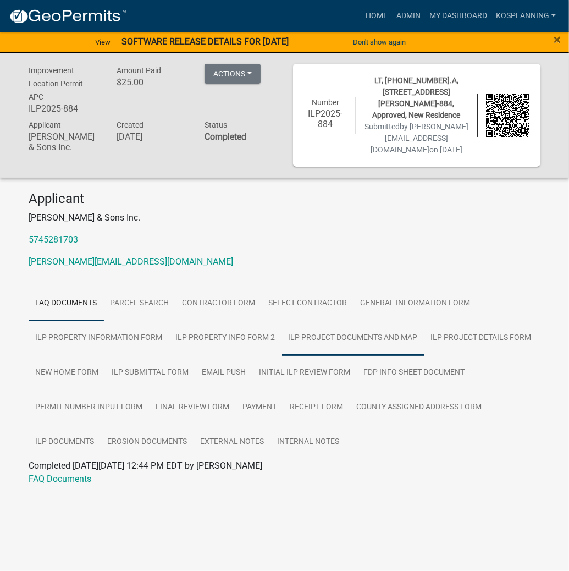
click at [367, 330] on link "ILP Project Documents and Map" at bounding box center [353, 338] width 142 height 35
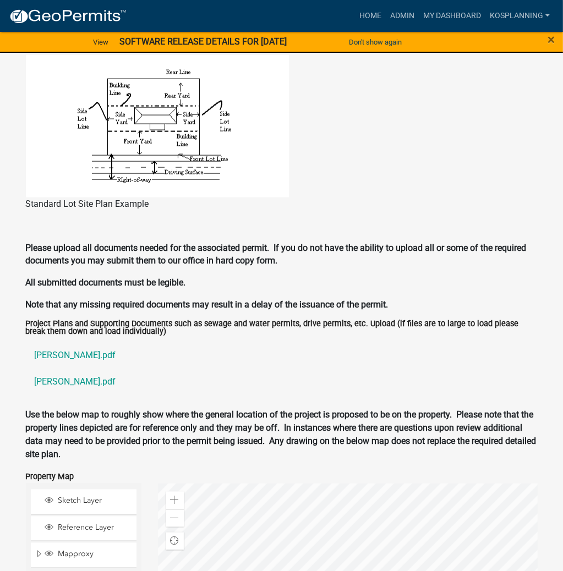
scroll to position [1188, 0]
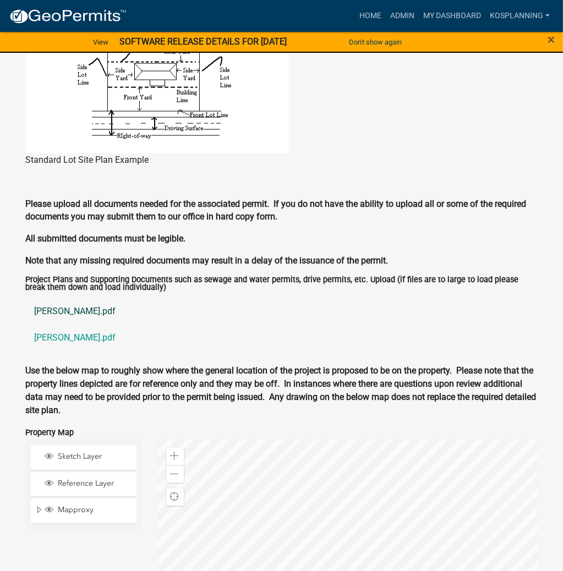
click at [65, 310] on link "tarr sw.pdf" at bounding box center [281, 312] width 511 height 26
click at [48, 339] on link "tarr.pdf" at bounding box center [281, 338] width 511 height 26
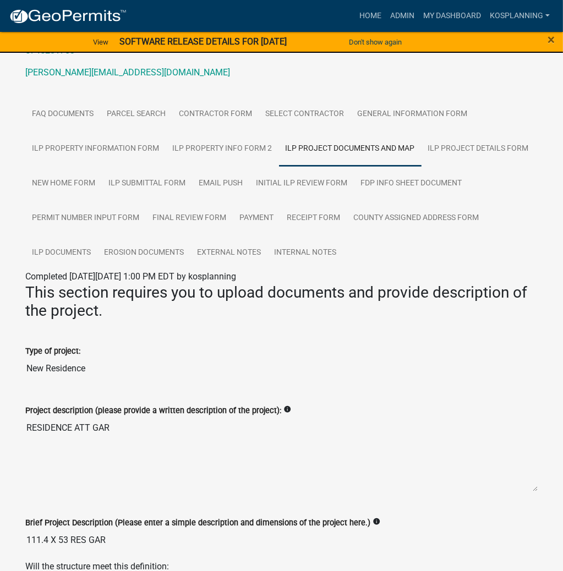
scroll to position [176, 0]
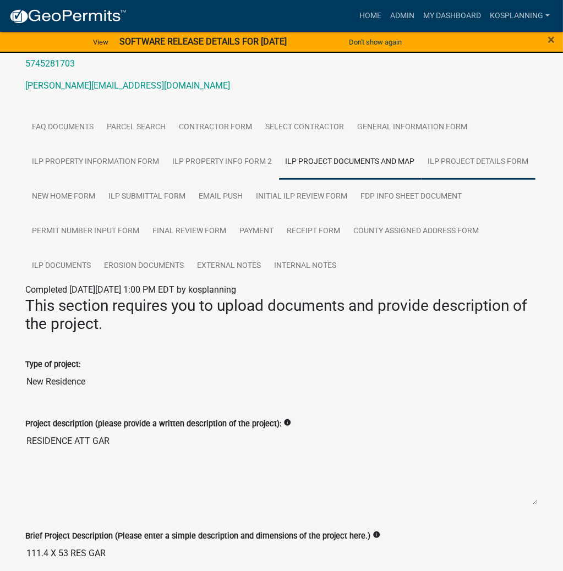
click at [460, 156] on link "ILP Project Details Form" at bounding box center [478, 162] width 114 height 35
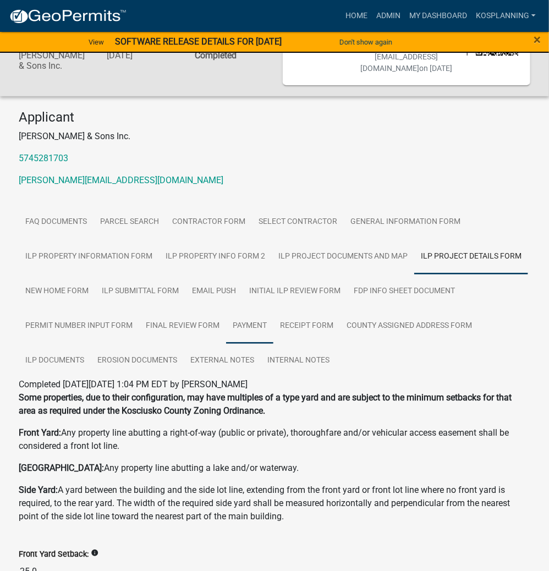
scroll to position [88, 0]
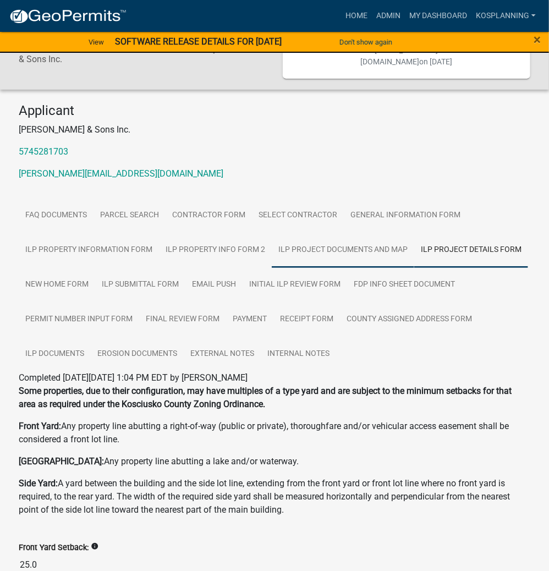
click at [337, 251] on link "ILP Project Documents and Map" at bounding box center [343, 250] width 142 height 35
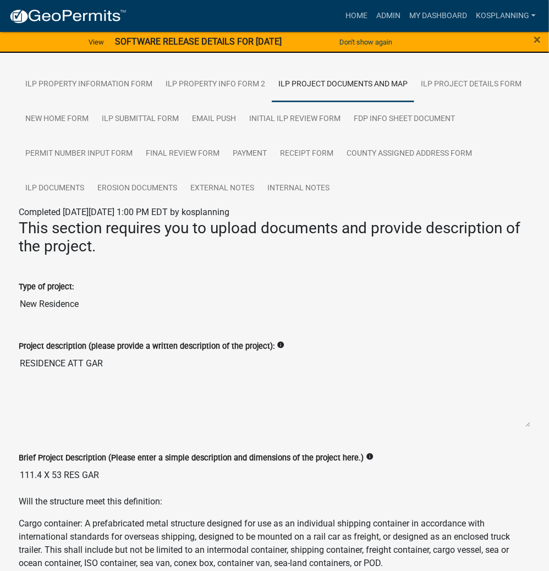
scroll to position [132, 0]
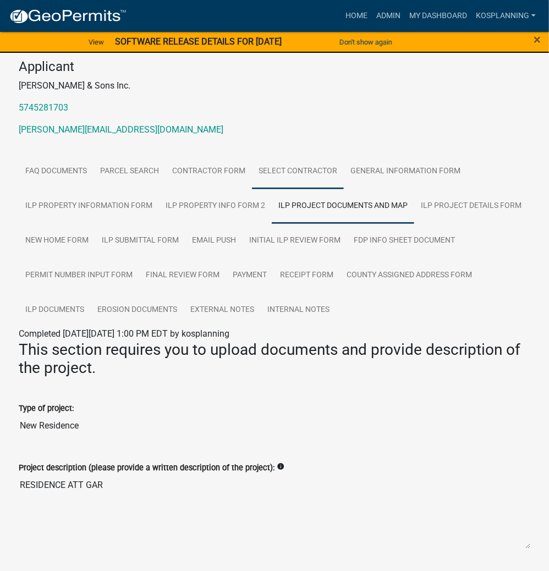
click at [321, 168] on link "Select contractor" at bounding box center [298, 171] width 92 height 35
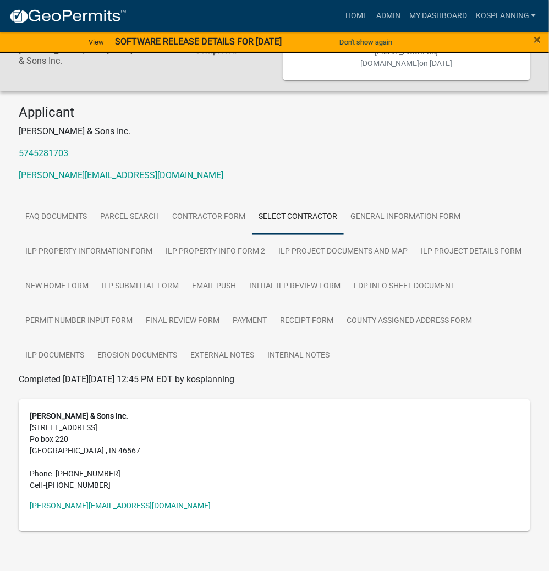
scroll to position [93, 0]
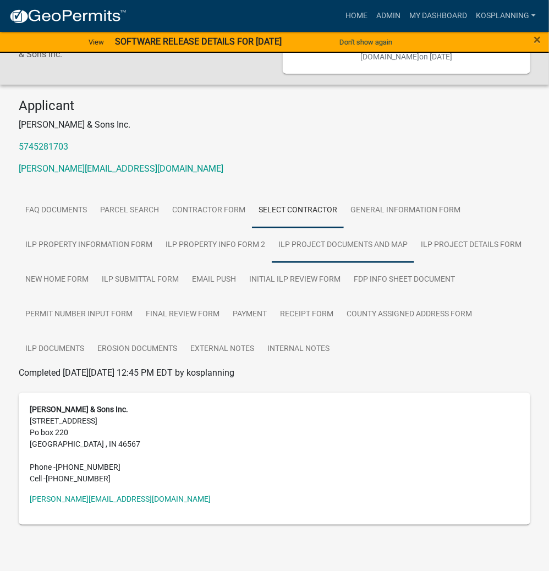
click at [327, 243] on link "ILP Project Documents and Map" at bounding box center [343, 245] width 142 height 35
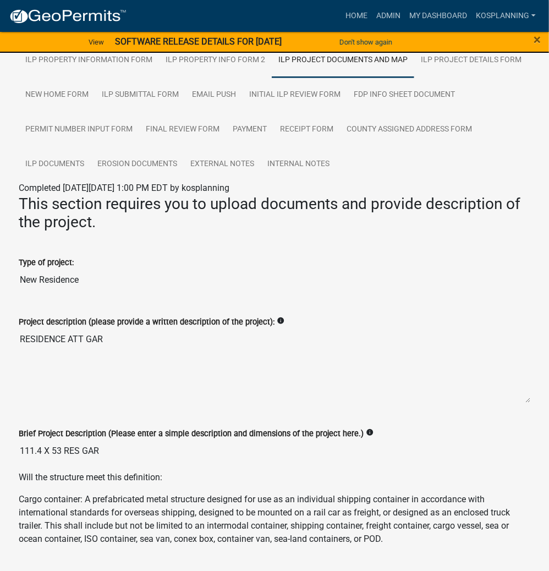
scroll to position [220, 0]
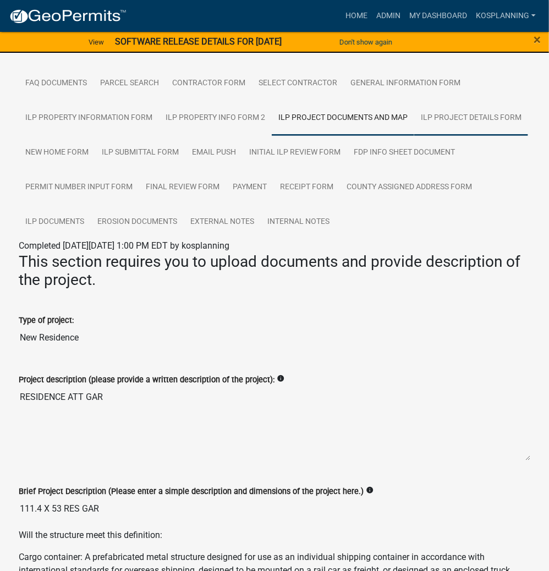
click at [453, 108] on link "ILP Project Details Form" at bounding box center [471, 118] width 114 height 35
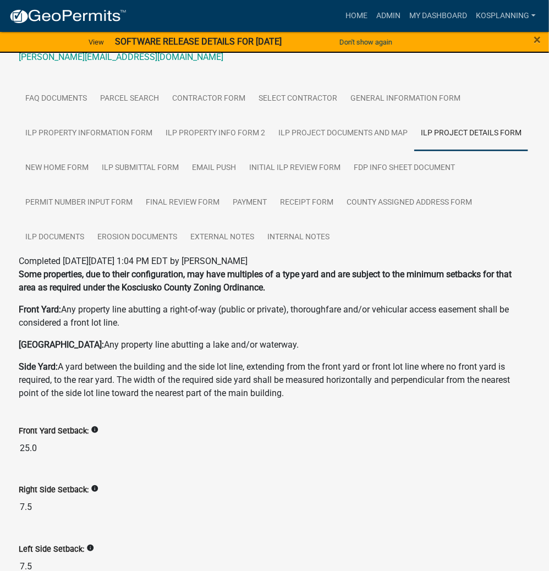
scroll to position [196, 0]
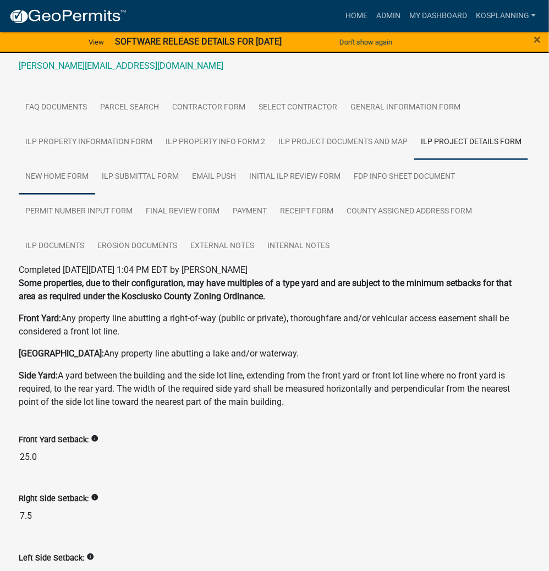
click at [78, 175] on link "New Home Form" at bounding box center [57, 176] width 76 height 35
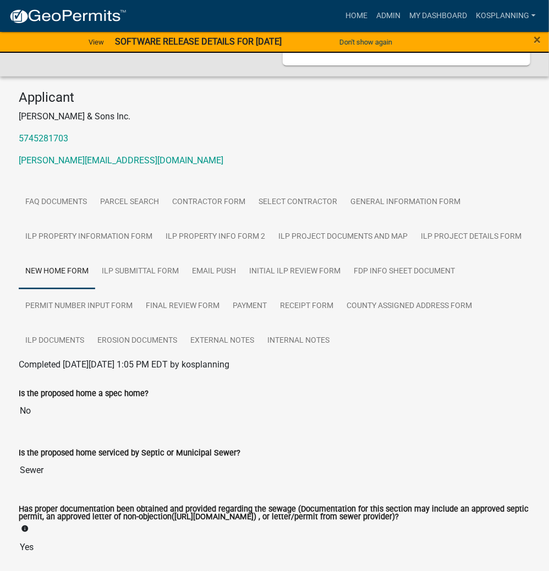
scroll to position [62, 0]
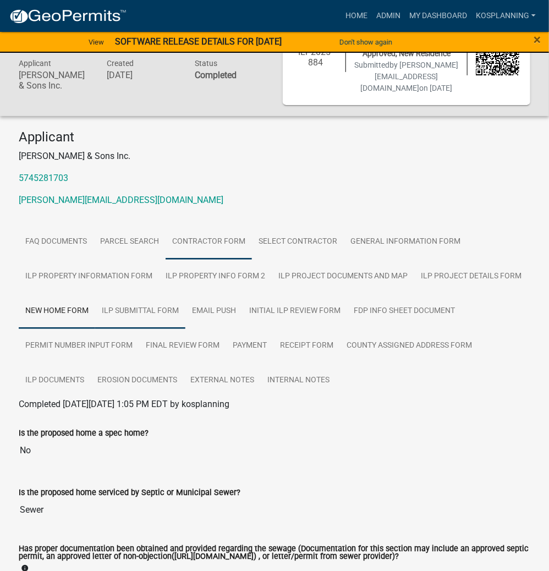
drag, startPoint x: 156, startPoint y: 313, endPoint x: 189, endPoint y: 317, distance: 32.6
click at [156, 313] on link "ILP Submittal Form" at bounding box center [140, 311] width 90 height 35
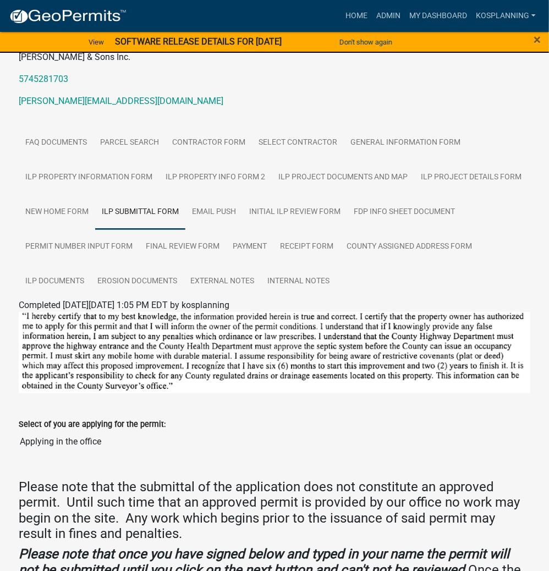
scroll to position [176, 0]
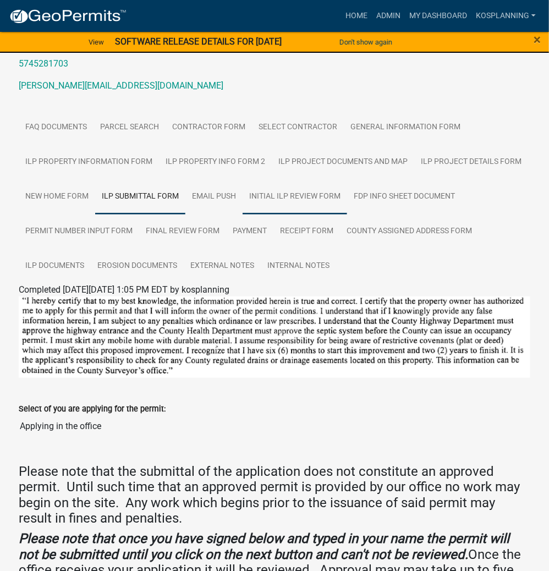
click at [301, 191] on link "Initial ILP Review Form" at bounding box center [295, 196] width 104 height 35
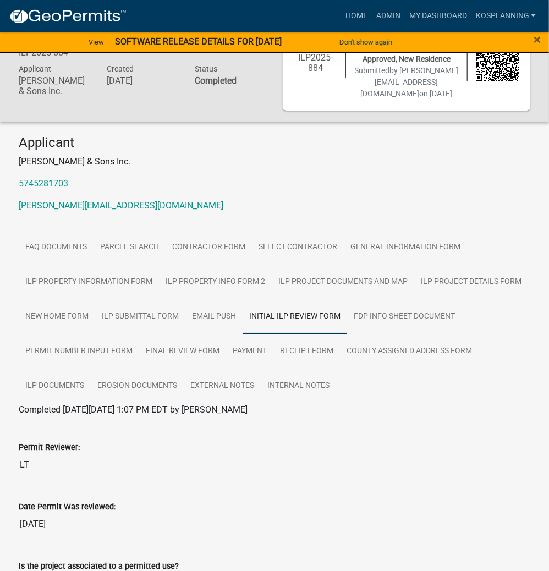
scroll to position [132, 0]
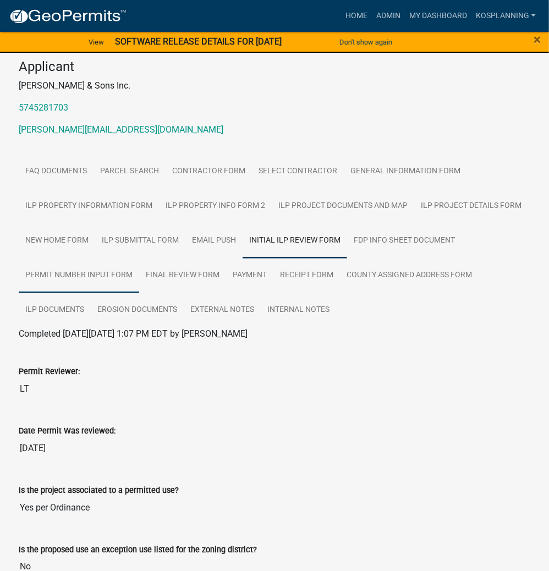
click at [79, 277] on link "Permit Number Input Form" at bounding box center [79, 275] width 120 height 35
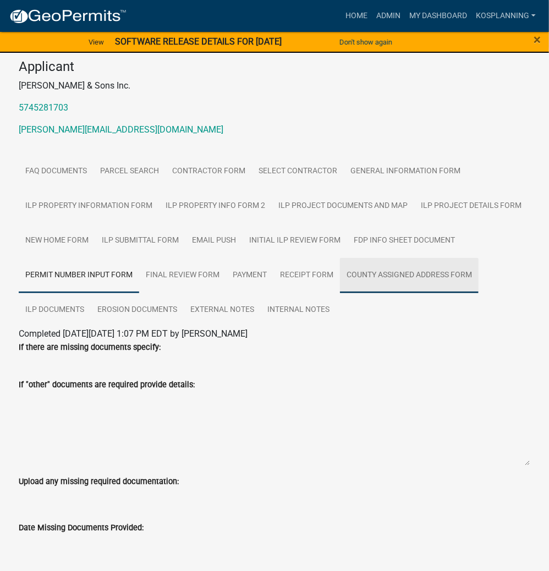
click at [378, 278] on link "County Assigned Address Form" at bounding box center [409, 275] width 139 height 35
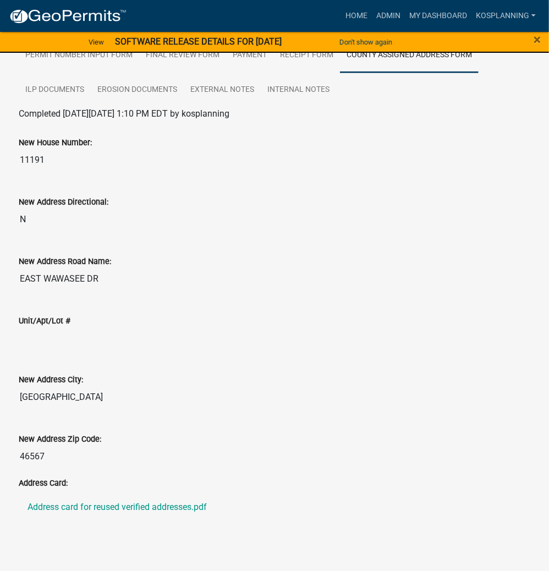
scroll to position [361, 0]
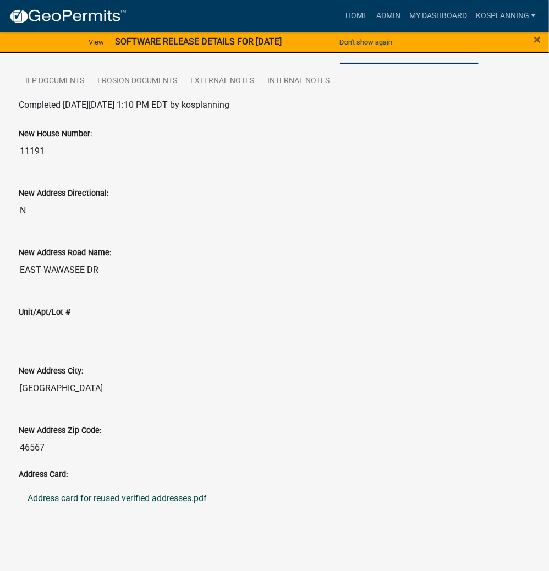
click at [185, 497] on link "Address card for reused verified addresses.pdf" at bounding box center [274, 499] width 511 height 26
